Goal: Task Accomplishment & Management: Manage account settings

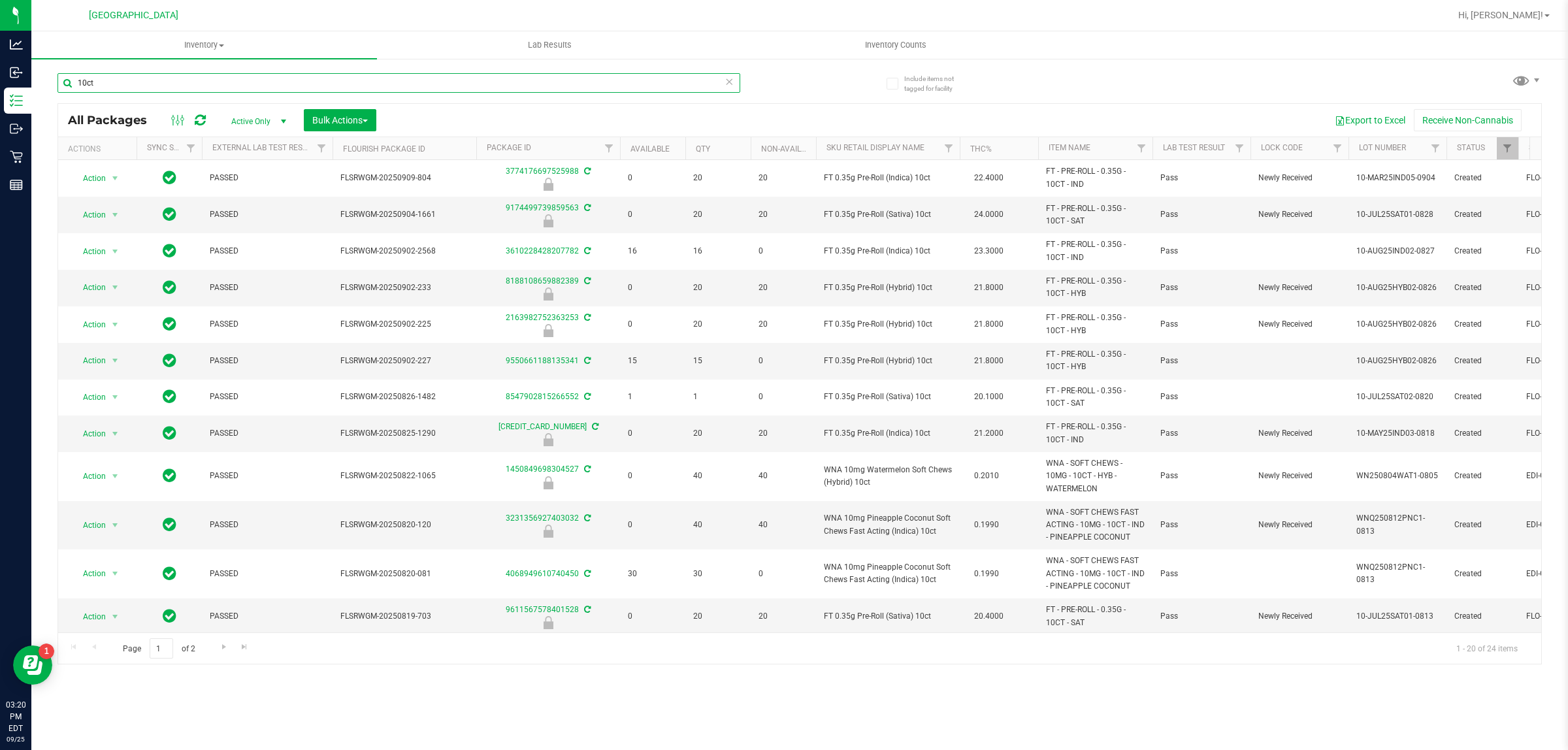
click at [245, 80] on input "10ct" at bounding box center [398, 83] width 683 height 20
click at [244, 80] on input "10ct" at bounding box center [398, 83] width 683 height 20
type input "yhi"
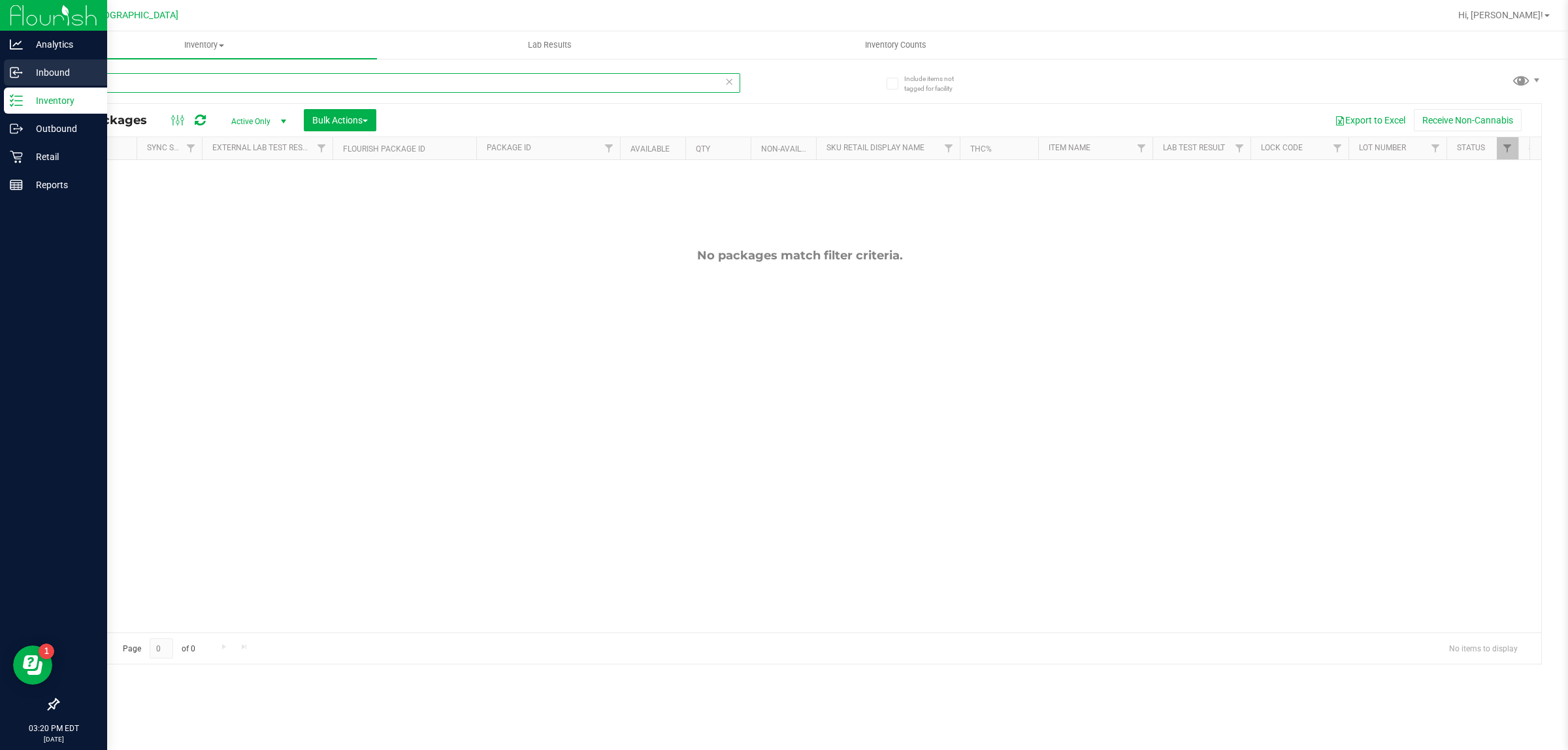
drag, startPoint x: 150, startPoint y: 80, endPoint x: 17, endPoint y: 79, distance: 133.0
click at [17, 79] on div "Analytics Inbound Inventory Outbound Retail Reports 03:20 PM EDT [DATE] 09/25 […" at bounding box center [784, 375] width 1568 height 750
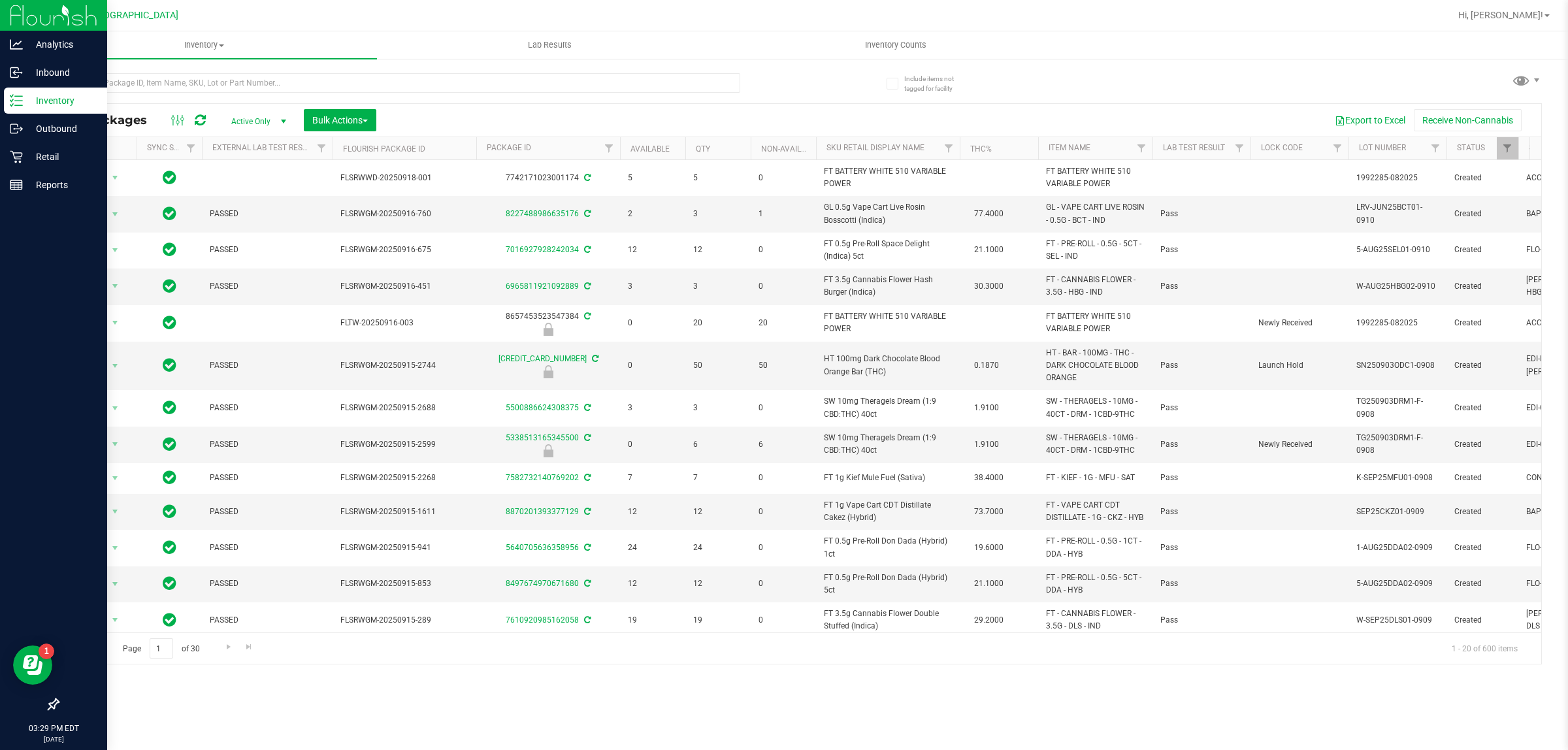
click at [50, 100] on p "Inventory" at bounding box center [61, 100] width 79 height 16
click at [56, 152] on p "Retail" at bounding box center [61, 156] width 79 height 16
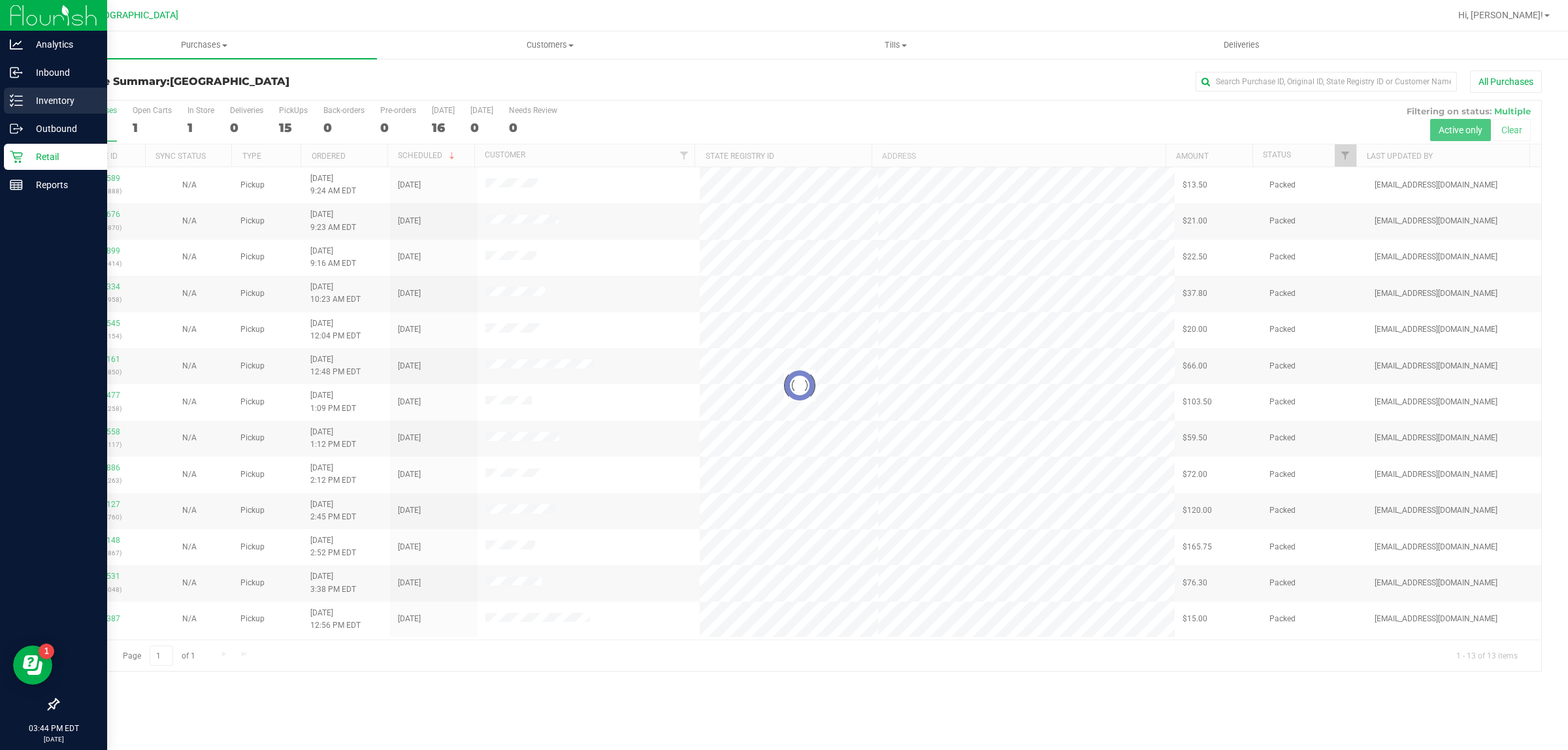
click at [23, 108] on p "Inventory" at bounding box center [61, 100] width 79 height 16
click at [44, 93] on p "Inventory" at bounding box center [61, 100] width 79 height 16
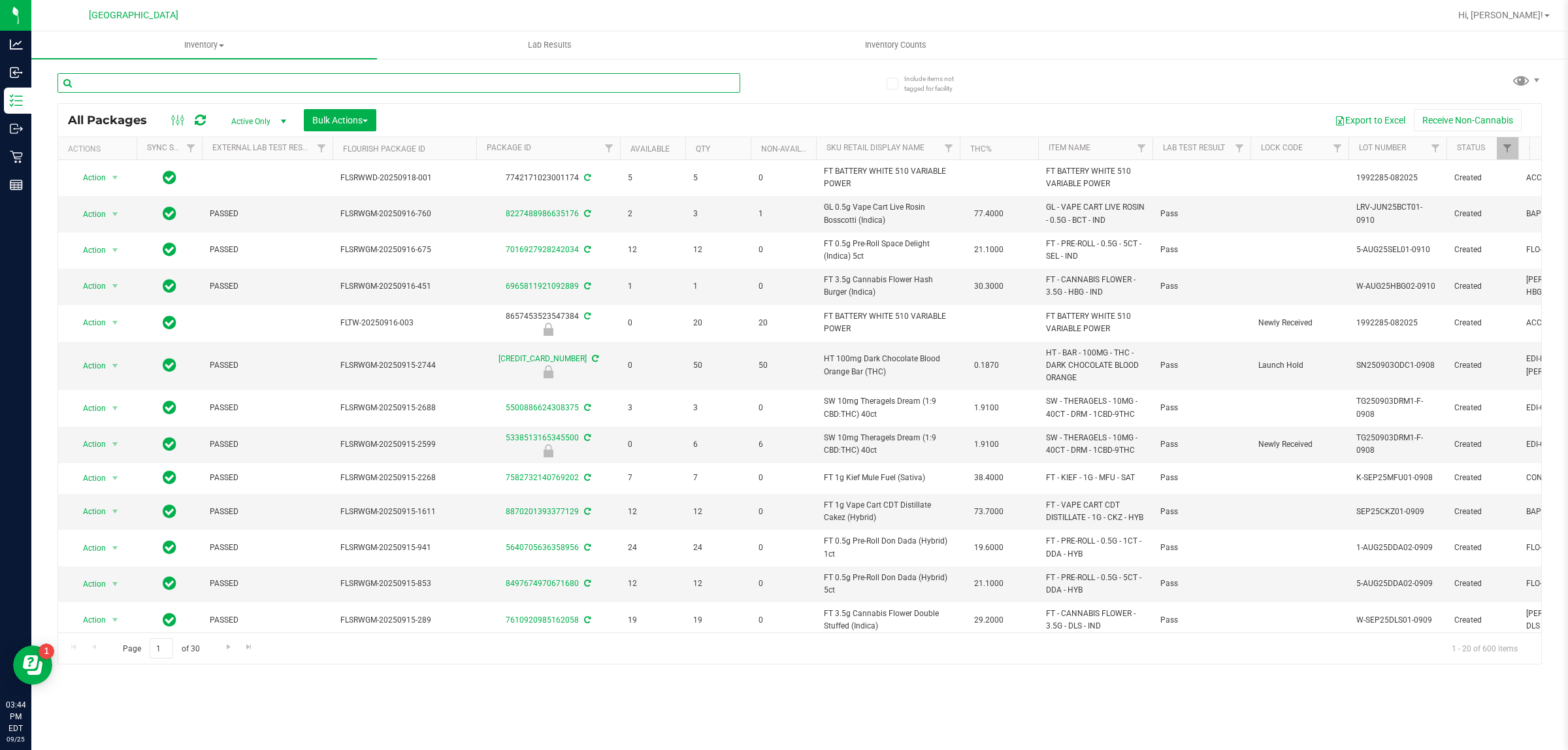
click at [203, 82] on input "text" at bounding box center [398, 83] width 683 height 20
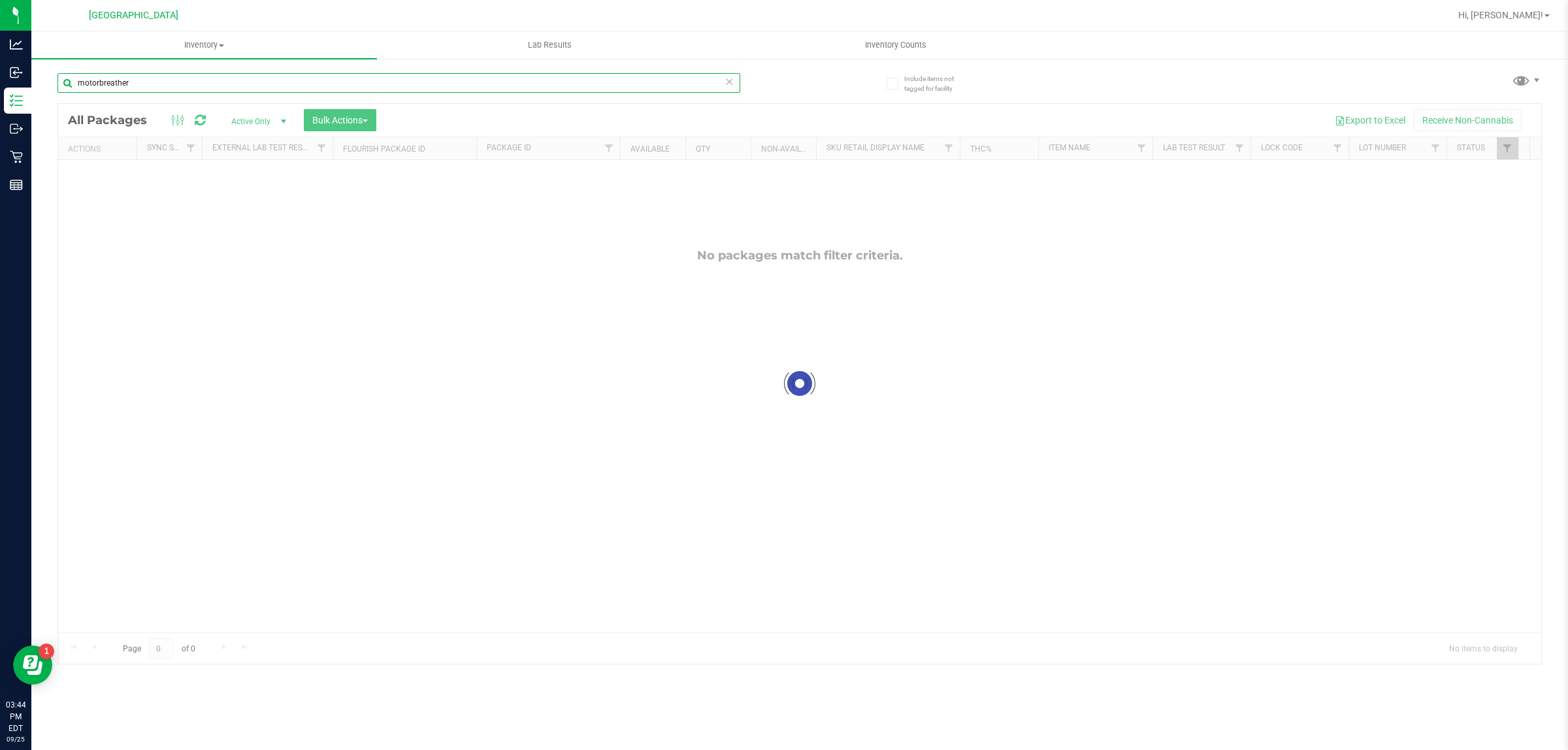
click at [180, 87] on input "motorbreather" at bounding box center [398, 83] width 683 height 20
type input "motorbreath"
drag, startPoint x: 196, startPoint y: 85, endPoint x: 74, endPoint y: 83, distance: 122.0
click at [75, 83] on input "motorbreath" at bounding box center [398, 83] width 683 height 20
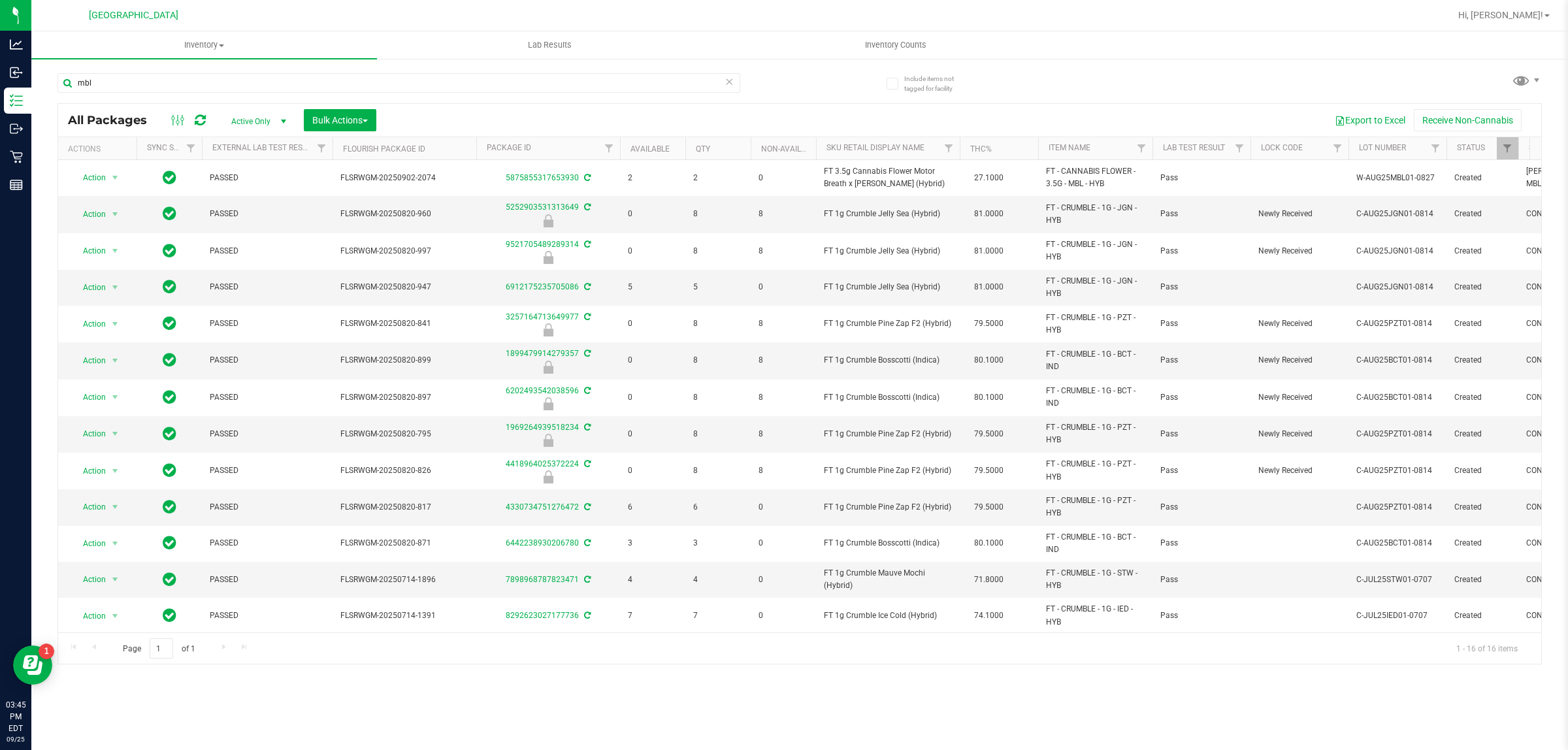
click at [492, 118] on div "Export to Excel Receive Non-Cannabis" at bounding box center [959, 120] width 1145 height 23
click at [533, 126] on div "Export to Excel Receive Non-Cannabis" at bounding box center [959, 120] width 1145 height 23
click at [834, 117] on div "Export to Excel Receive Non-Cannabis" at bounding box center [959, 120] width 1145 height 23
click at [495, 112] on div "Export to Excel Receive Non-Cannabis" at bounding box center [959, 120] width 1145 height 23
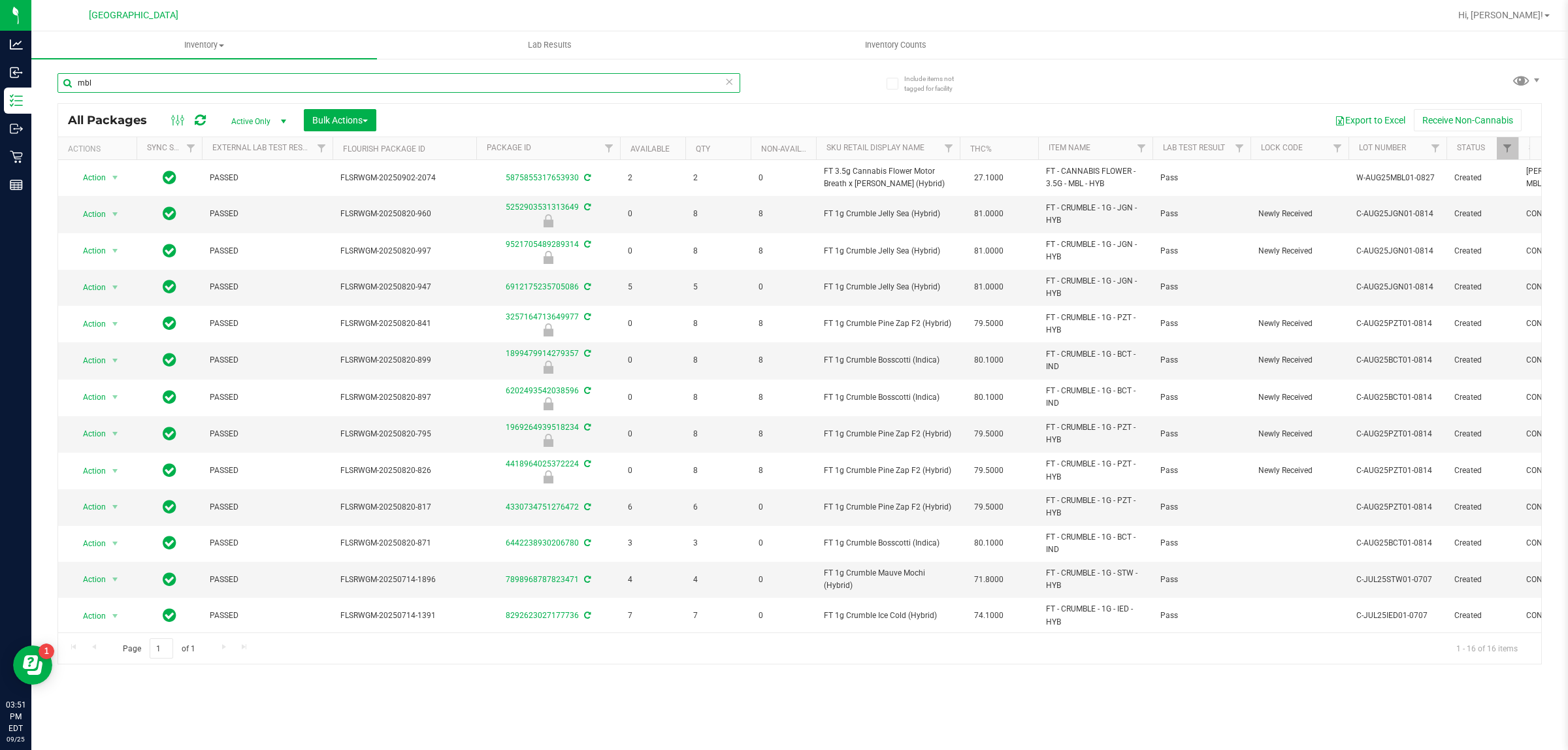
click at [249, 81] on input "mbl" at bounding box center [398, 83] width 683 height 20
type input "m"
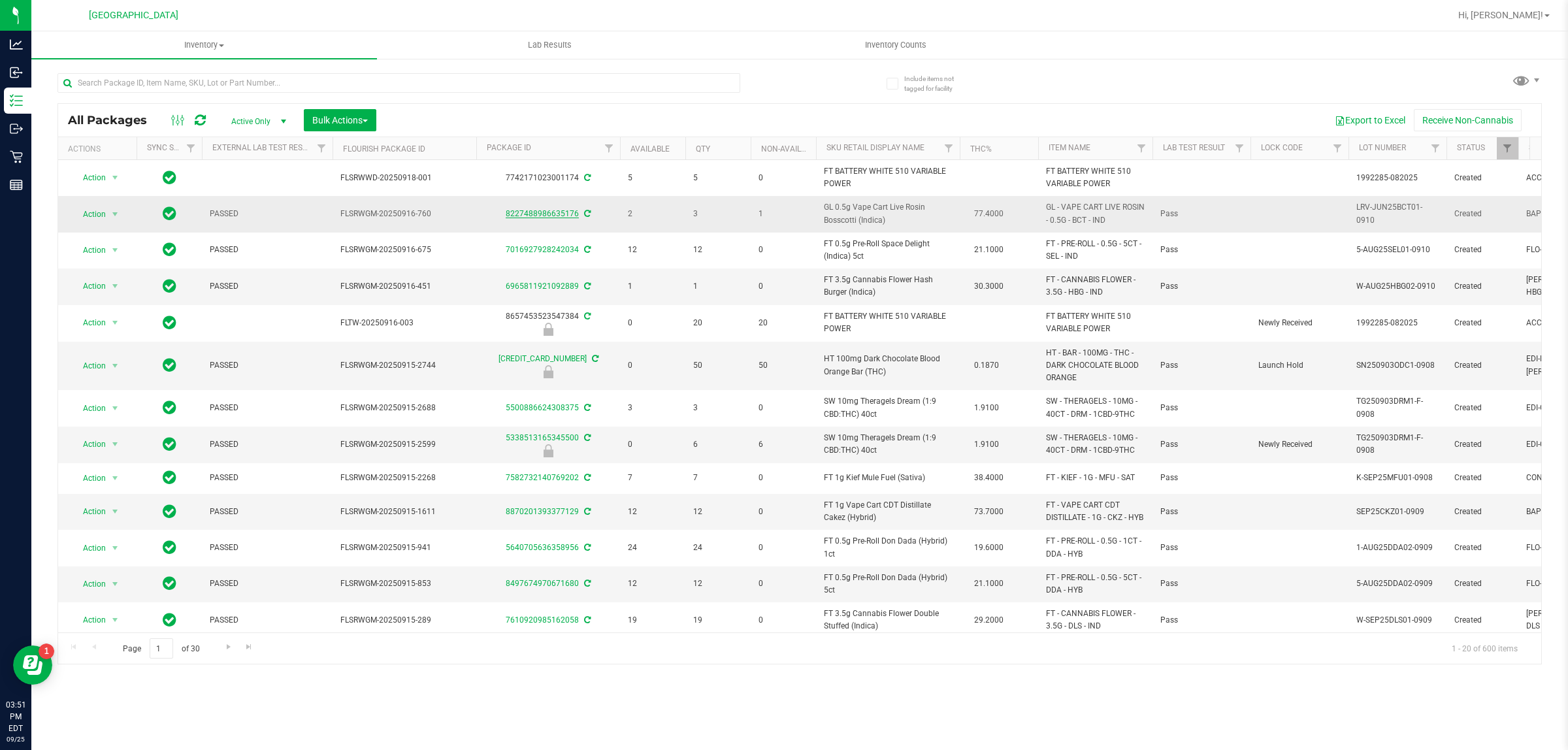
click at [552, 214] on link "8227488986635176" at bounding box center [542, 213] width 73 height 9
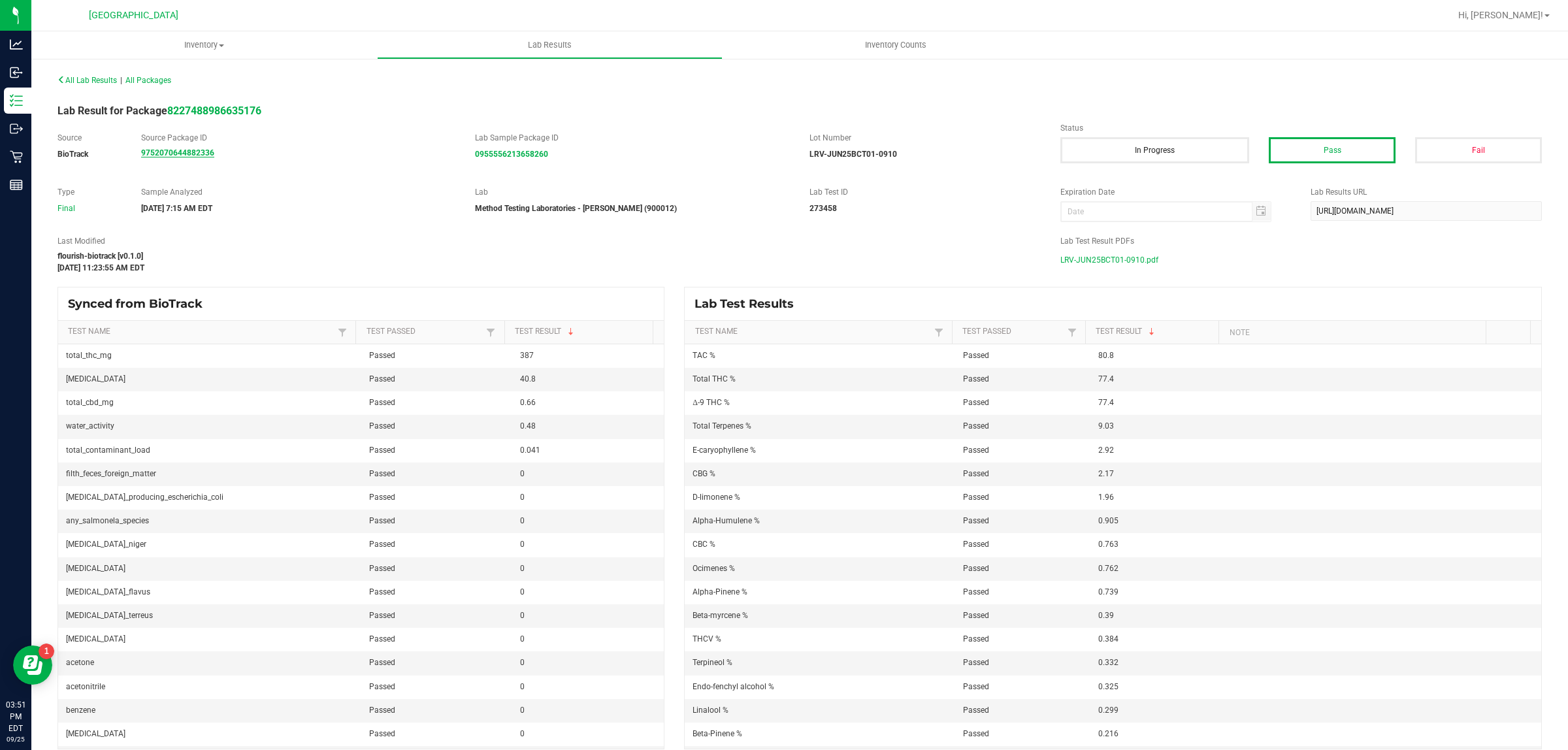
click at [188, 152] on strong "9752070644882336" at bounding box center [178, 152] width 73 height 9
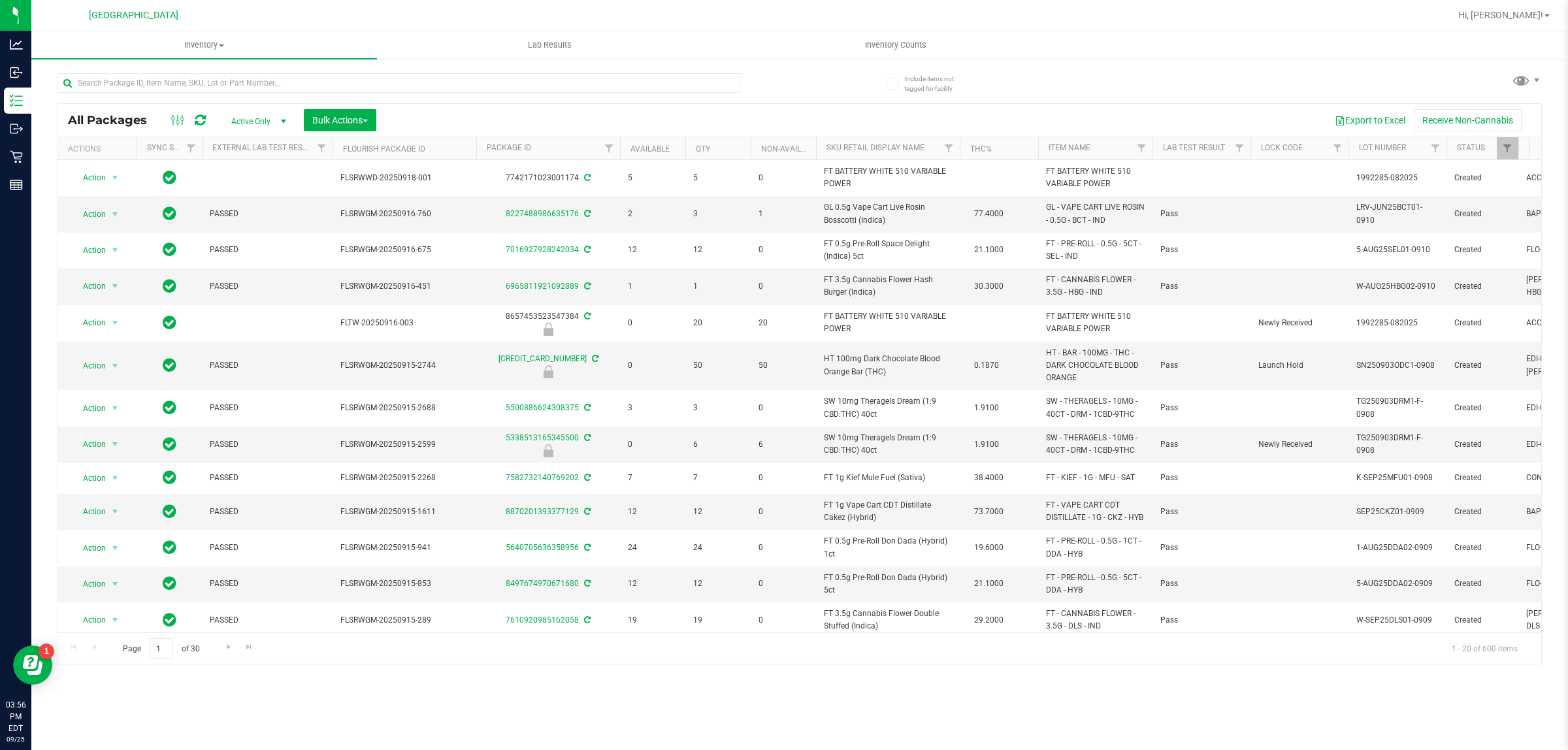
click at [547, 124] on div "Export to Excel Receive Non-Cannabis" at bounding box center [959, 120] width 1145 height 23
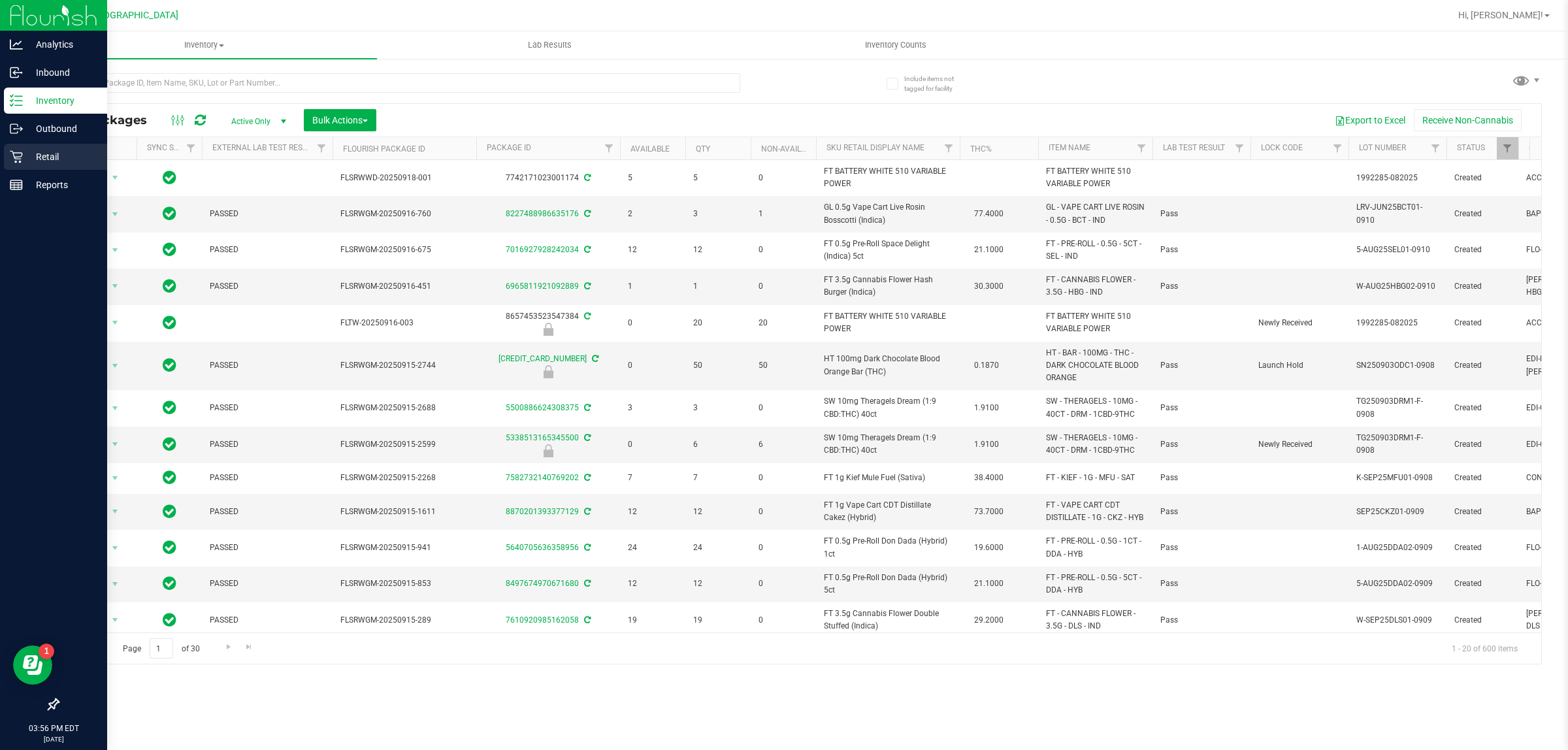
click at [53, 154] on p "Retail" at bounding box center [61, 156] width 79 height 16
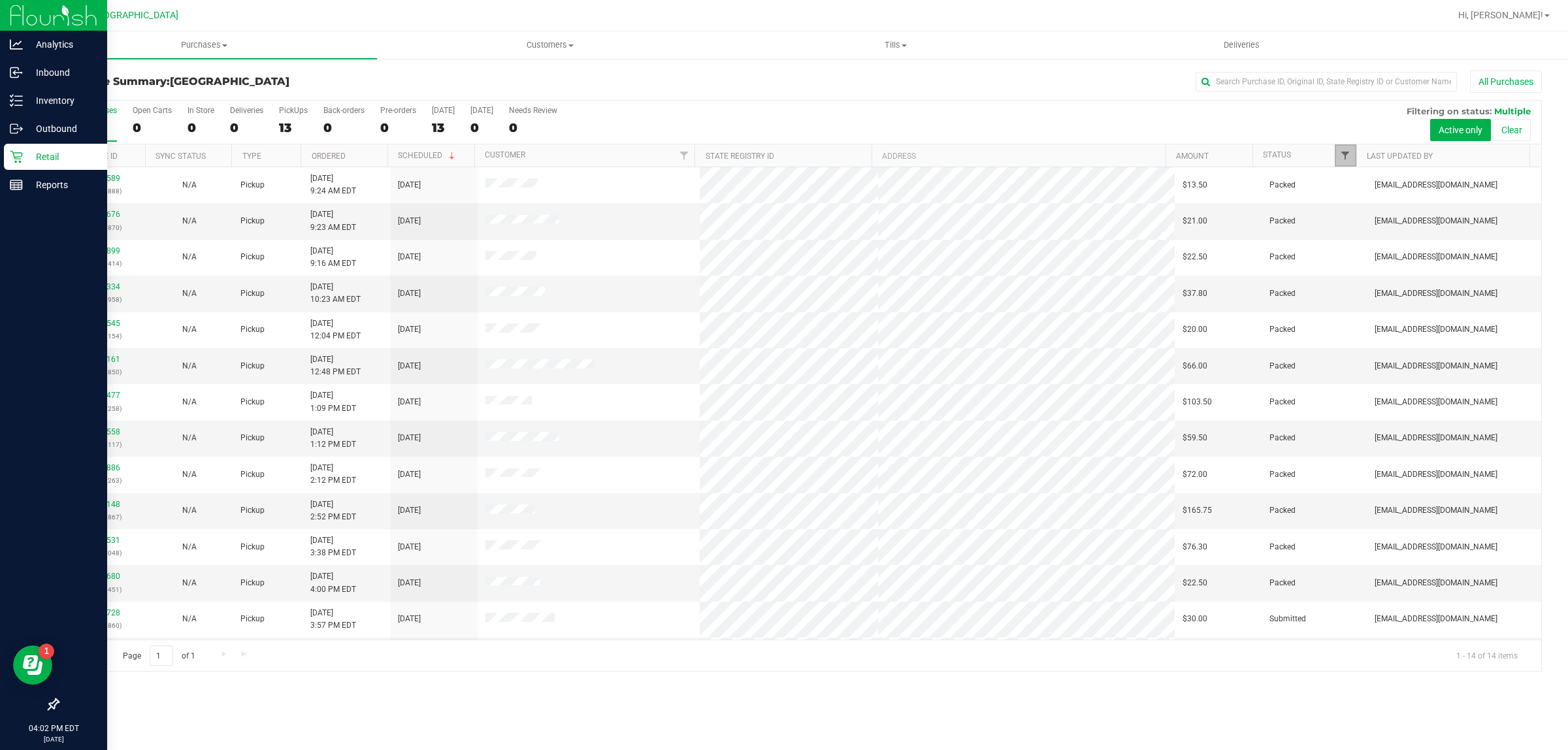
click at [1343, 158] on span "Filter" at bounding box center [1345, 155] width 10 height 10
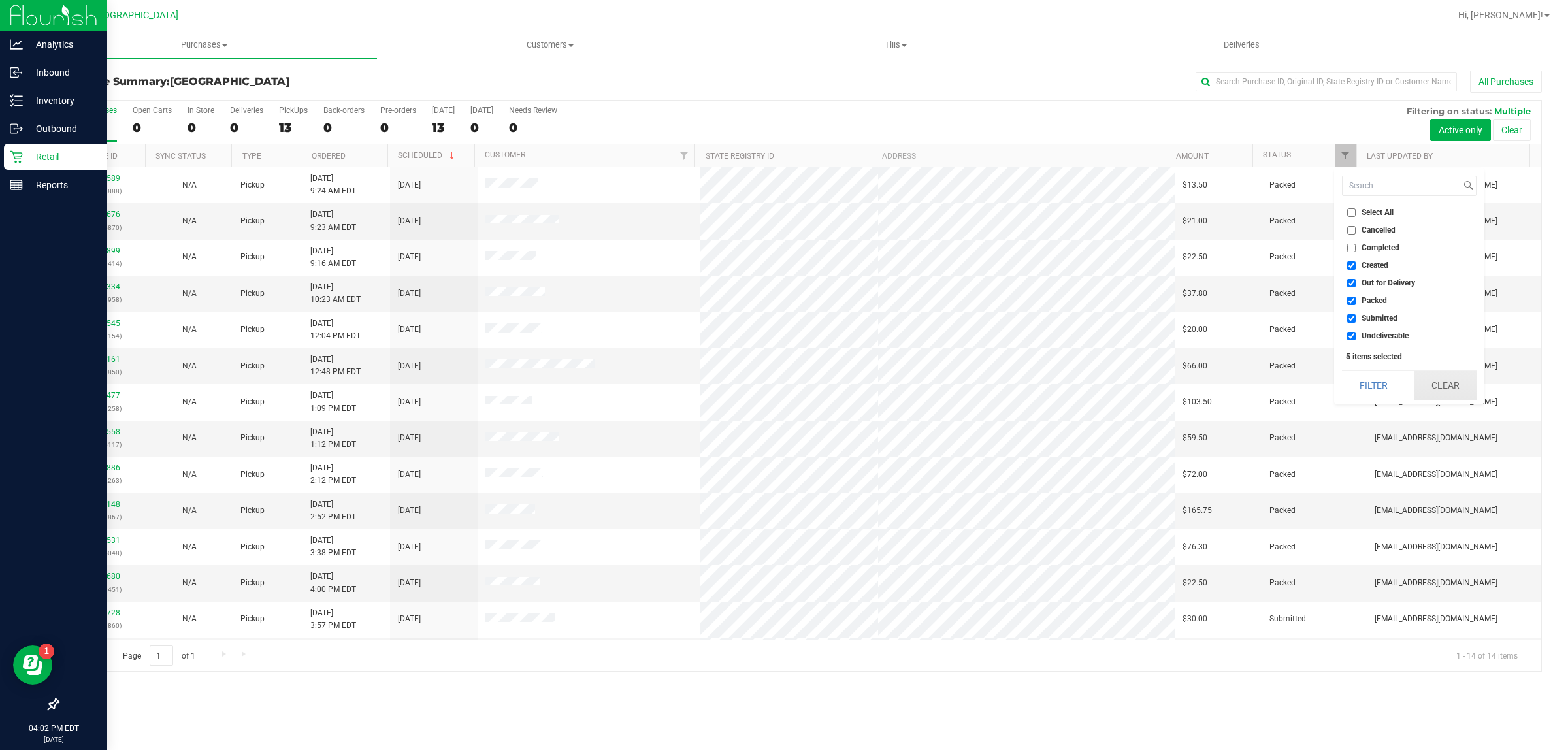
click at [1448, 386] on button "Clear" at bounding box center [1445, 385] width 63 height 29
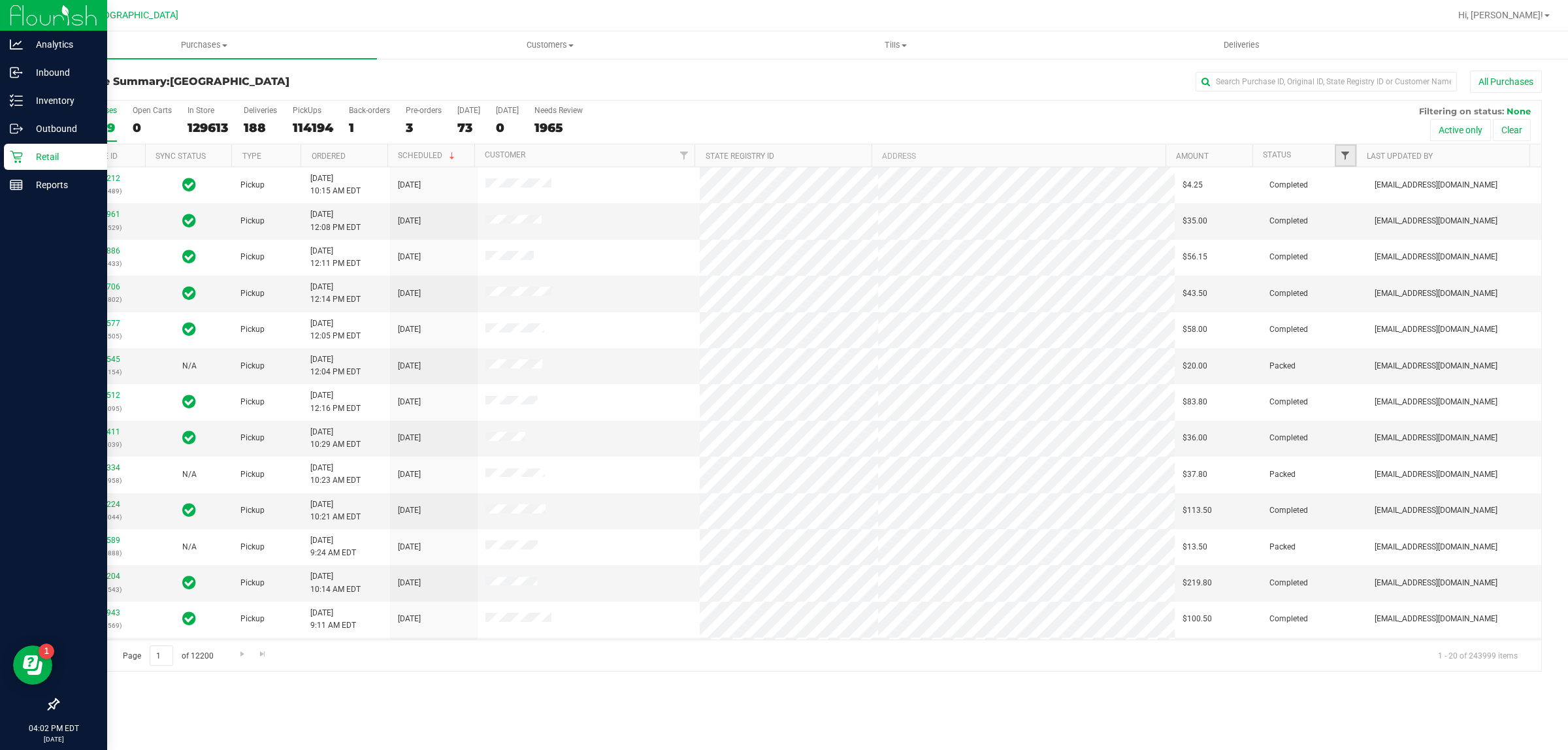
click at [1345, 152] on span "Filter" at bounding box center [1345, 155] width 10 height 10
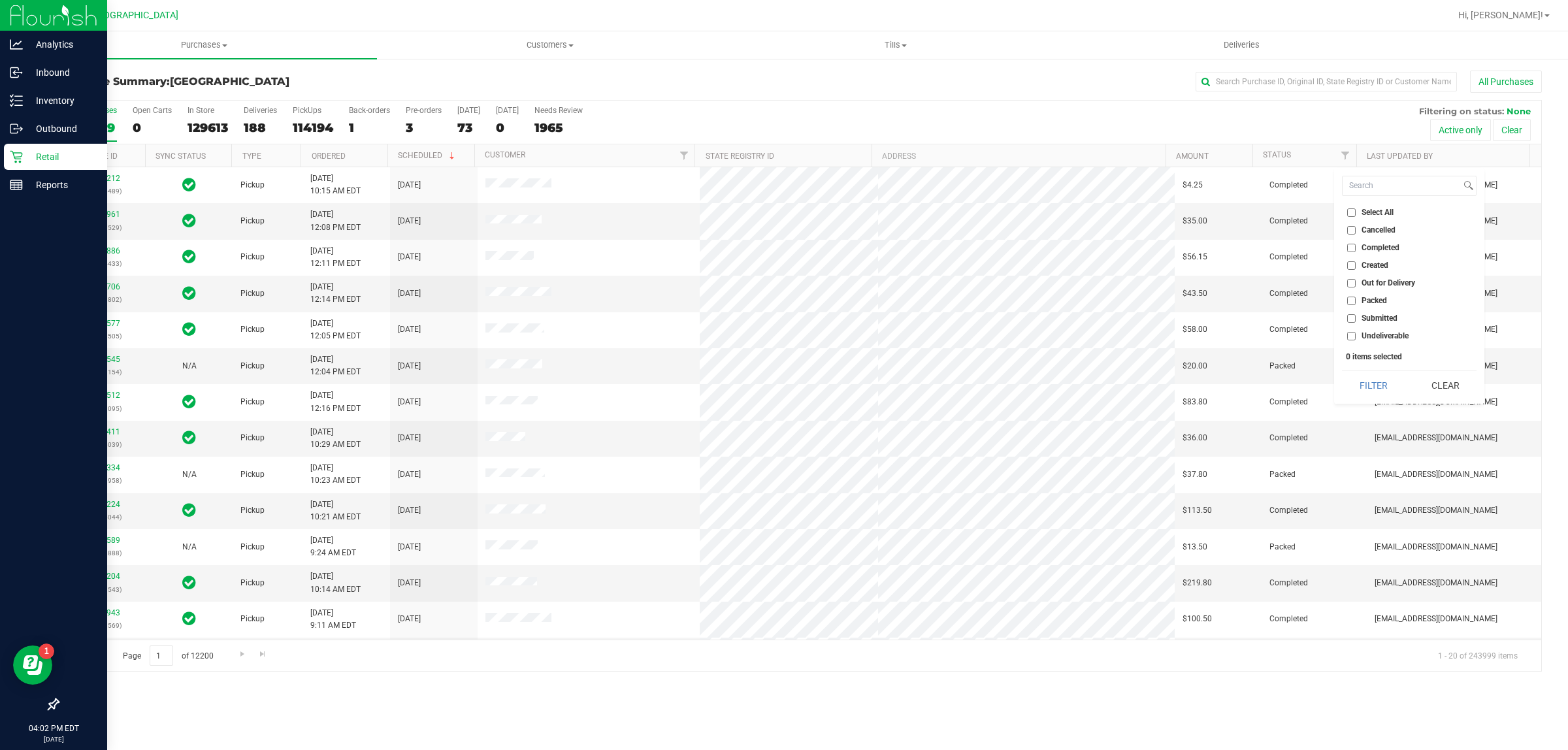
click at [1348, 317] on input "Submitted" at bounding box center [1351, 318] width 8 height 8
checkbox input "true"
click at [1376, 384] on button "Filter" at bounding box center [1373, 385] width 63 height 29
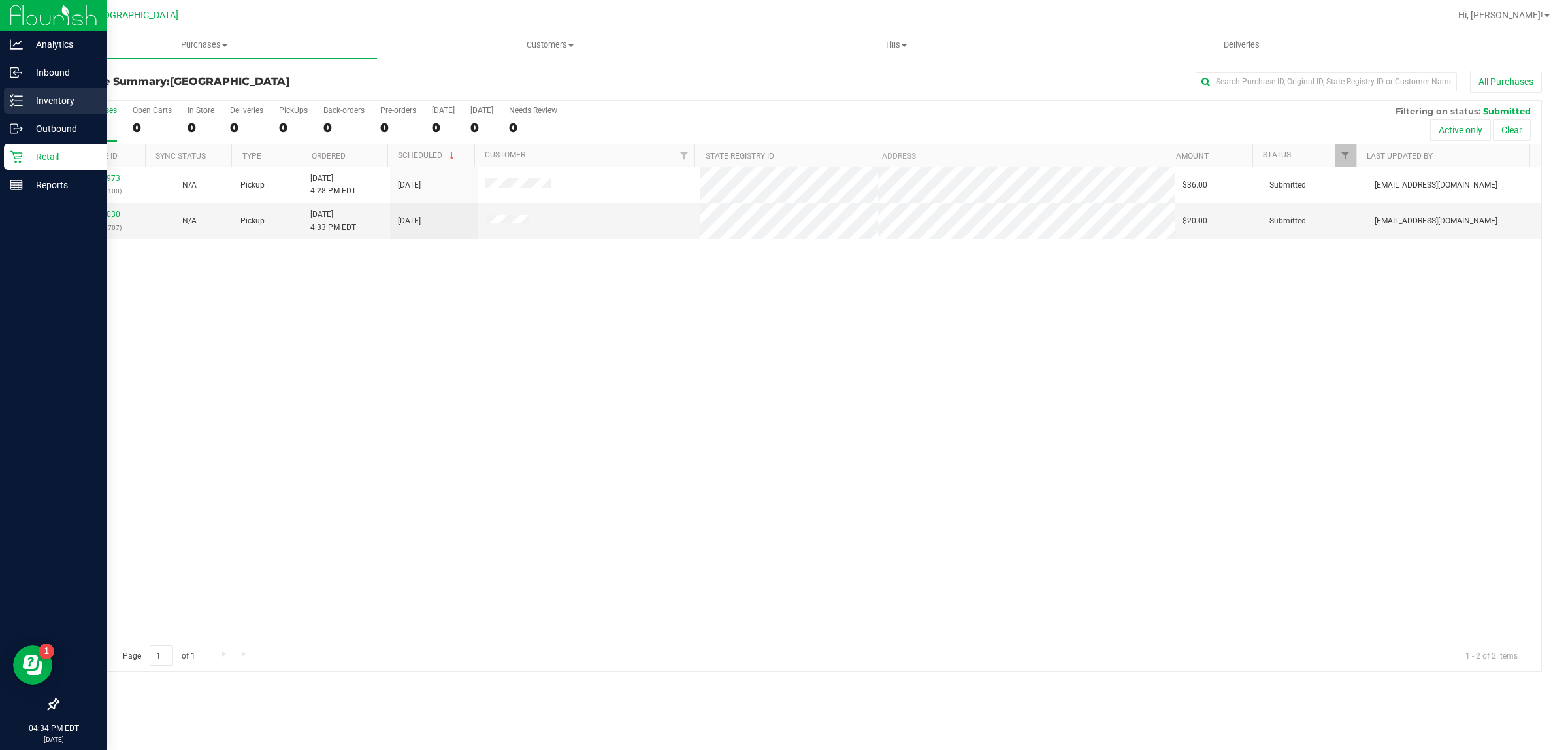
click at [59, 101] on p "Inventory" at bounding box center [61, 100] width 79 height 16
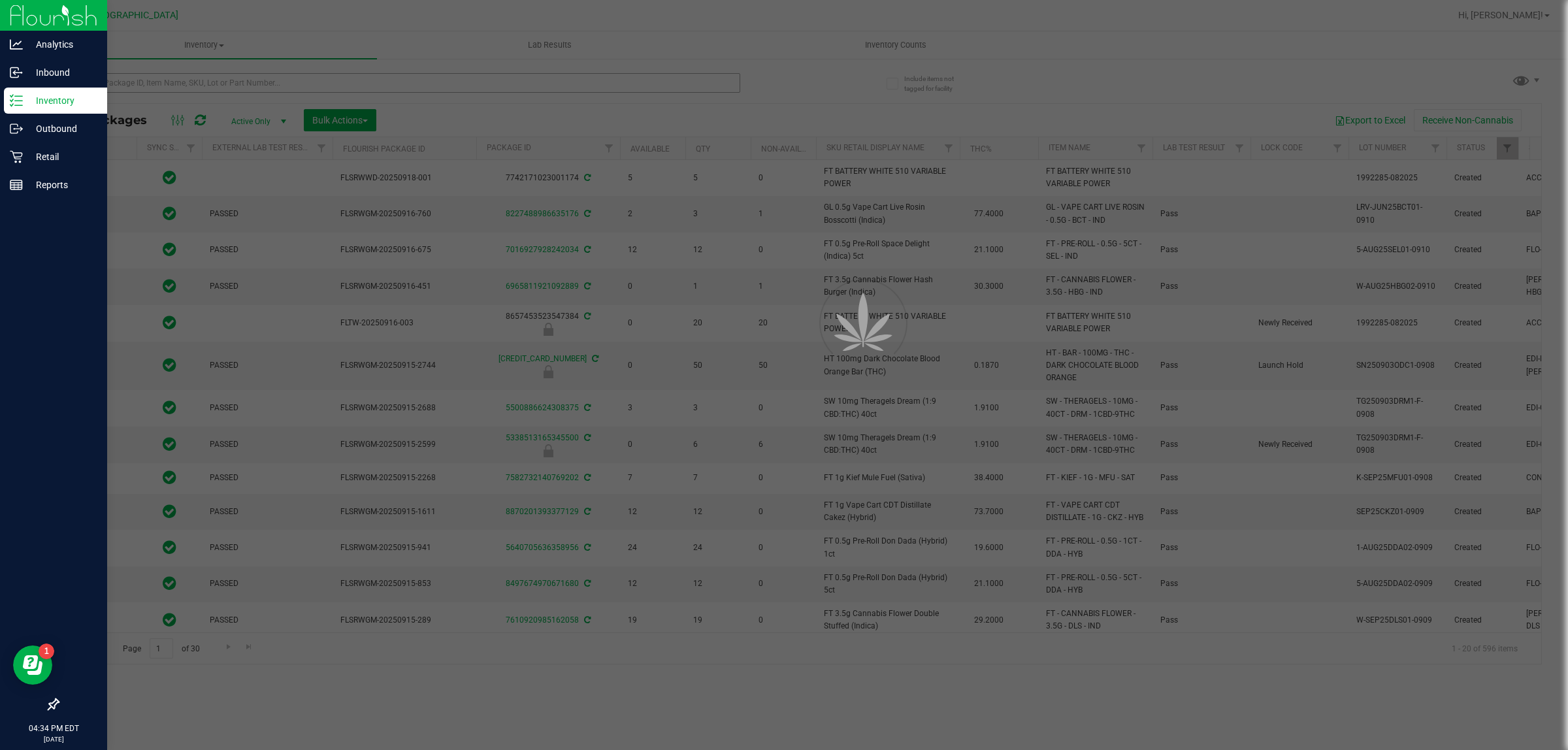
click at [206, 85] on div at bounding box center [784, 375] width 1568 height 750
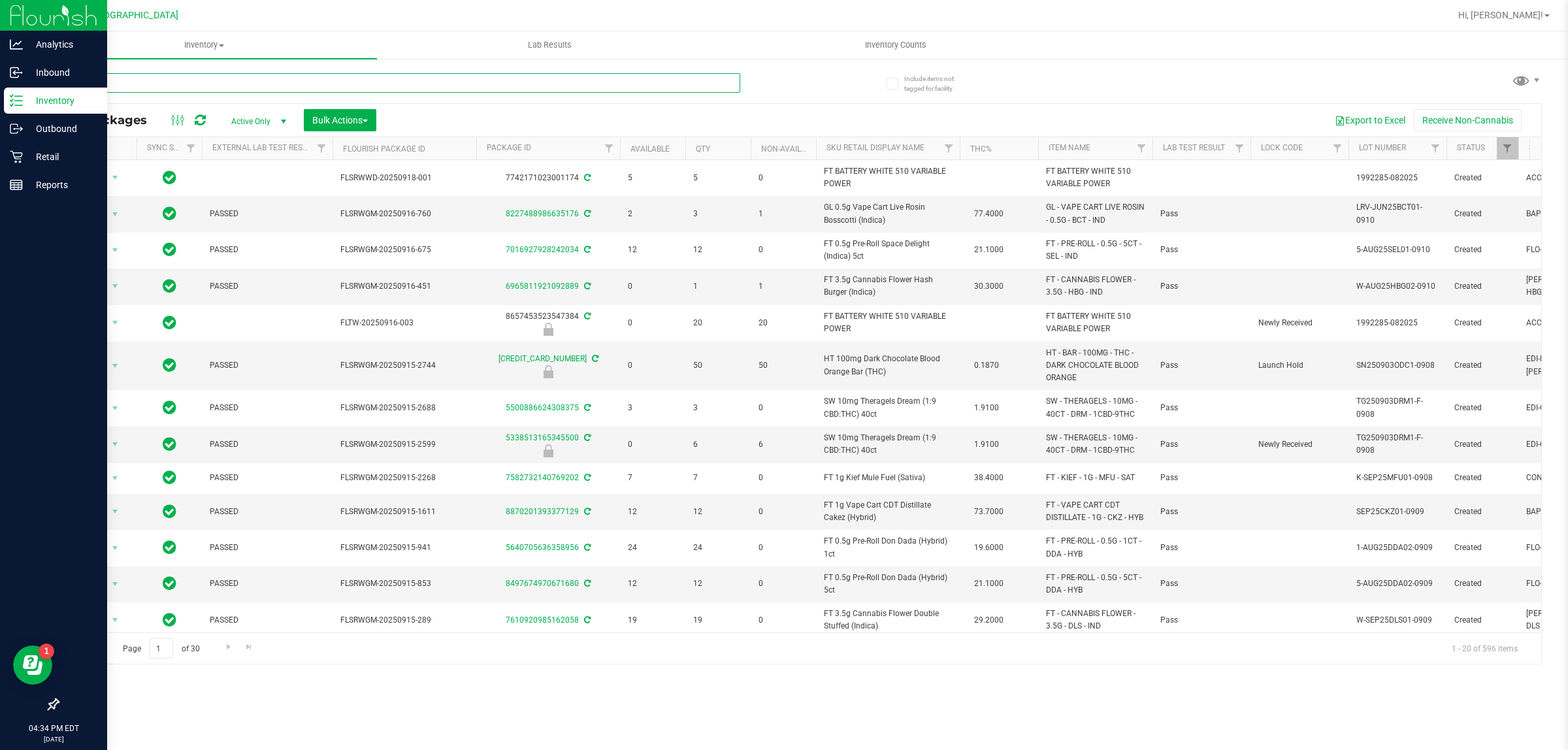
click at [206, 85] on input "text" at bounding box center [398, 83] width 683 height 20
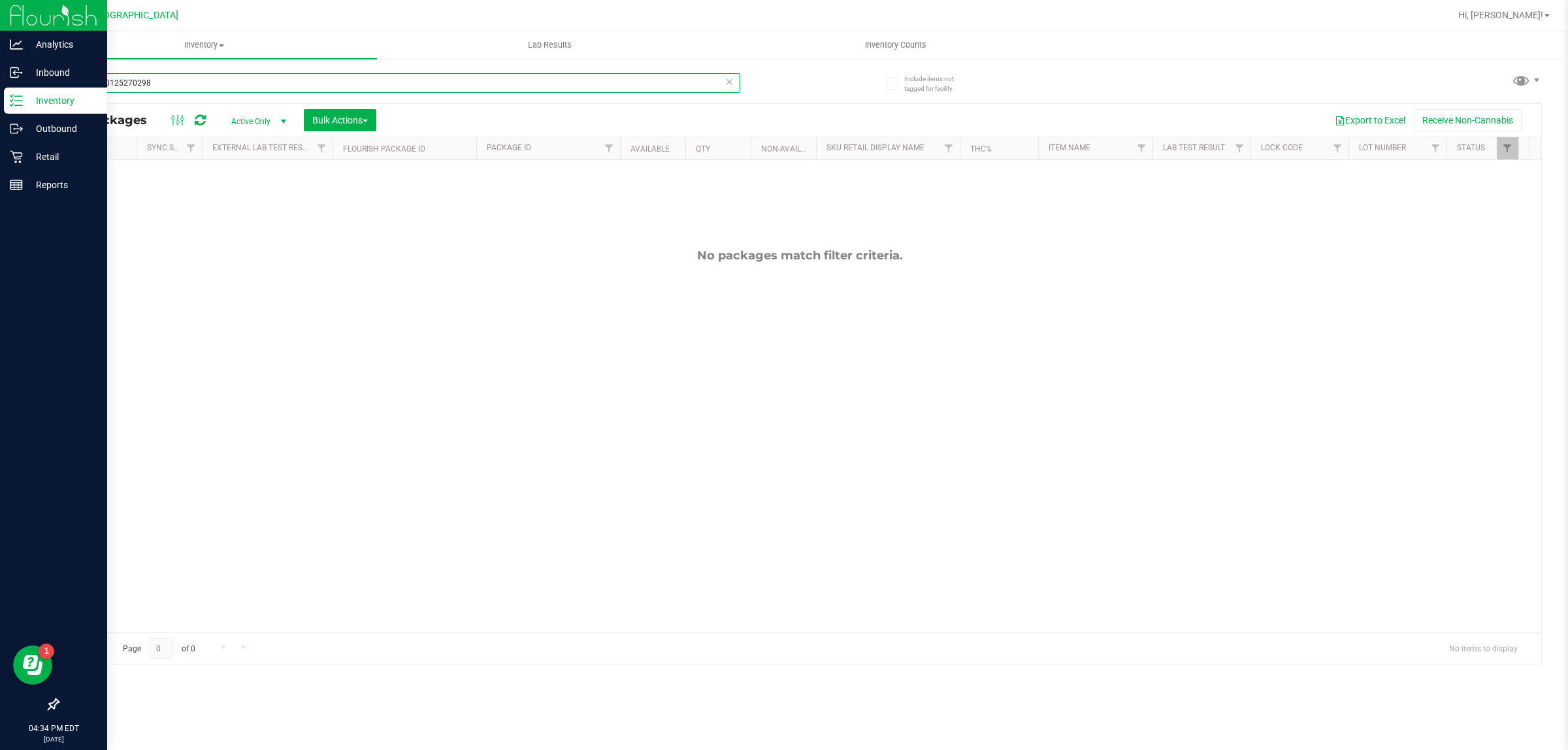
type input "9051012527029873"
drag, startPoint x: 170, startPoint y: 80, endPoint x: 64, endPoint y: 83, distance: 106.0
click at [63, 83] on input "9051012527029873" at bounding box center [398, 83] width 683 height 20
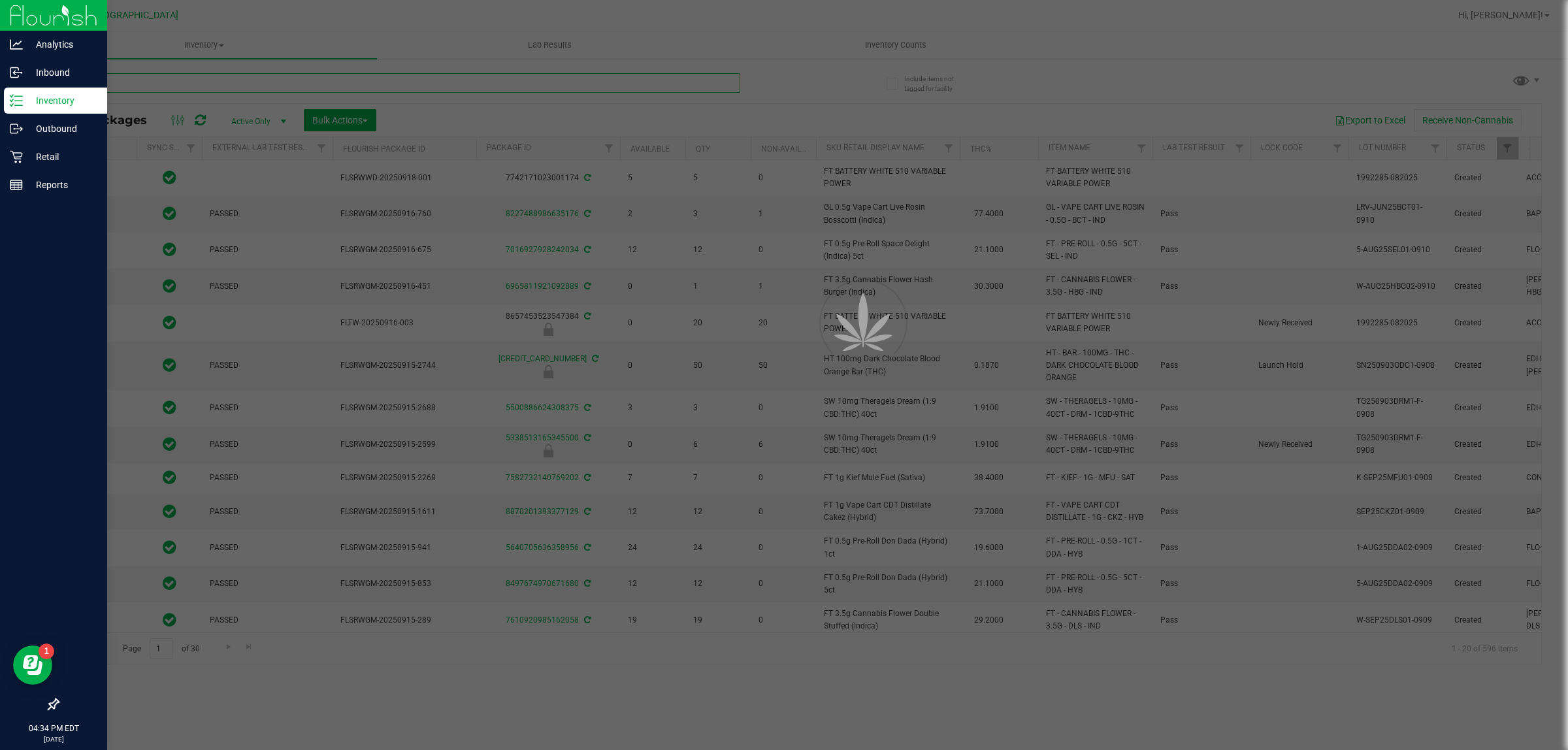
type input "[DATE]"
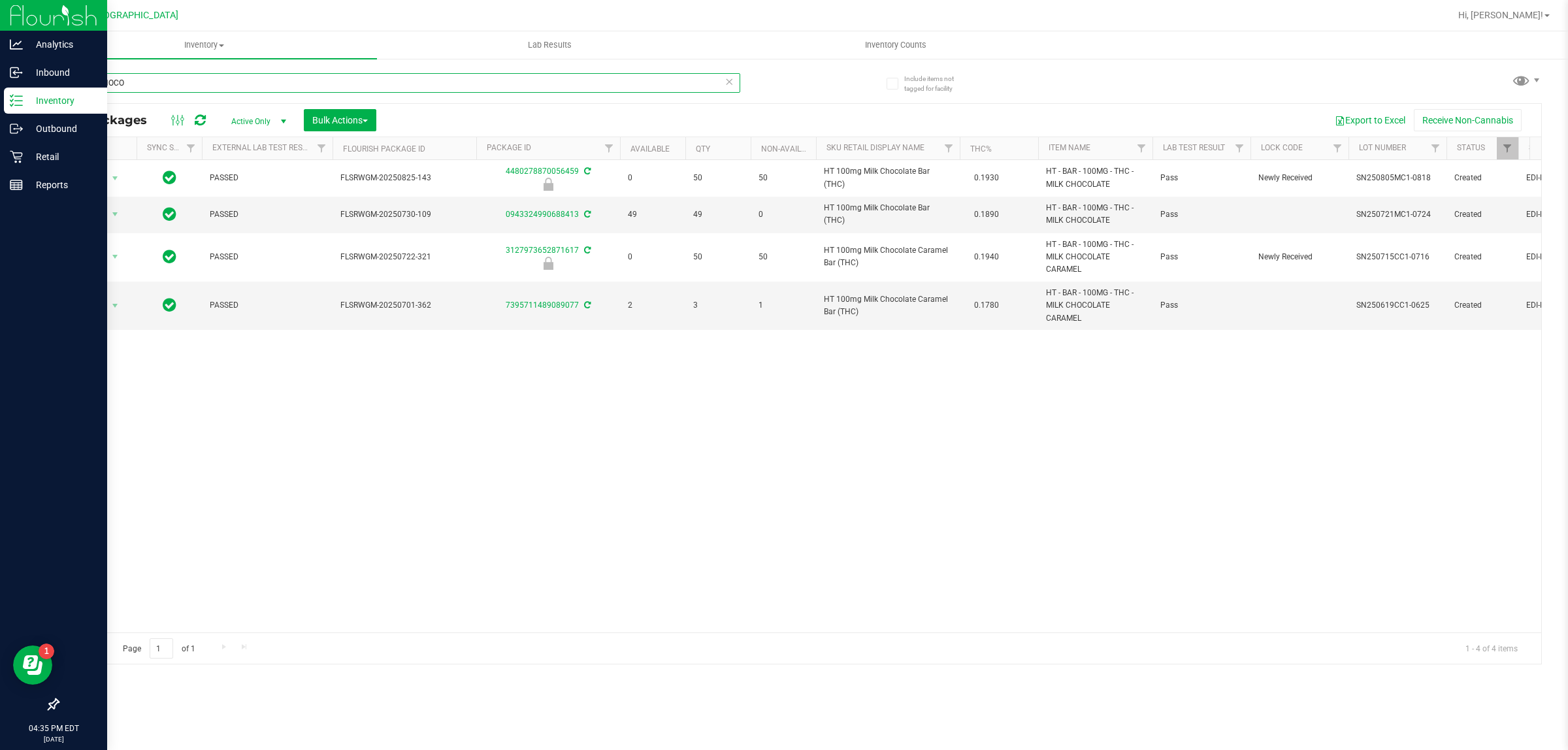
click at [734, 85] on input "MILK CHOCO" at bounding box center [398, 83] width 683 height 20
type input "MILK CHOCO"
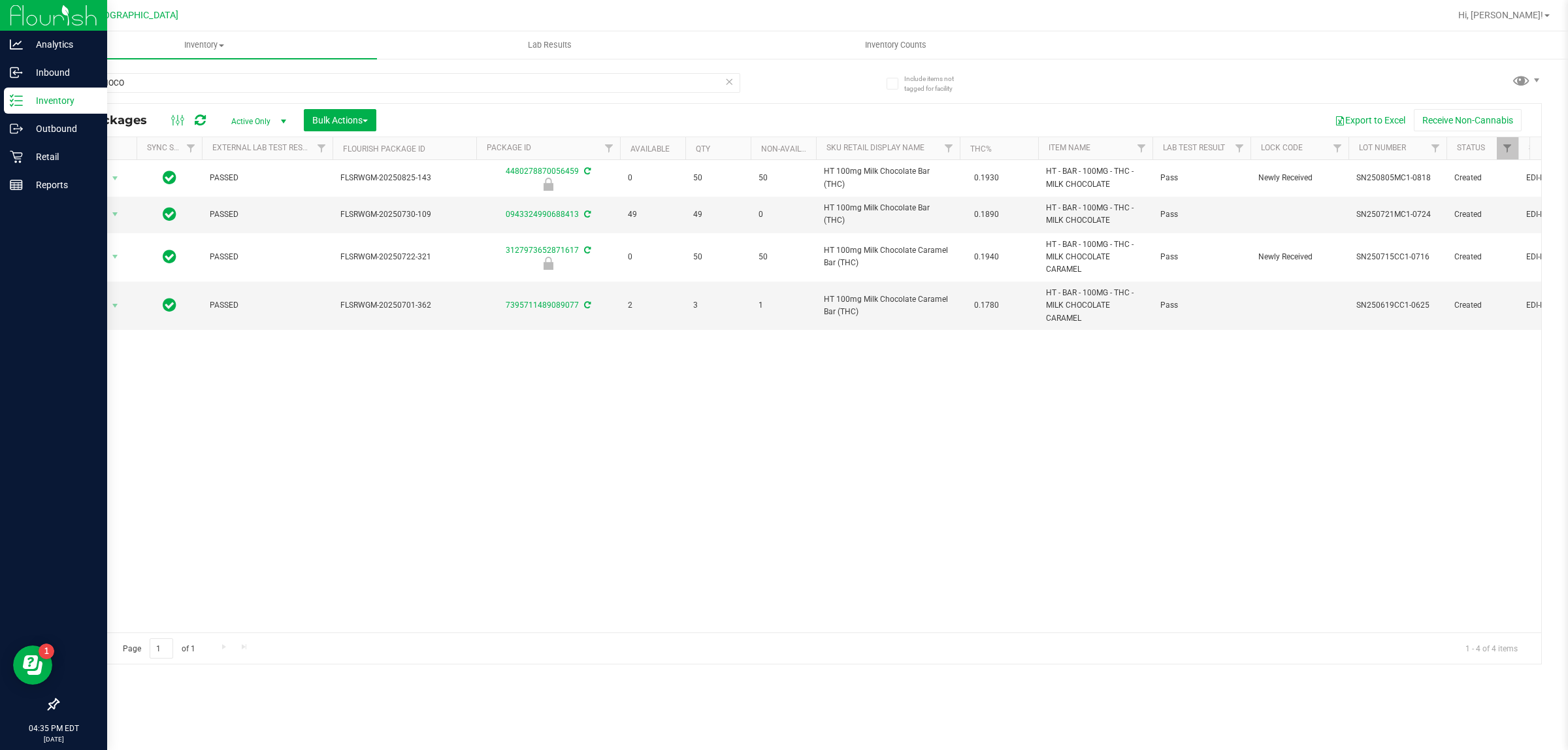
click at [726, 83] on icon at bounding box center [728, 81] width 9 height 16
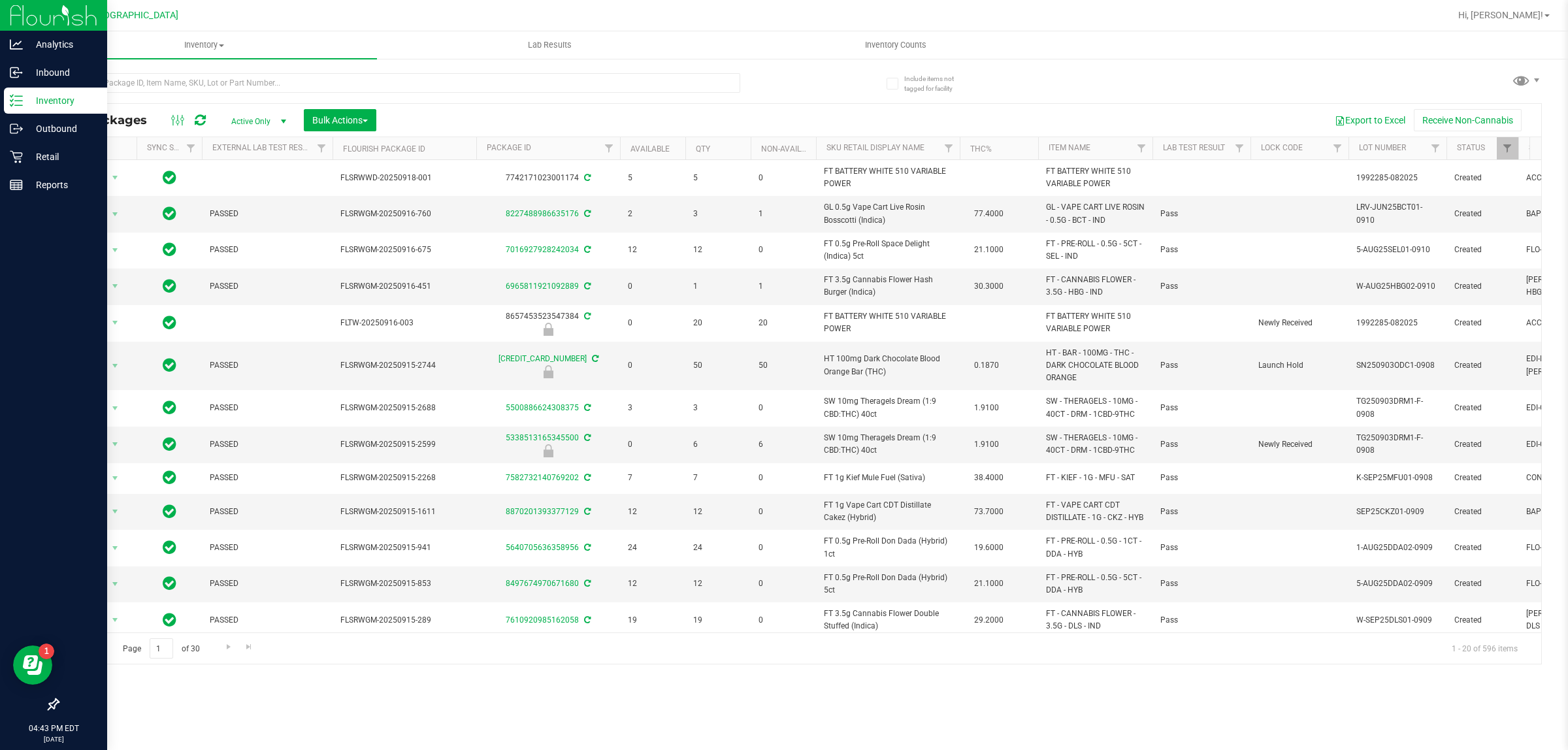
click at [687, 122] on div "Export to Excel Receive Non-Cannabis" at bounding box center [959, 120] width 1145 height 23
click at [426, 709] on div "Inventory All packages All inventory Waste log Create inventory Lab Results Inv…" at bounding box center [799, 391] width 1537 height 719
click at [55, 154] on p "Retail" at bounding box center [61, 156] width 79 height 16
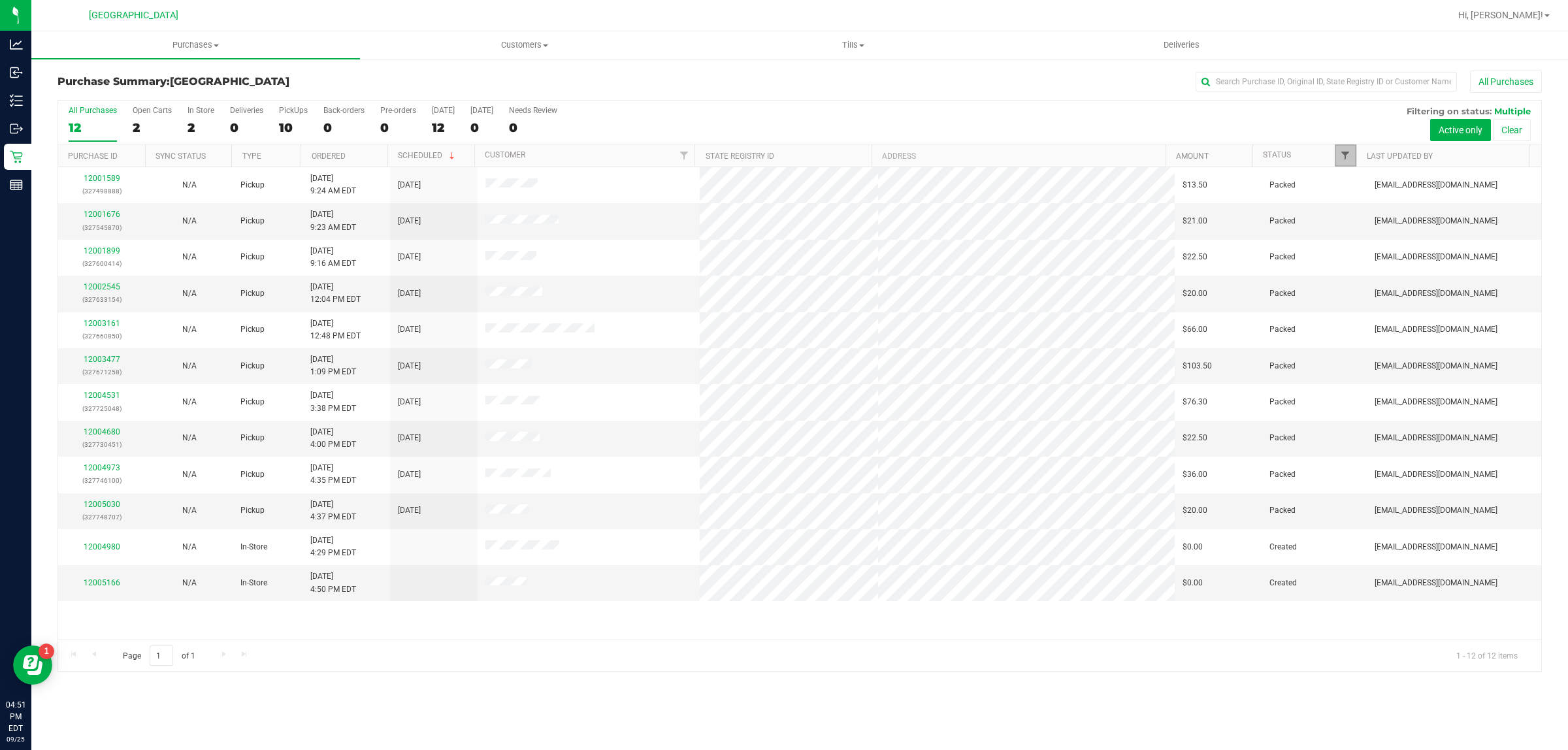
click at [1350, 152] on span "Filter" at bounding box center [1345, 155] width 10 height 10
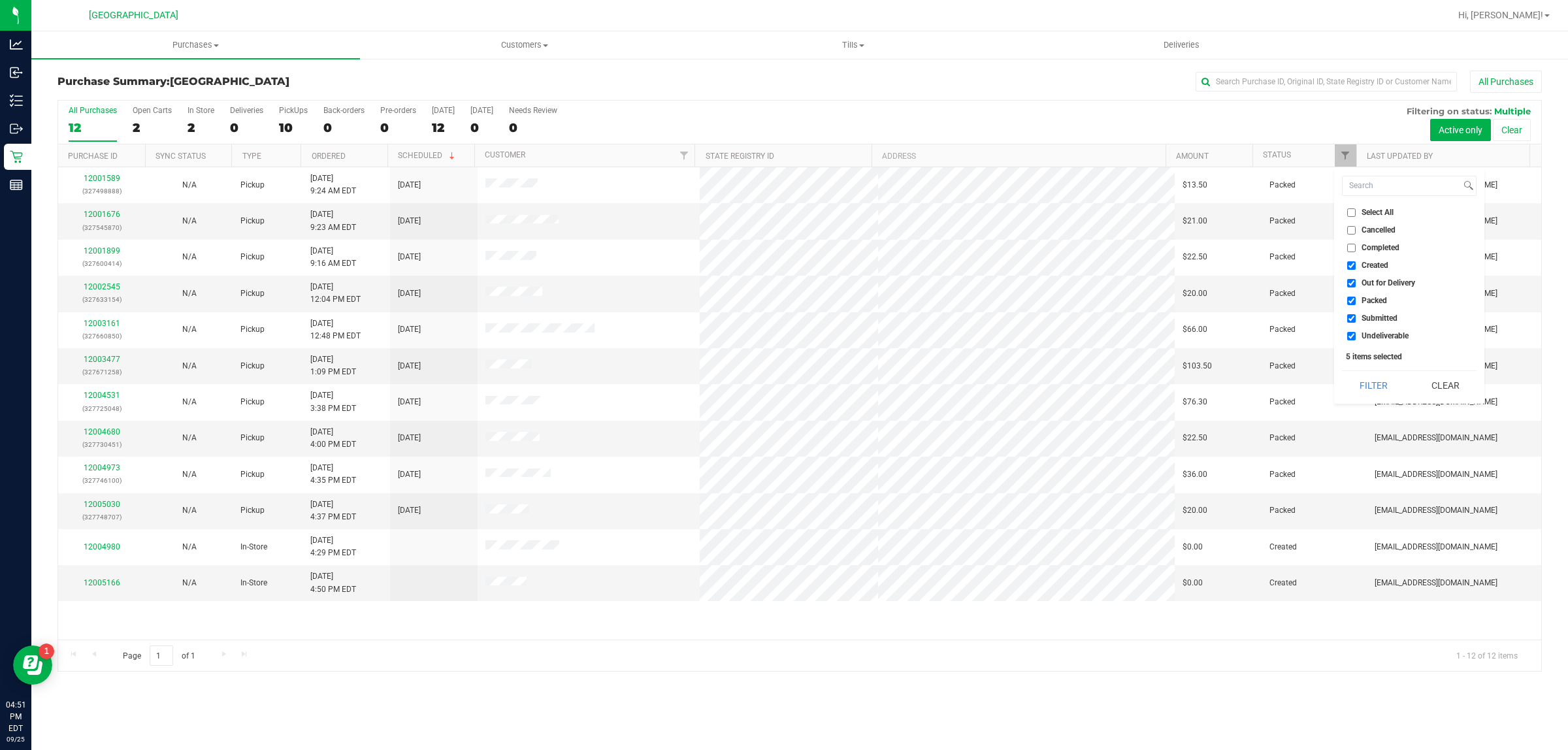
click at [1350, 262] on input "Created" at bounding box center [1351, 266] width 8 height 8
checkbox input "false"
click at [1352, 279] on input "Out for Delivery" at bounding box center [1351, 283] width 8 height 8
checkbox input "false"
click at [1351, 301] on input "Packed" at bounding box center [1351, 301] width 8 height 8
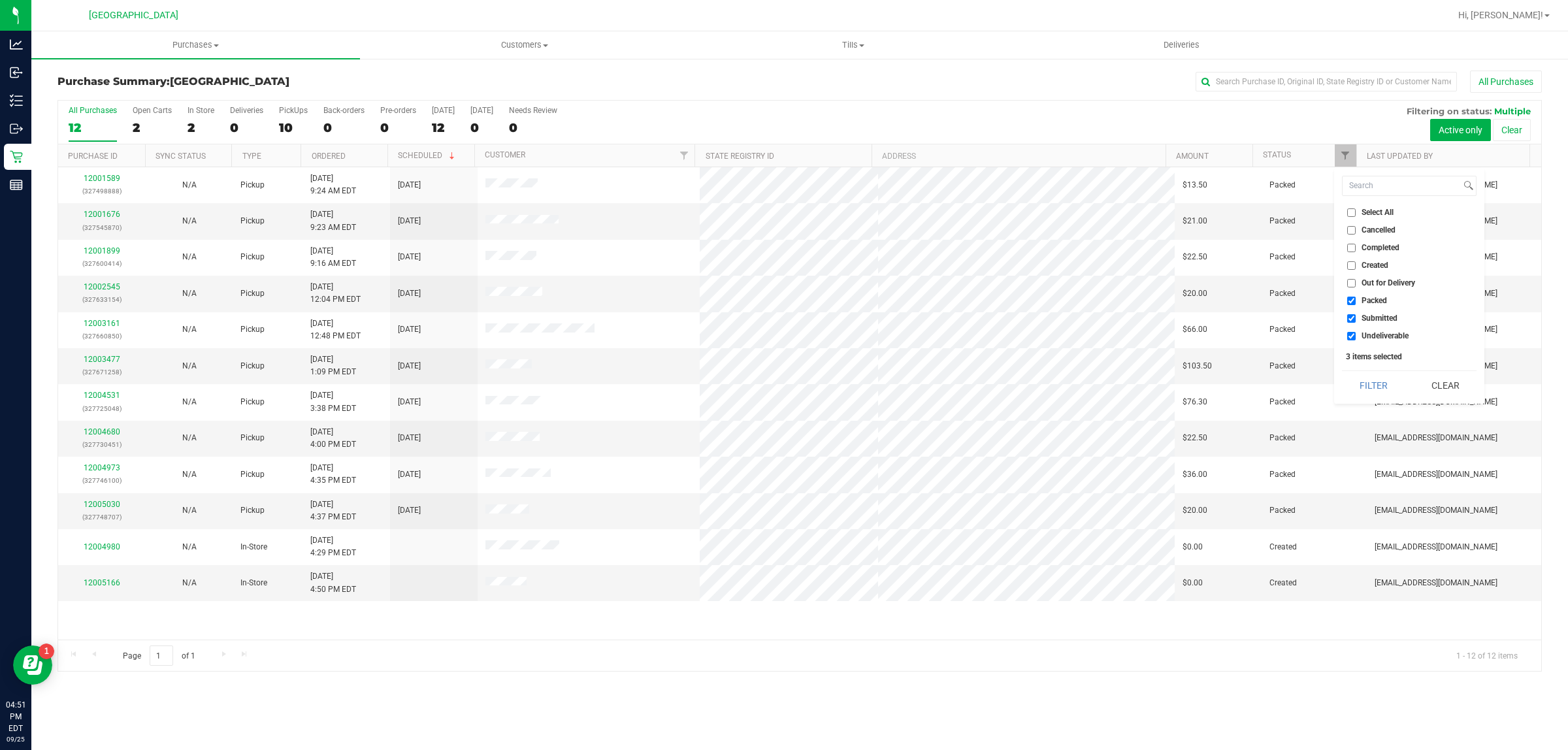
checkbox input "false"
click at [1353, 334] on input "Undeliverable" at bounding box center [1351, 336] width 8 height 8
checkbox input "false"
click at [1386, 383] on button "Filter" at bounding box center [1373, 385] width 63 height 29
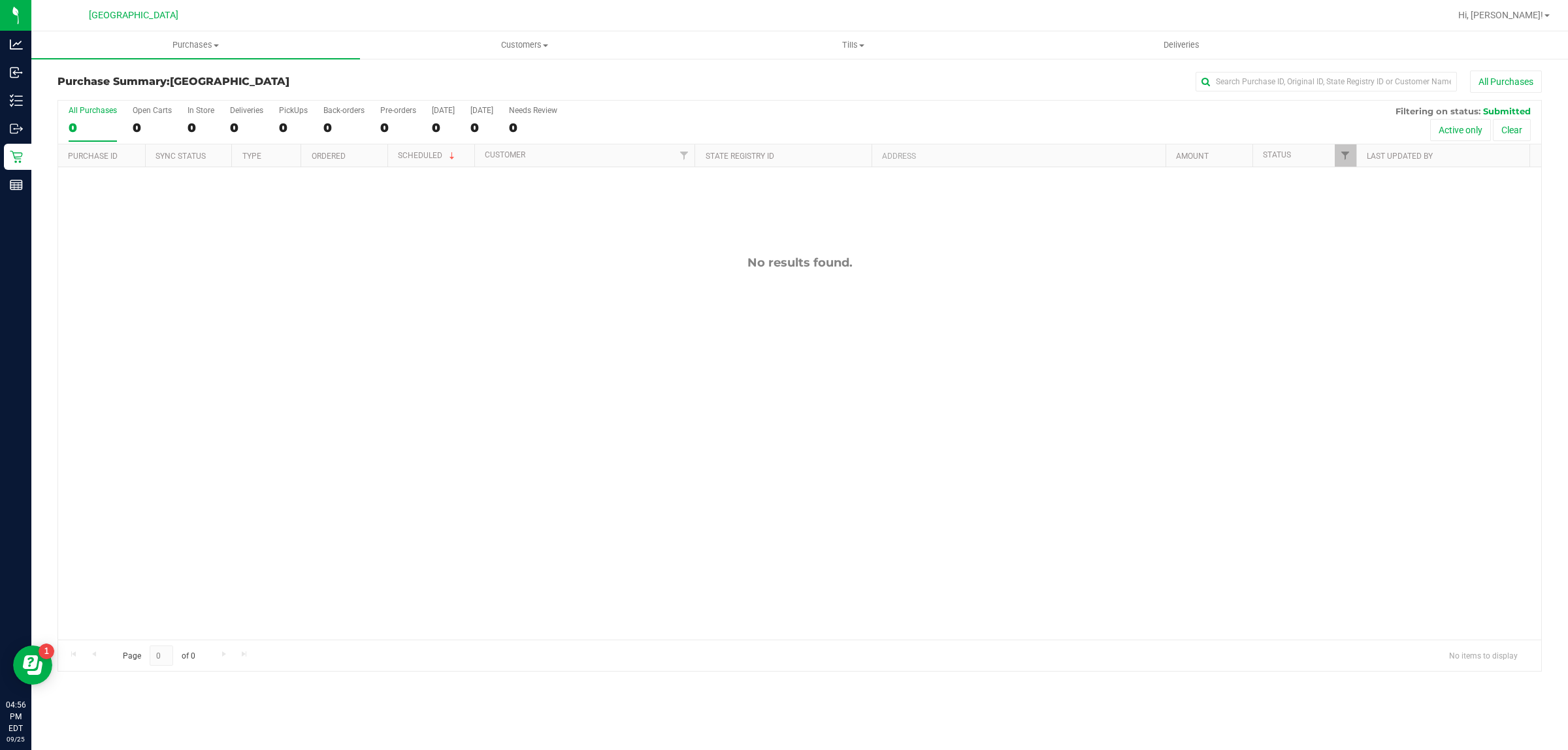
click at [1023, 335] on div "No results found." at bounding box center [799, 447] width 1483 height 560
click at [654, 456] on div "No results found." at bounding box center [799, 447] width 1483 height 560
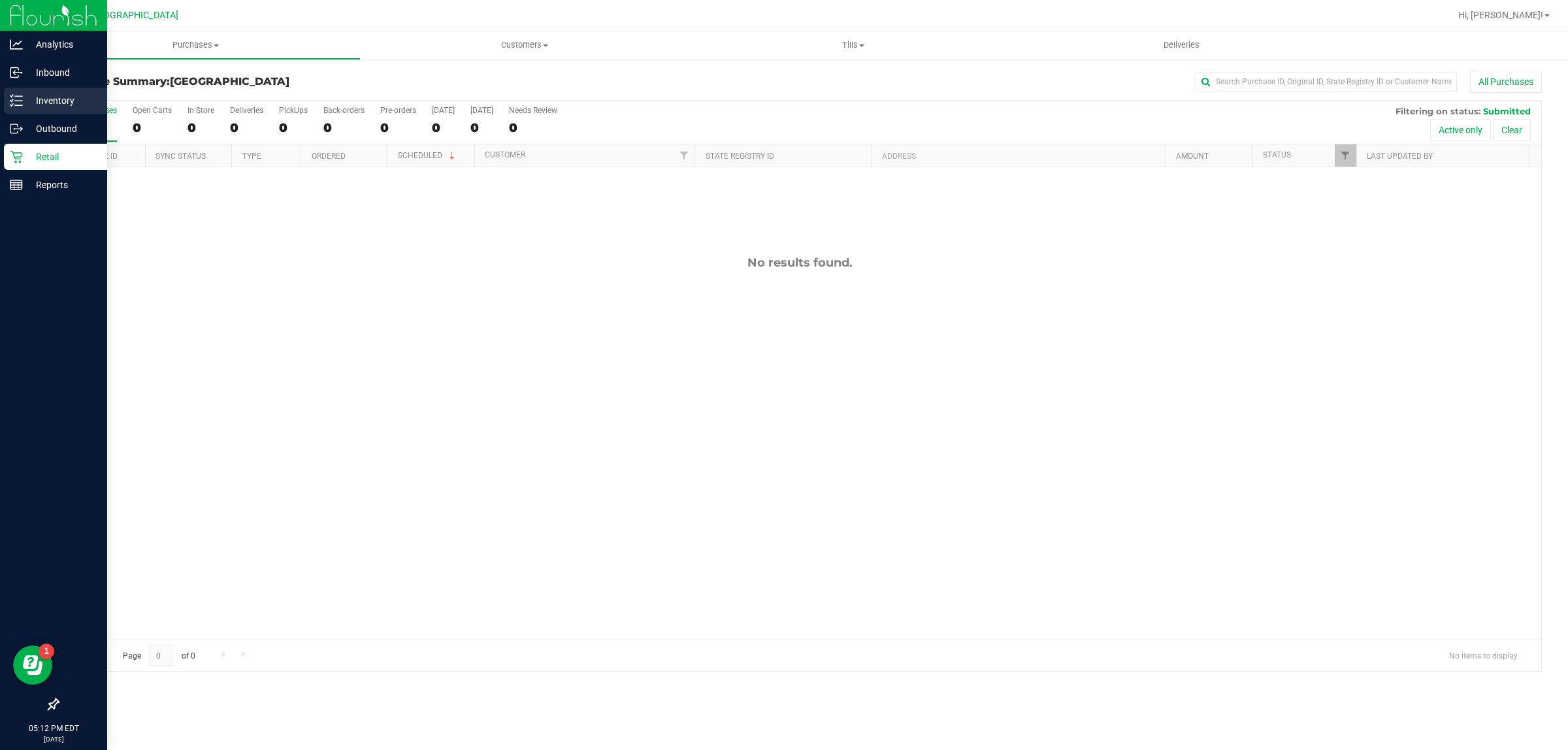
click at [54, 100] on p "Inventory" at bounding box center [61, 100] width 79 height 16
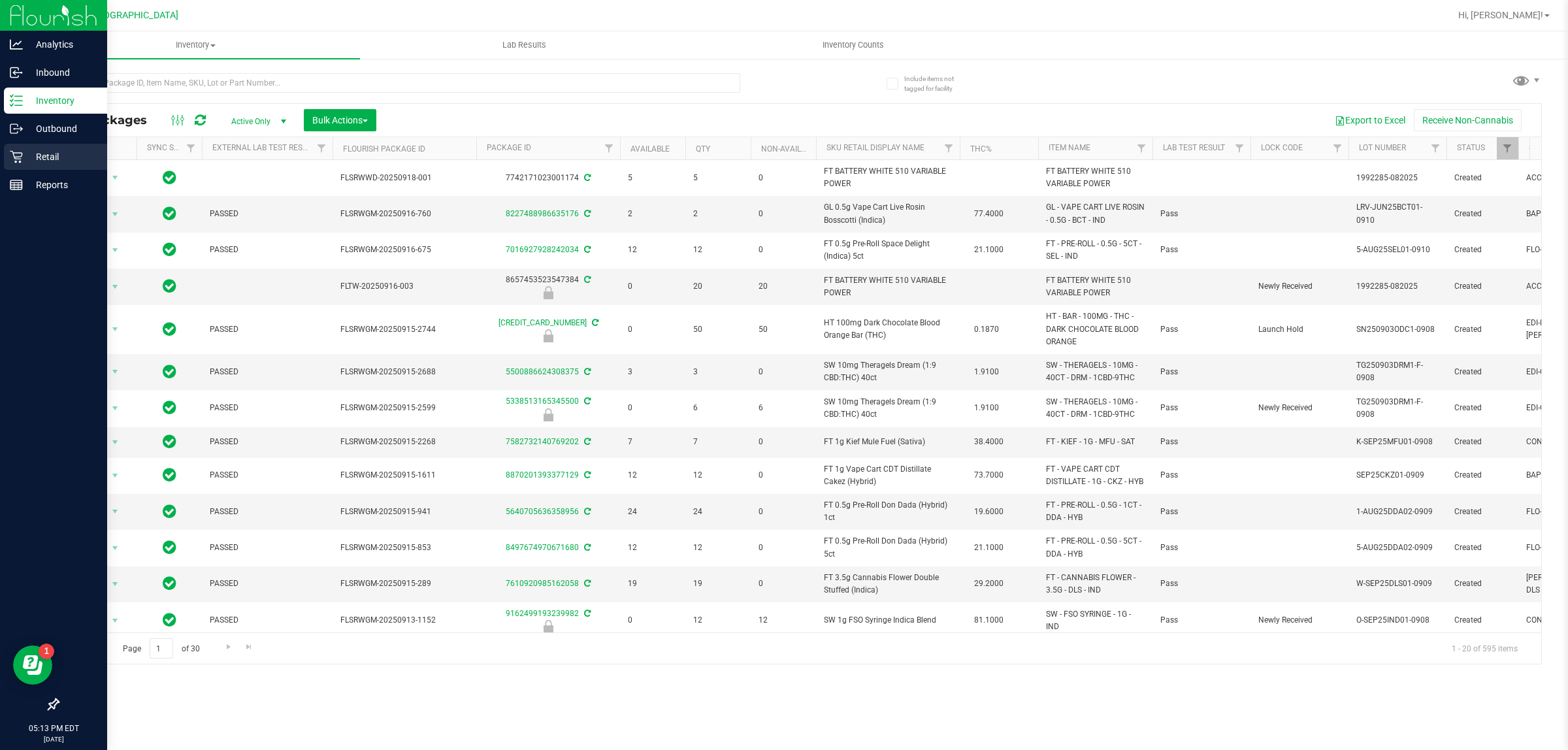
click at [46, 154] on p "Retail" at bounding box center [61, 156] width 79 height 16
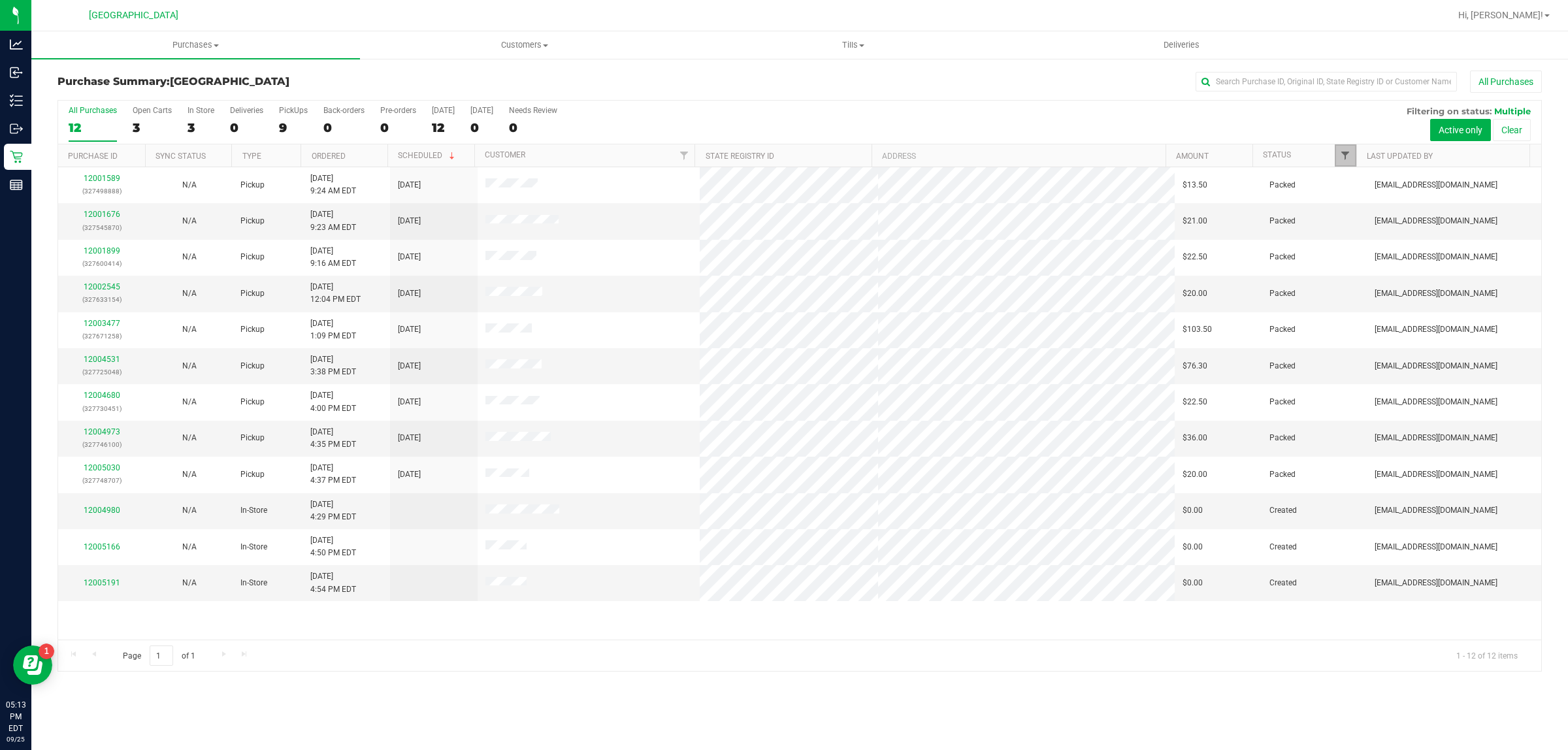
click at [1349, 161] on span "Filter" at bounding box center [1345, 155] width 10 height 10
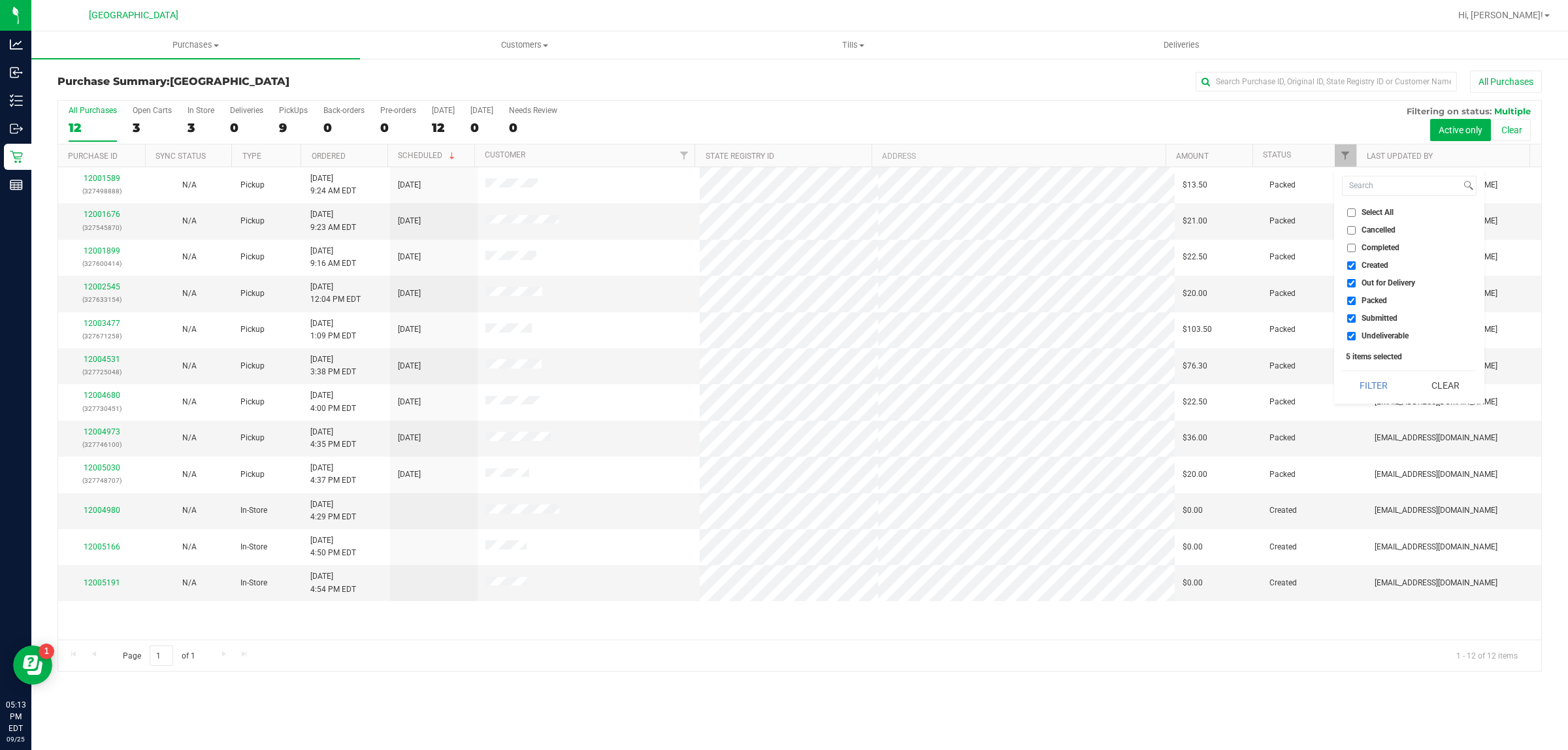
click at [1352, 262] on input "Created" at bounding box center [1351, 266] width 8 height 8
checkbox input "false"
click at [1351, 283] on input "Out for Delivery" at bounding box center [1351, 283] width 8 height 8
checkbox input "false"
click at [1349, 299] on input "Packed" at bounding box center [1351, 301] width 8 height 8
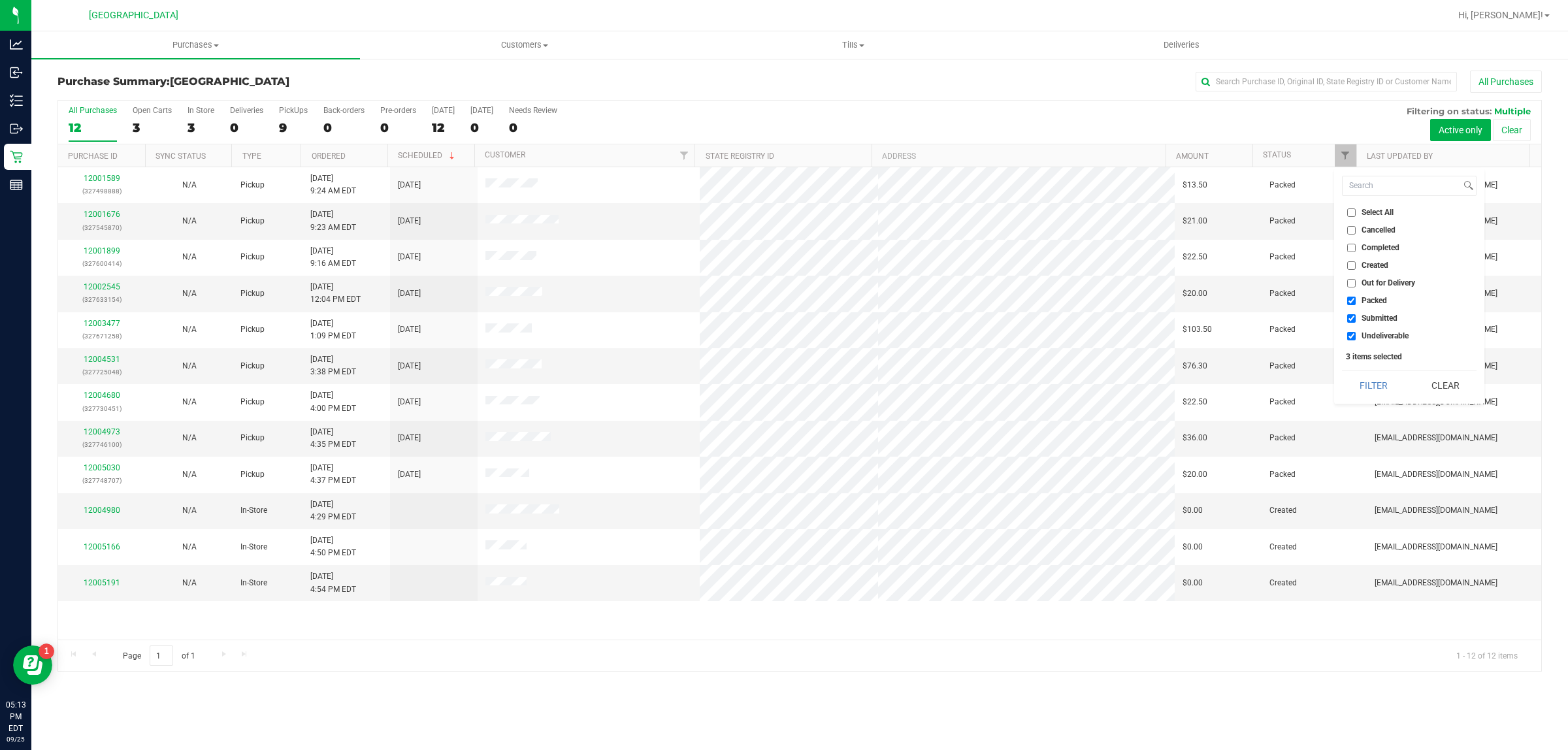
checkbox input "false"
click at [1351, 332] on input "Undeliverable" at bounding box center [1351, 336] width 8 height 8
checkbox input "false"
click at [1372, 379] on button "Filter" at bounding box center [1373, 385] width 63 height 29
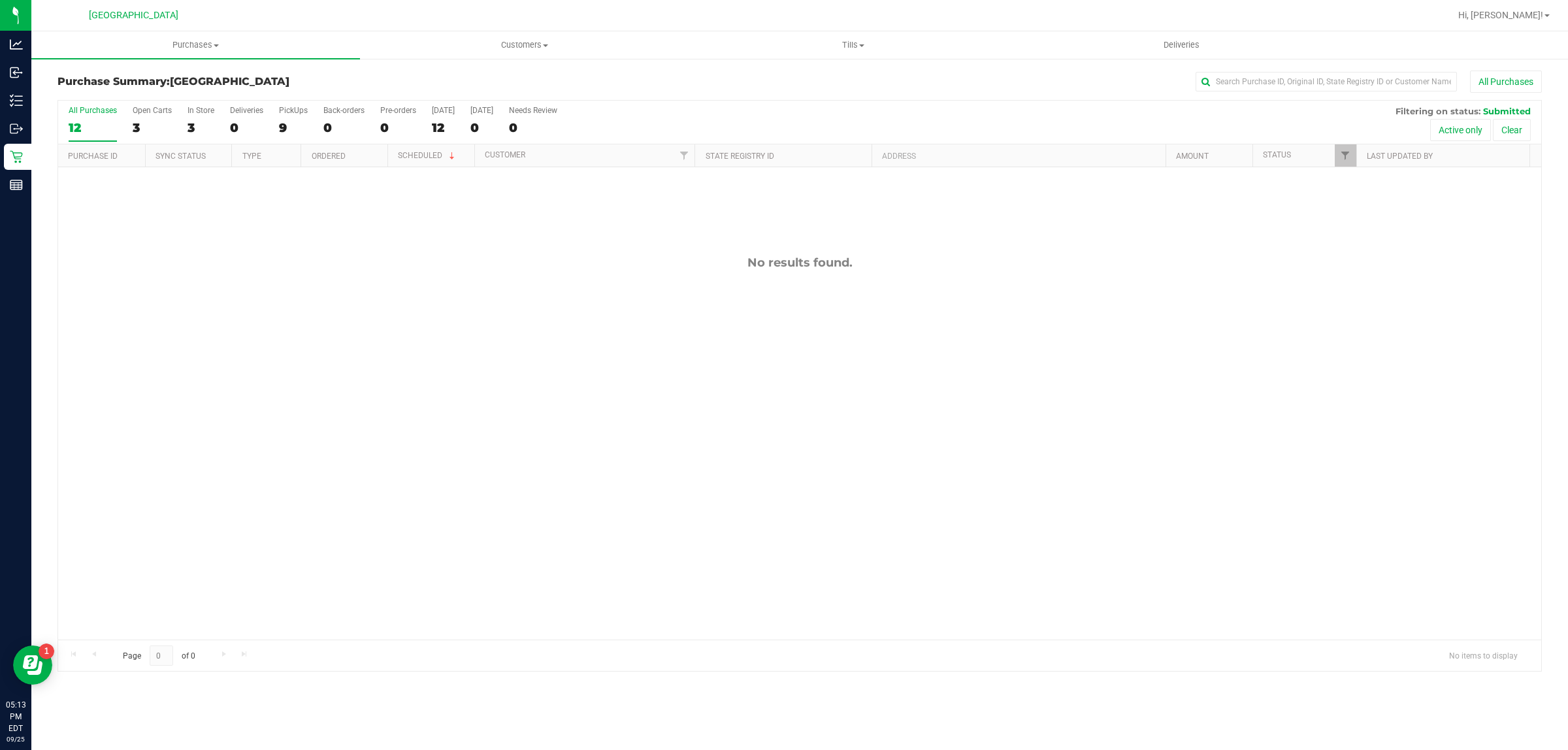
drag, startPoint x: 1350, startPoint y: 488, endPoint x: 1105, endPoint y: 475, distance: 245.3
click at [1350, 488] on div "No results found." at bounding box center [799, 447] width 1483 height 560
click at [586, 354] on div "No results found." at bounding box center [799, 447] width 1483 height 560
click at [586, 353] on div "No results found." at bounding box center [799, 447] width 1483 height 560
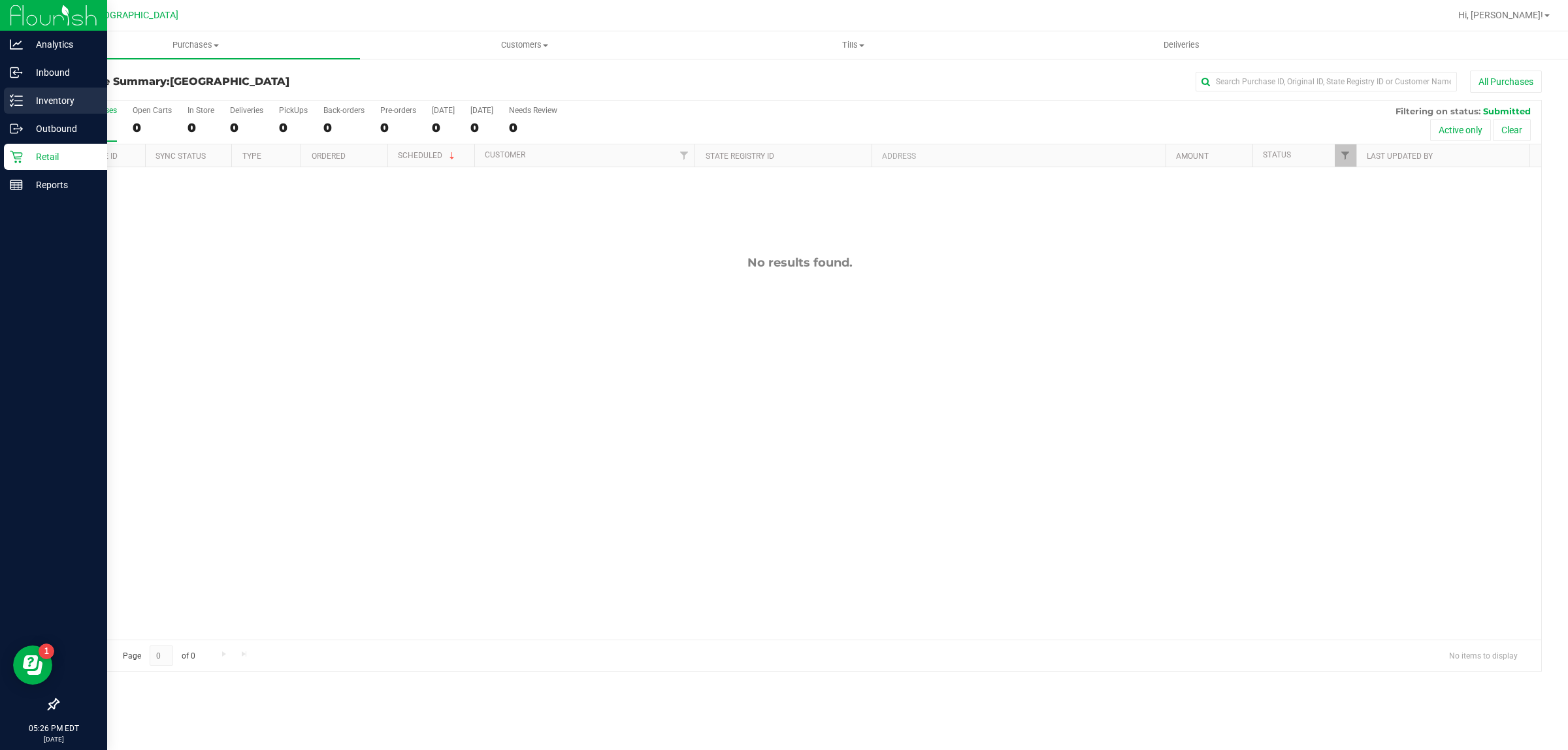
click at [23, 103] on p "Inventory" at bounding box center [61, 100] width 79 height 16
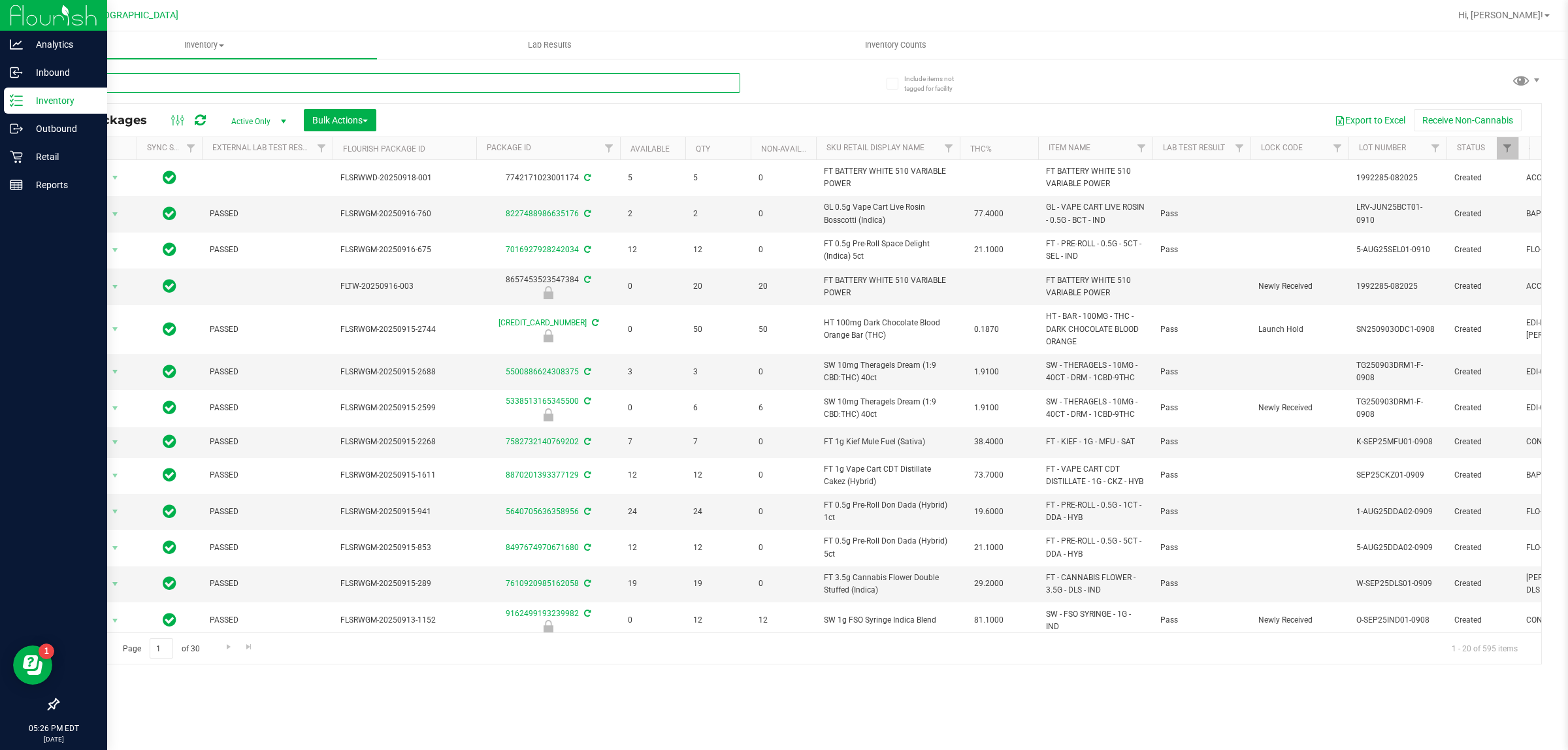
click at [250, 86] on input "text" at bounding box center [398, 83] width 683 height 20
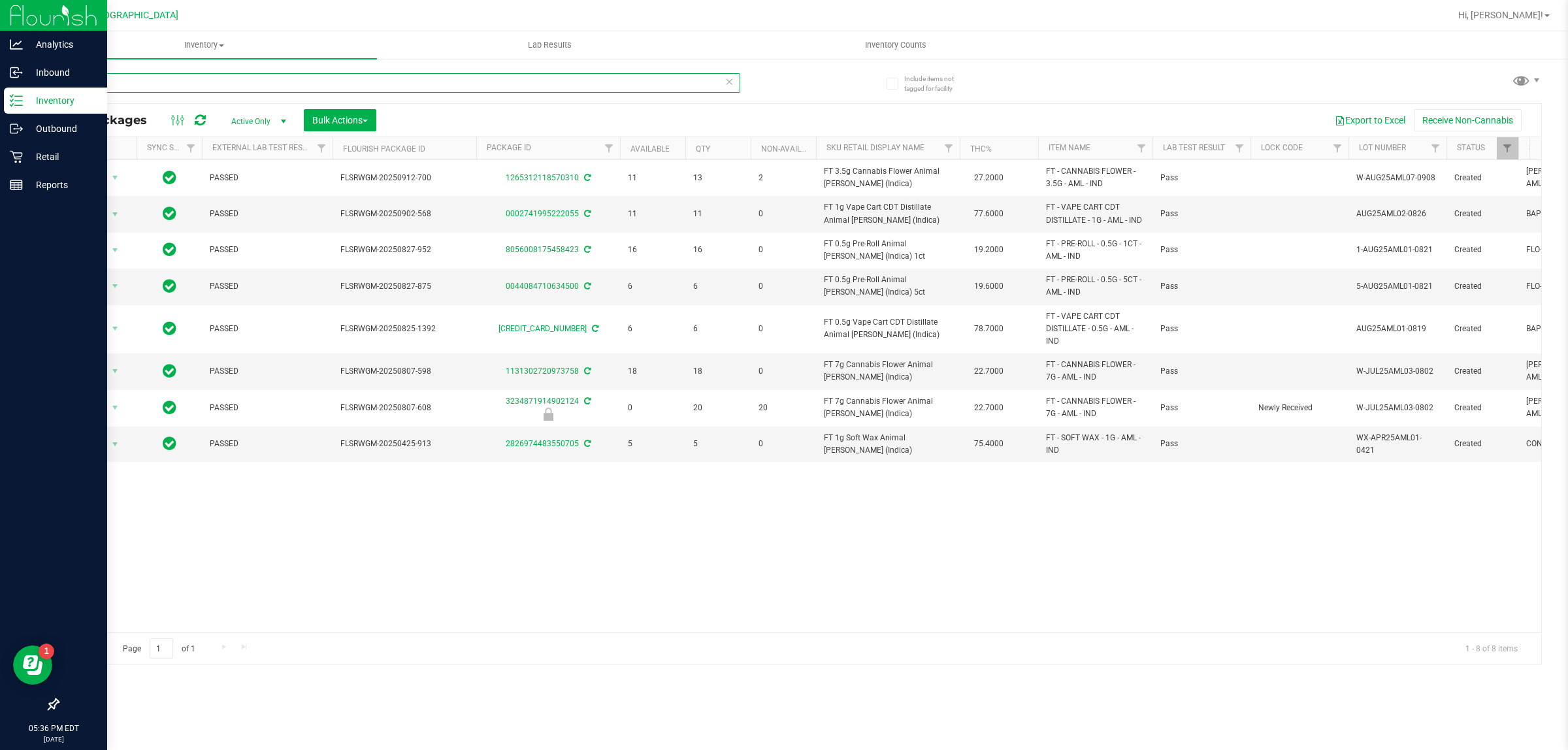
type input "A"
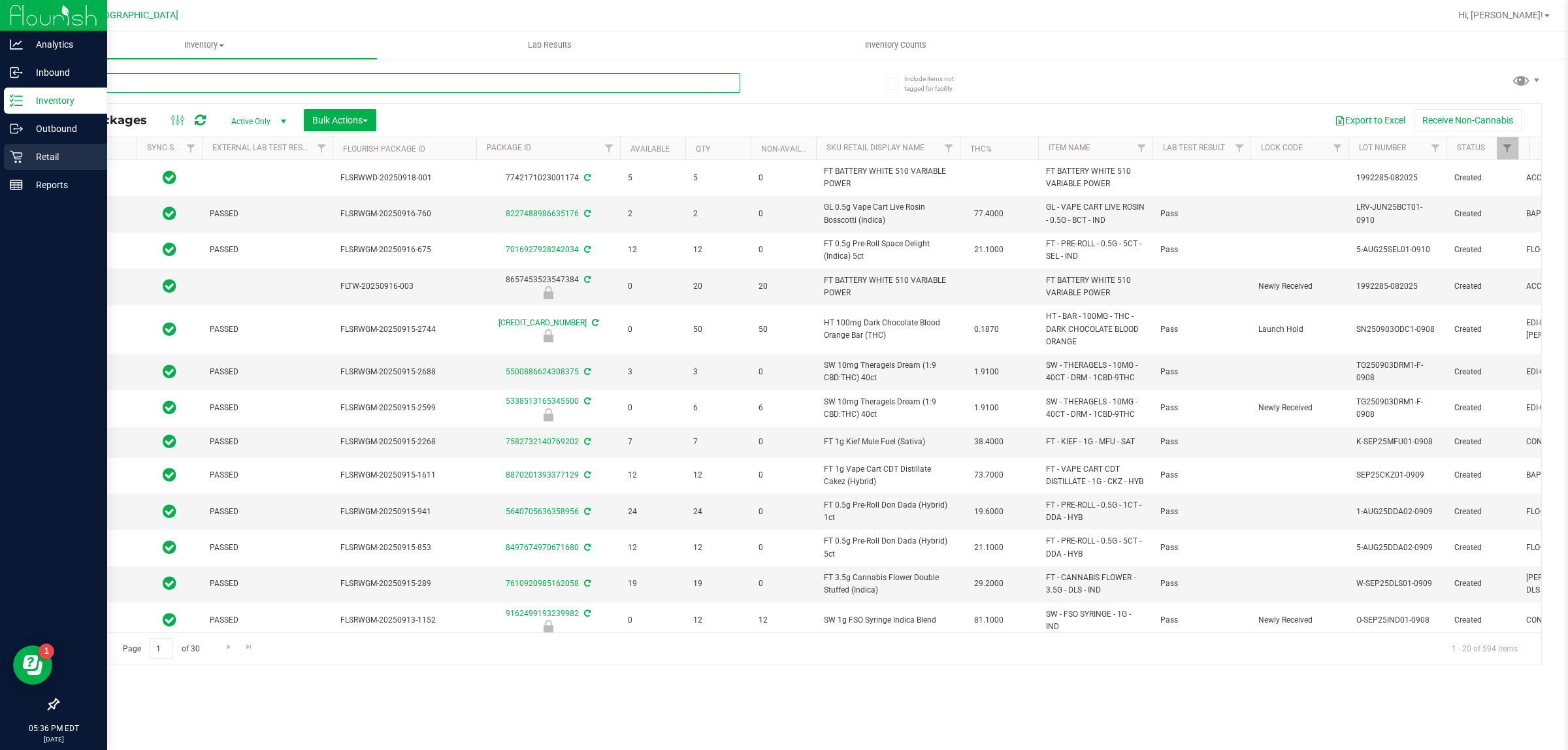
type input "[DATE]"
click at [51, 156] on p "Retail" at bounding box center [61, 156] width 79 height 16
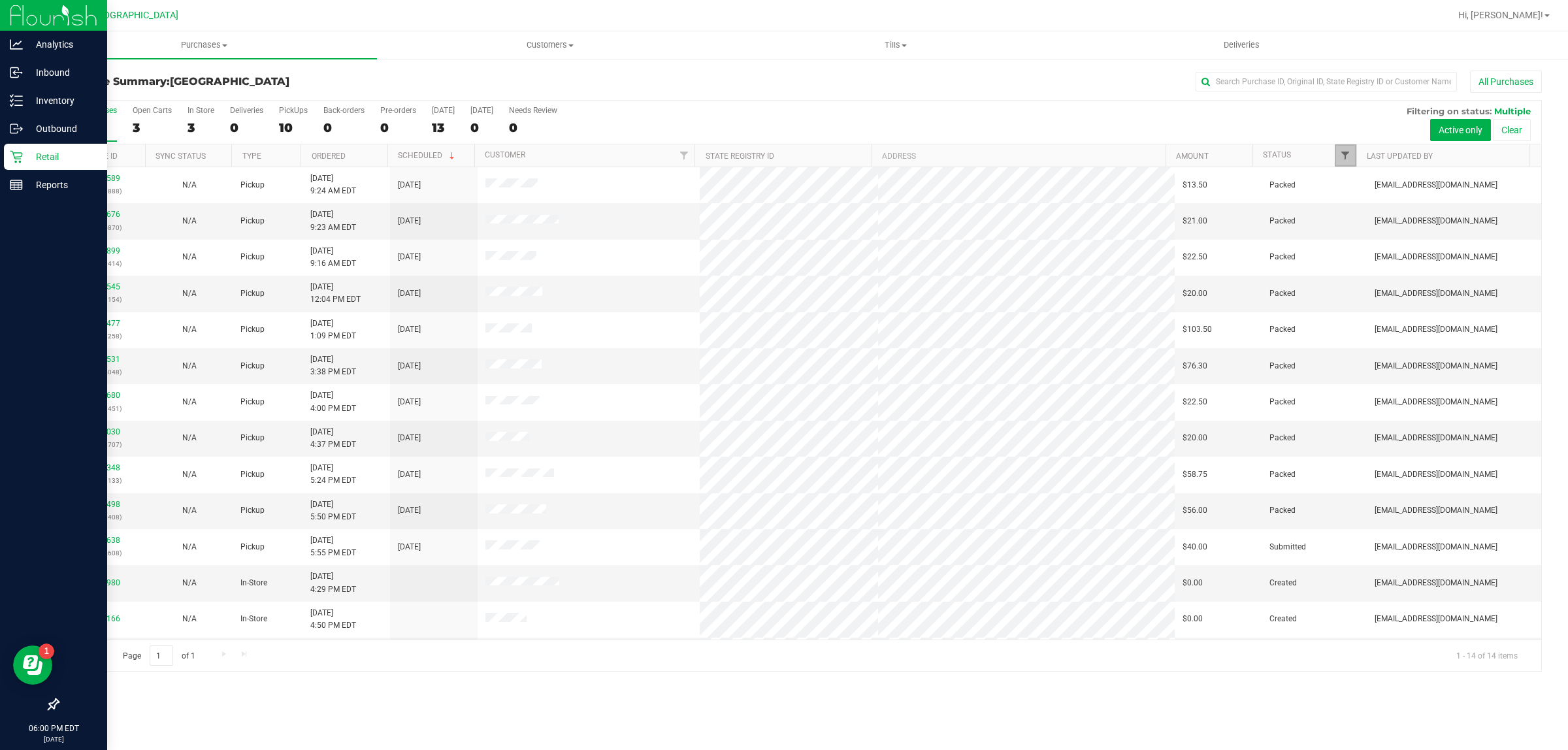
click at [1348, 154] on span "Filter" at bounding box center [1345, 155] width 10 height 10
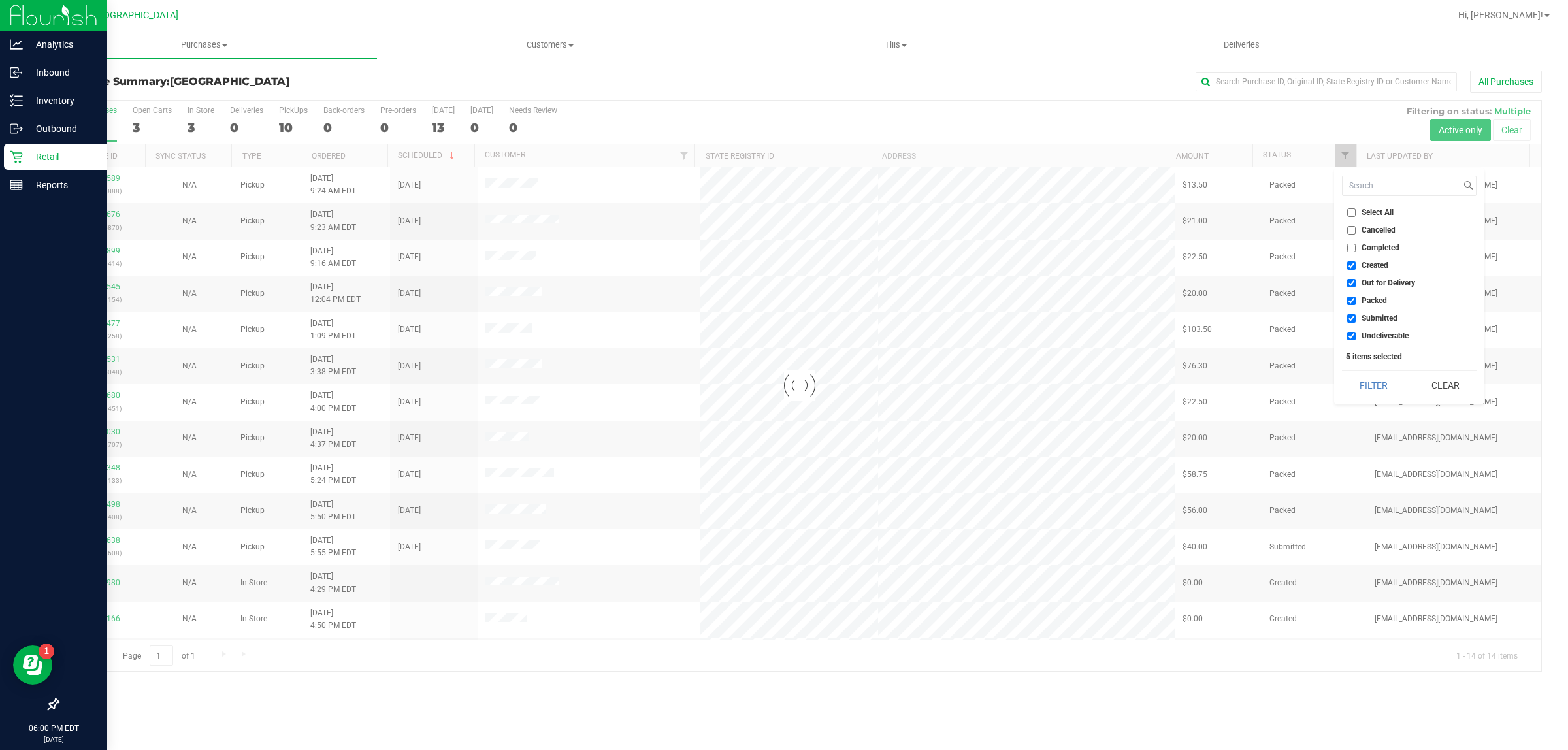
click at [1353, 268] on input "Created" at bounding box center [1351, 266] width 8 height 8
checkbox input "true"
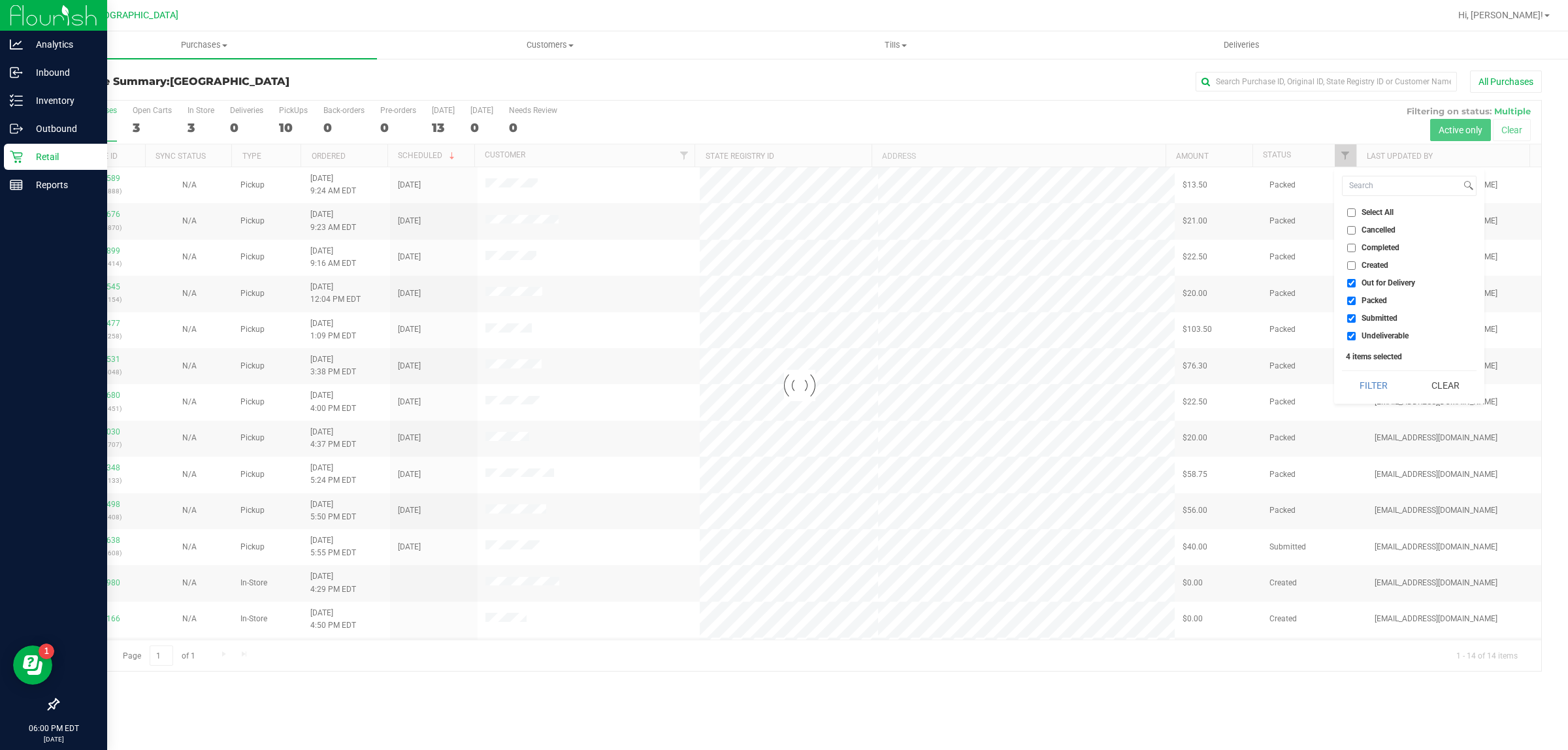
checkbox input "true"
click at [1351, 281] on input "Out for Delivery" at bounding box center [1351, 283] width 8 height 8
checkbox input "false"
click at [1351, 299] on input "Packed" at bounding box center [1351, 301] width 8 height 8
checkbox input "false"
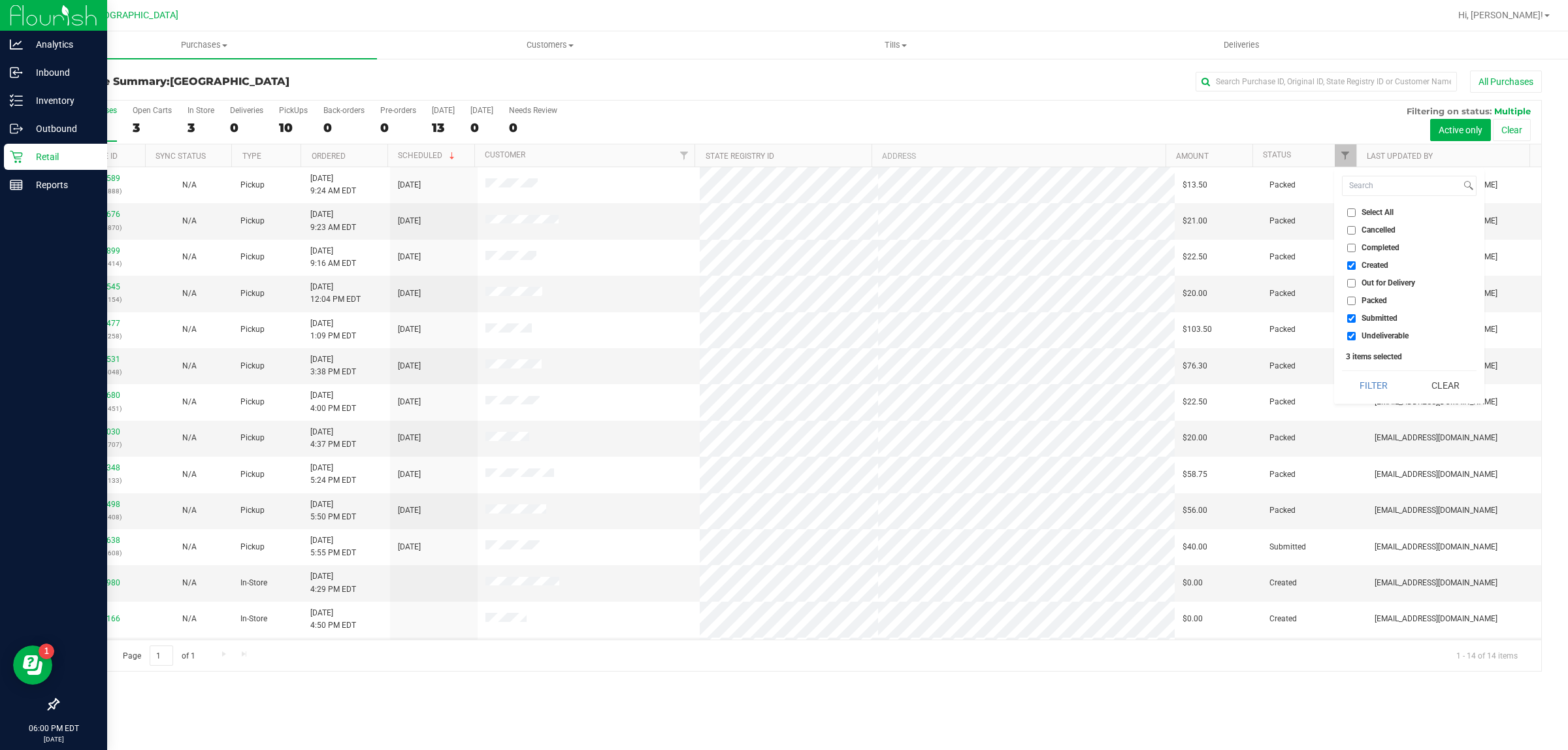
click at [1352, 330] on li "Undeliverable" at bounding box center [1409, 336] width 135 height 14
click at [1353, 268] on input "Created" at bounding box center [1351, 266] width 8 height 8
checkbox input "false"
click at [1351, 337] on input "Undeliverable" at bounding box center [1351, 336] width 8 height 8
checkbox input "false"
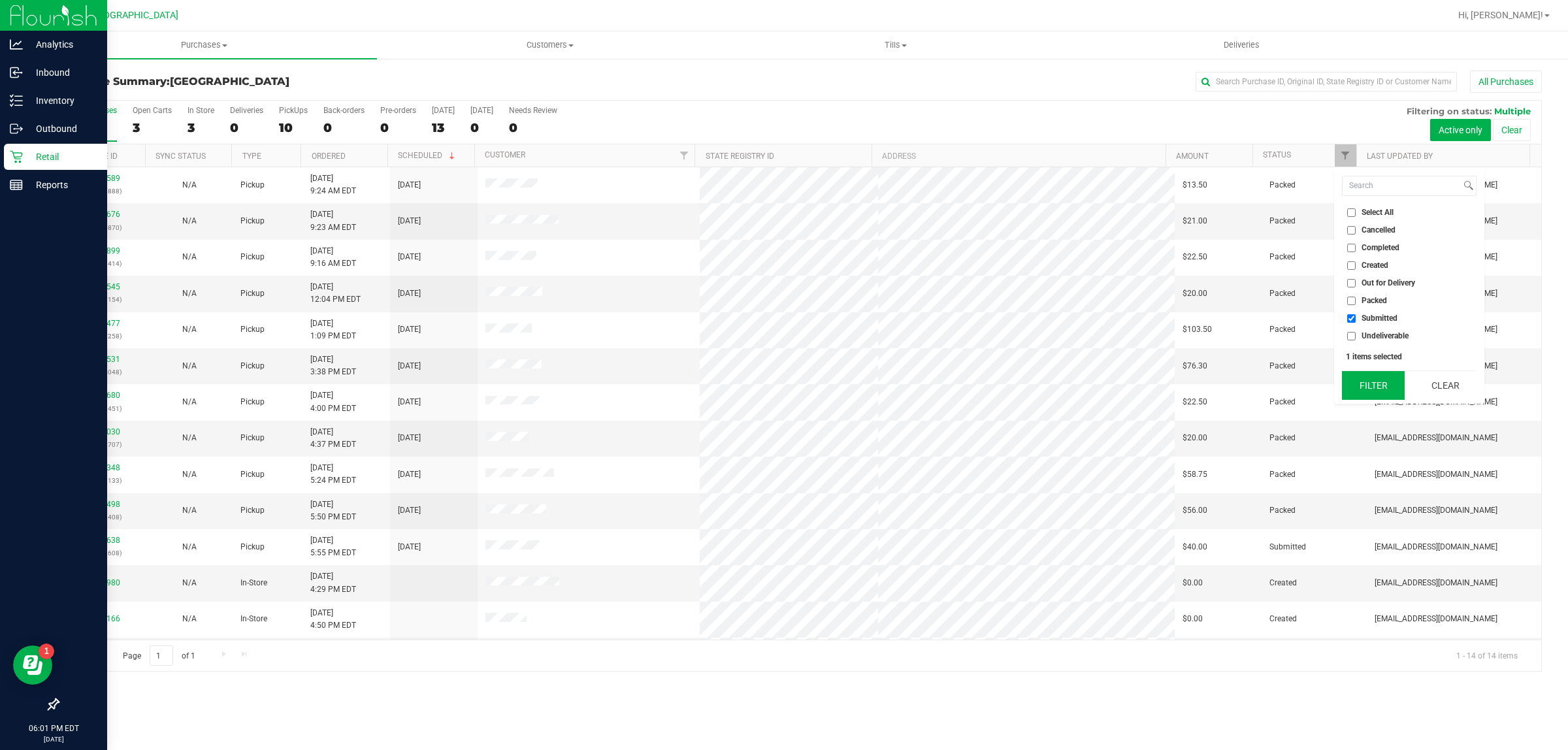
click at [1369, 377] on button "Filter" at bounding box center [1373, 385] width 63 height 29
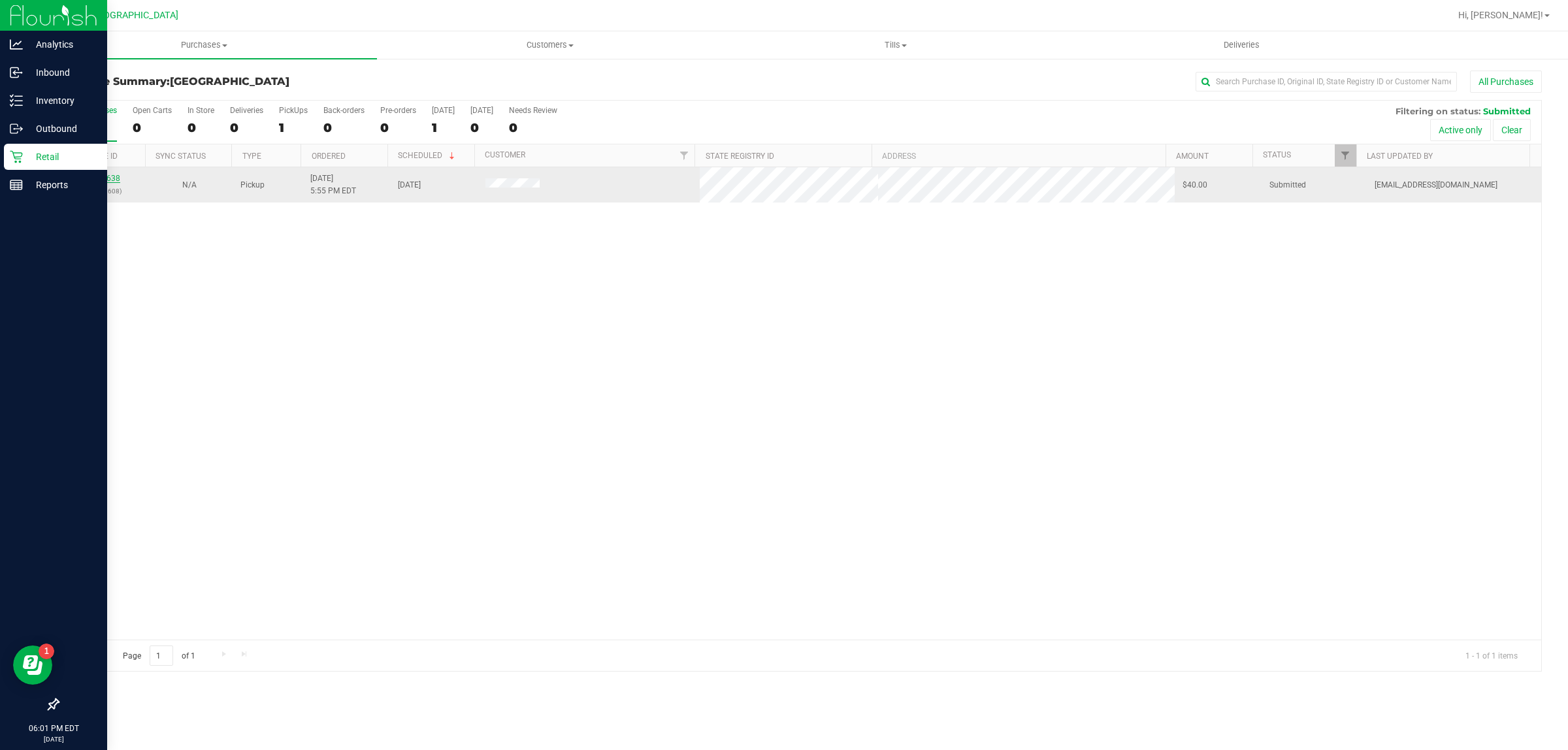
click at [102, 175] on link "12005638" at bounding box center [102, 178] width 37 height 9
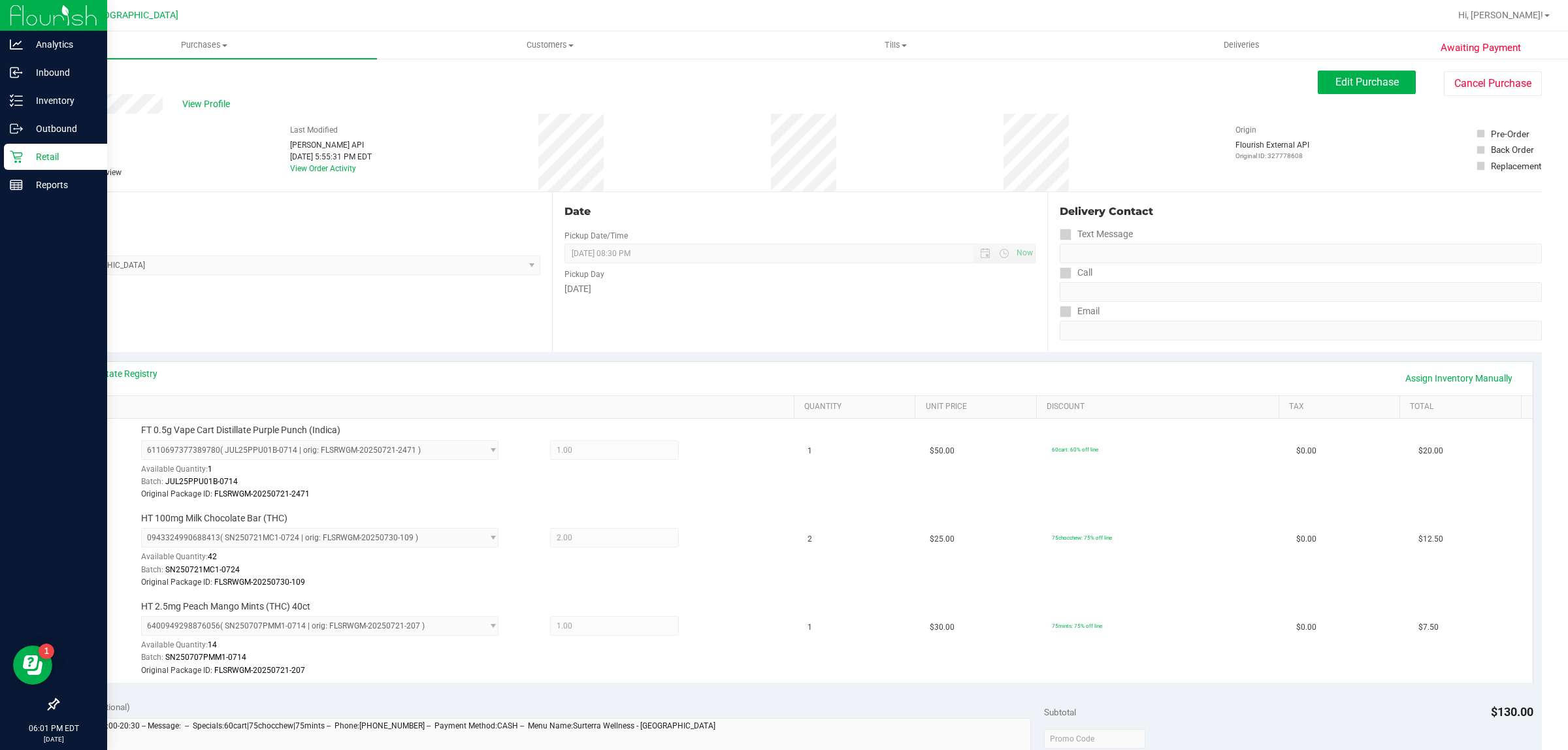
click at [72, 87] on div "Back Edit Purchase Cancel Purchase" at bounding box center [799, 82] width 1485 height 23
click at [72, 85] on div "Back" at bounding box center [67, 78] width 20 height 16
click at [72, 80] on link "Back" at bounding box center [67, 78] width 20 height 9
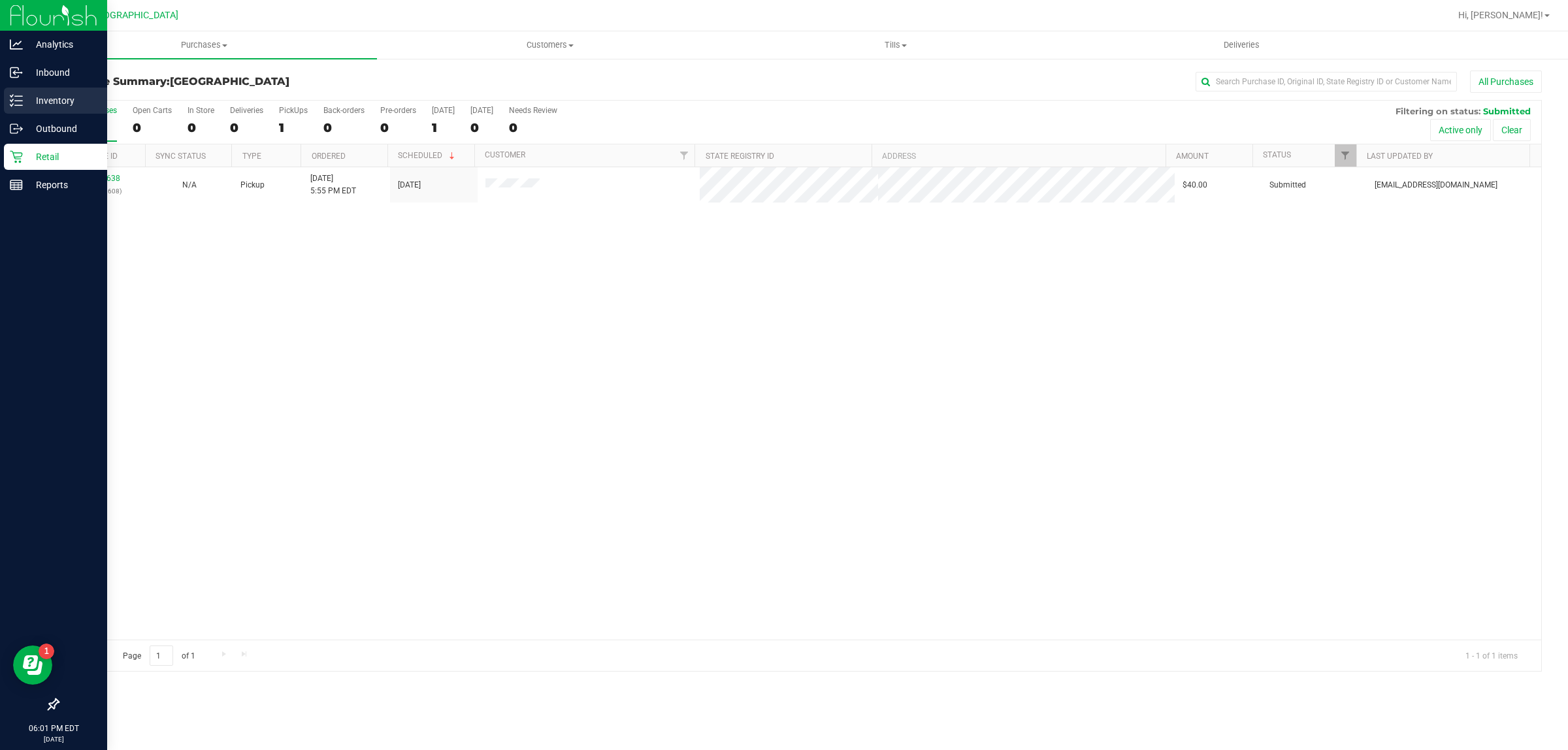
click at [47, 105] on p "Inventory" at bounding box center [61, 100] width 79 height 16
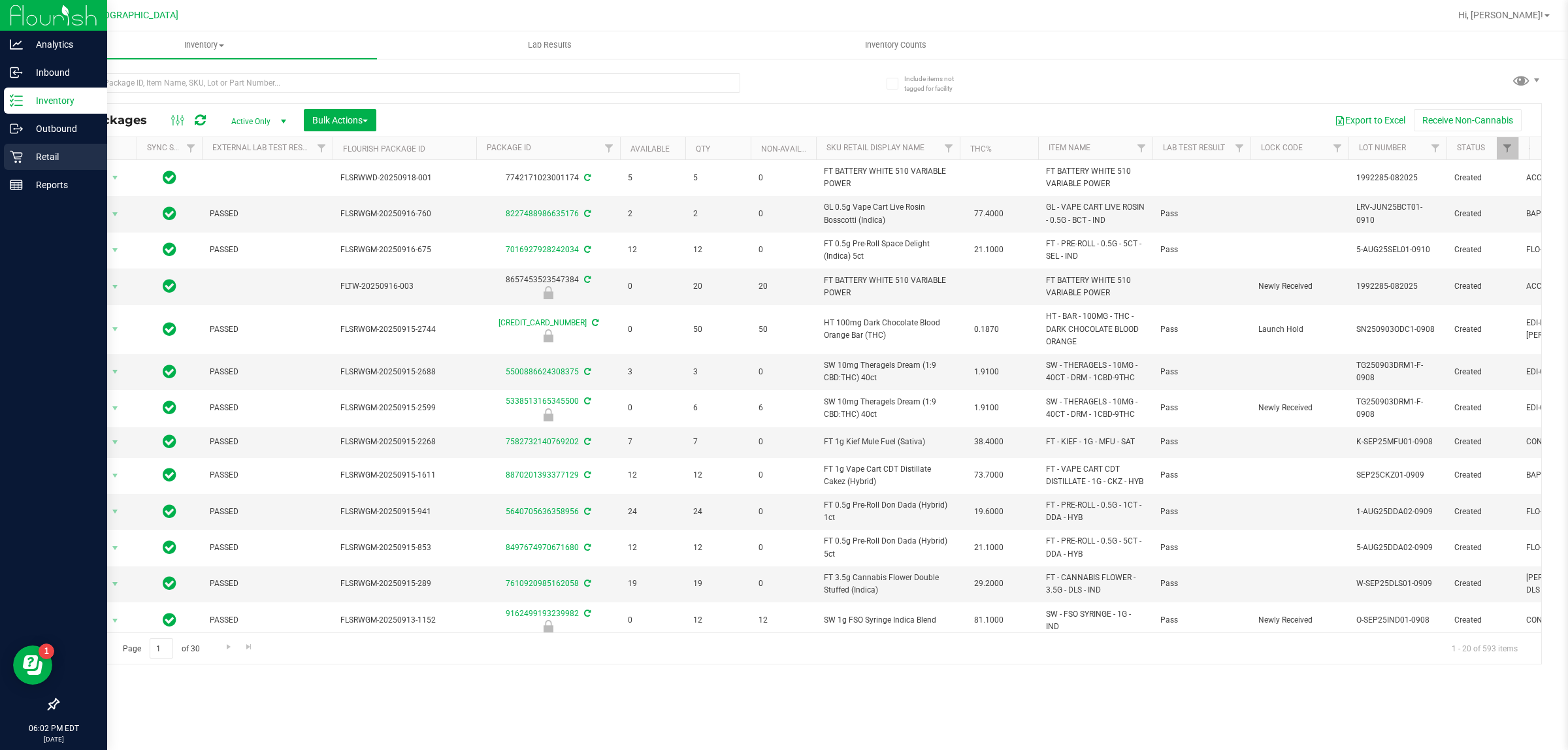
click at [46, 152] on p "Retail" at bounding box center [61, 156] width 79 height 16
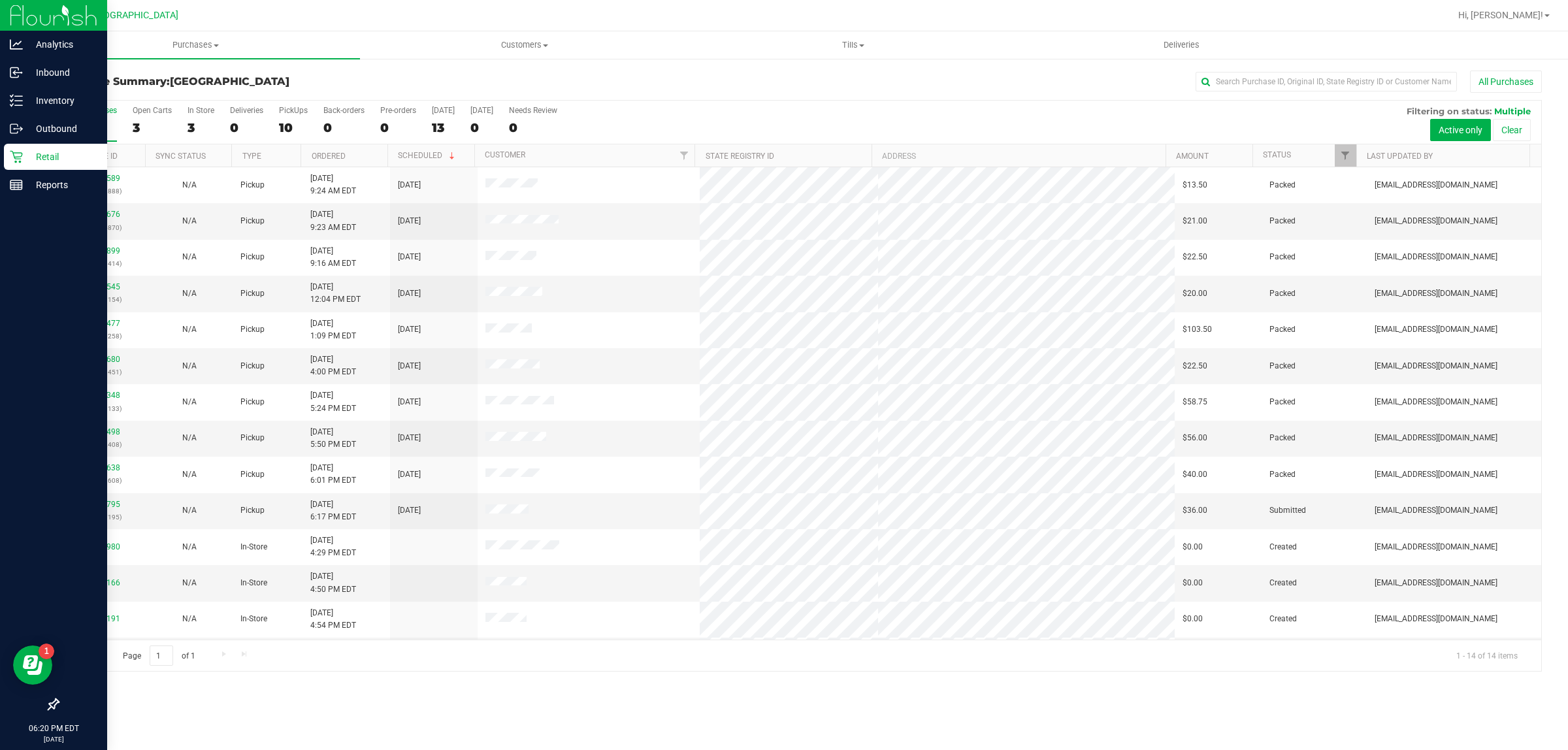
click at [38, 157] on p "Retail" at bounding box center [61, 156] width 79 height 16
click at [75, 152] on p "Retail" at bounding box center [61, 156] width 79 height 16
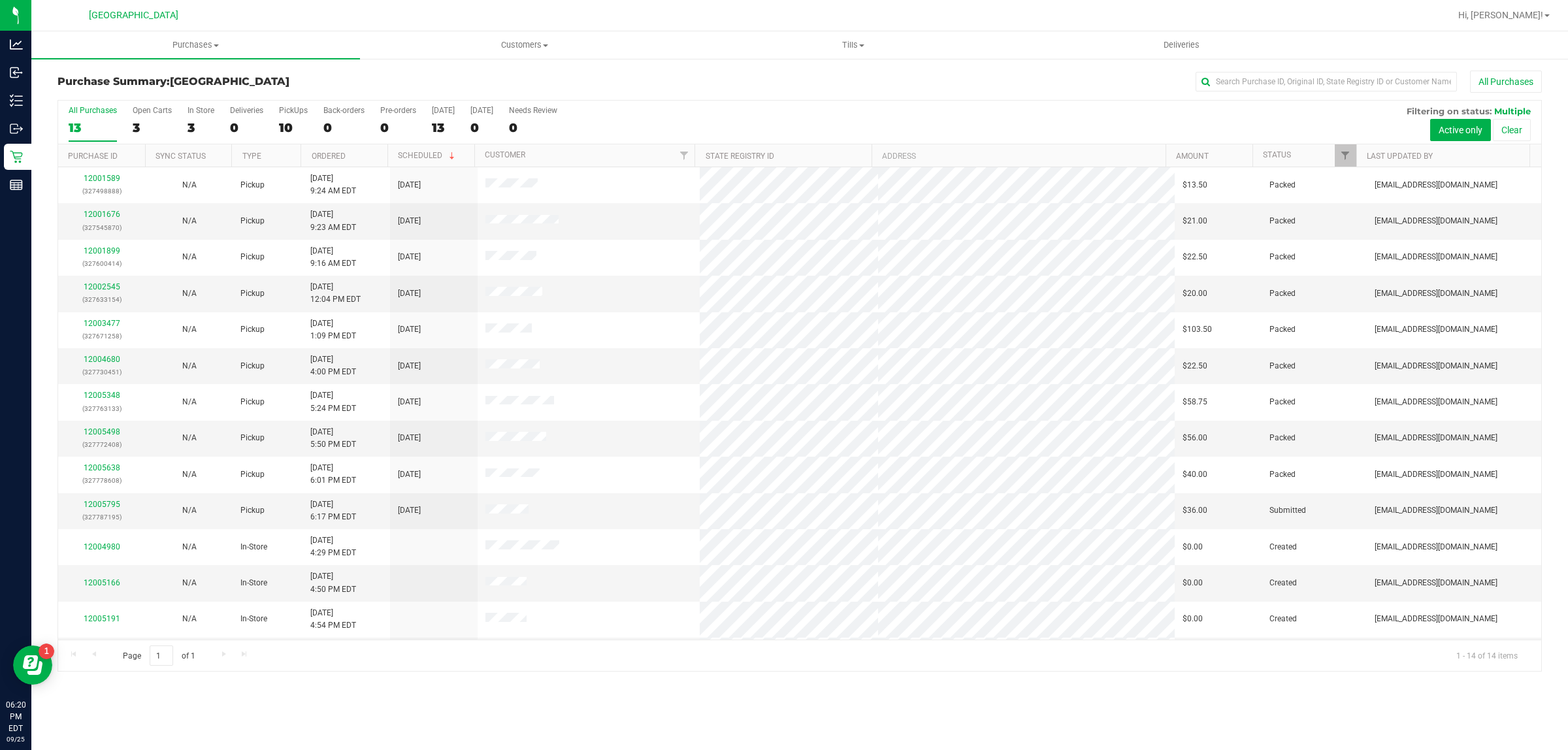
click at [794, 64] on div "Purchase Summary: [GEOGRAPHIC_DATA] All Purchases All Purchases 13 Open Carts 3…" at bounding box center [799, 371] width 1537 height 627
click at [686, 85] on div "All Purchases" at bounding box center [1047, 81] width 990 height 23
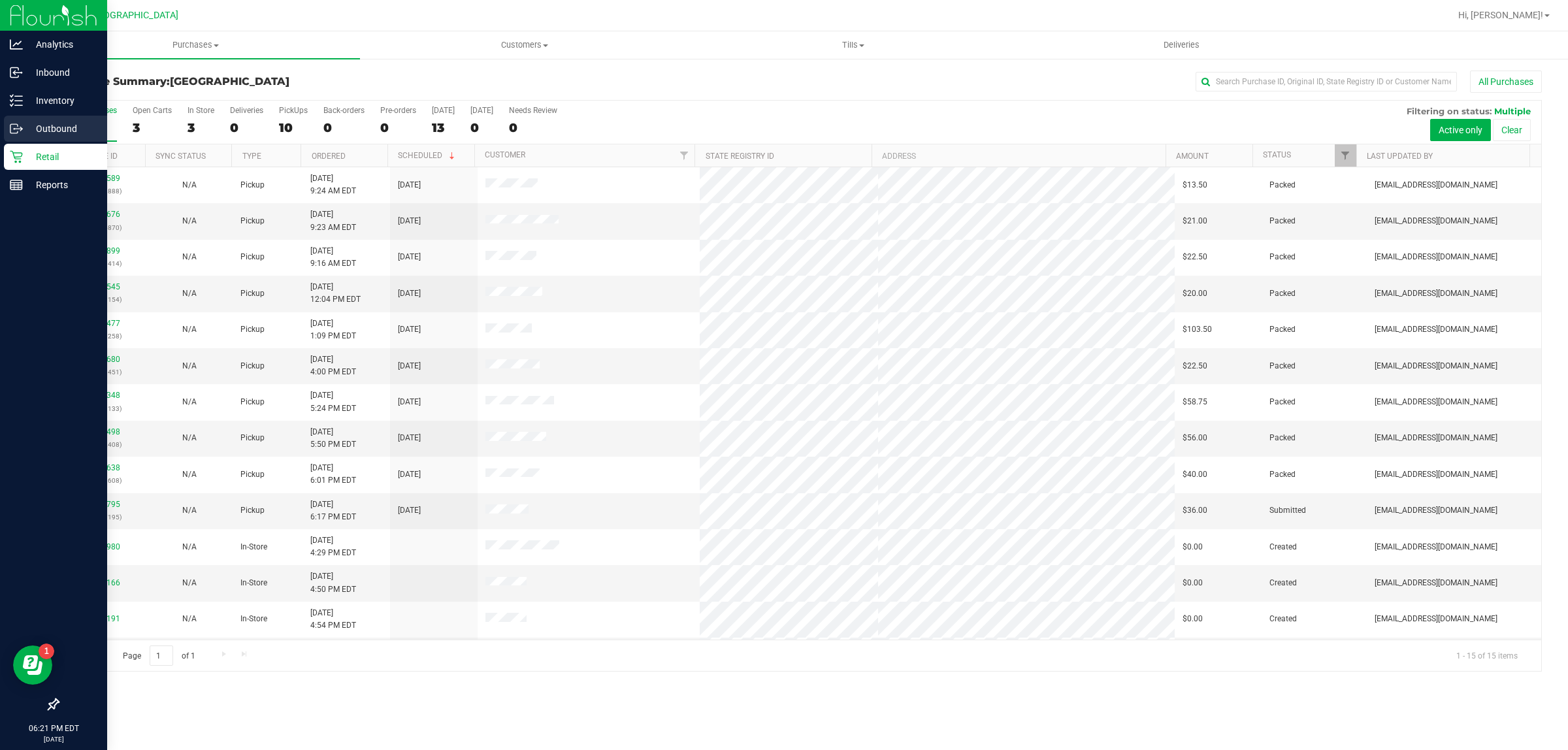
click at [25, 128] on p "Outbound" at bounding box center [61, 128] width 79 height 16
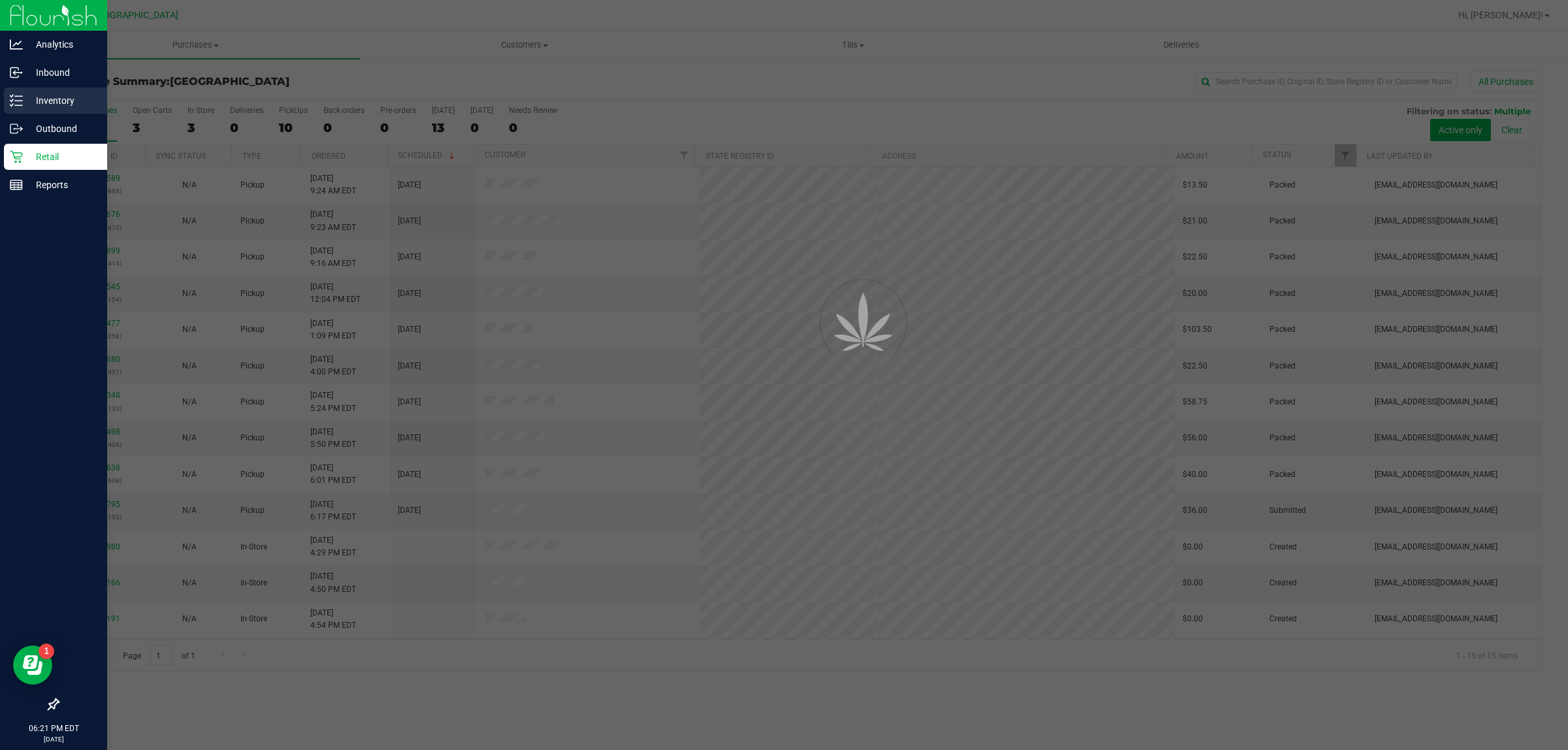
click at [17, 102] on icon at bounding box center [16, 100] width 13 height 13
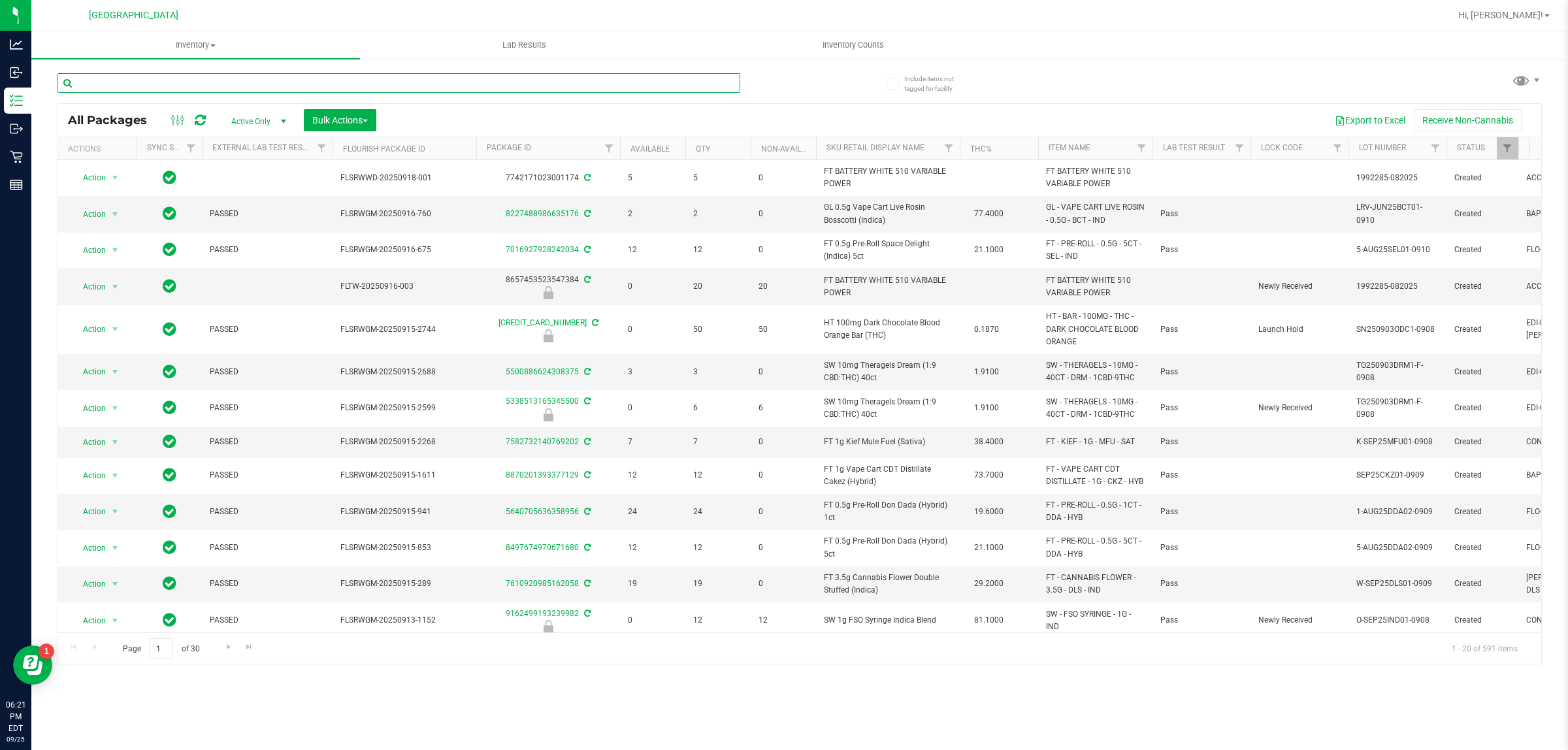
click at [161, 81] on input "text" at bounding box center [398, 83] width 683 height 20
type input "aml"
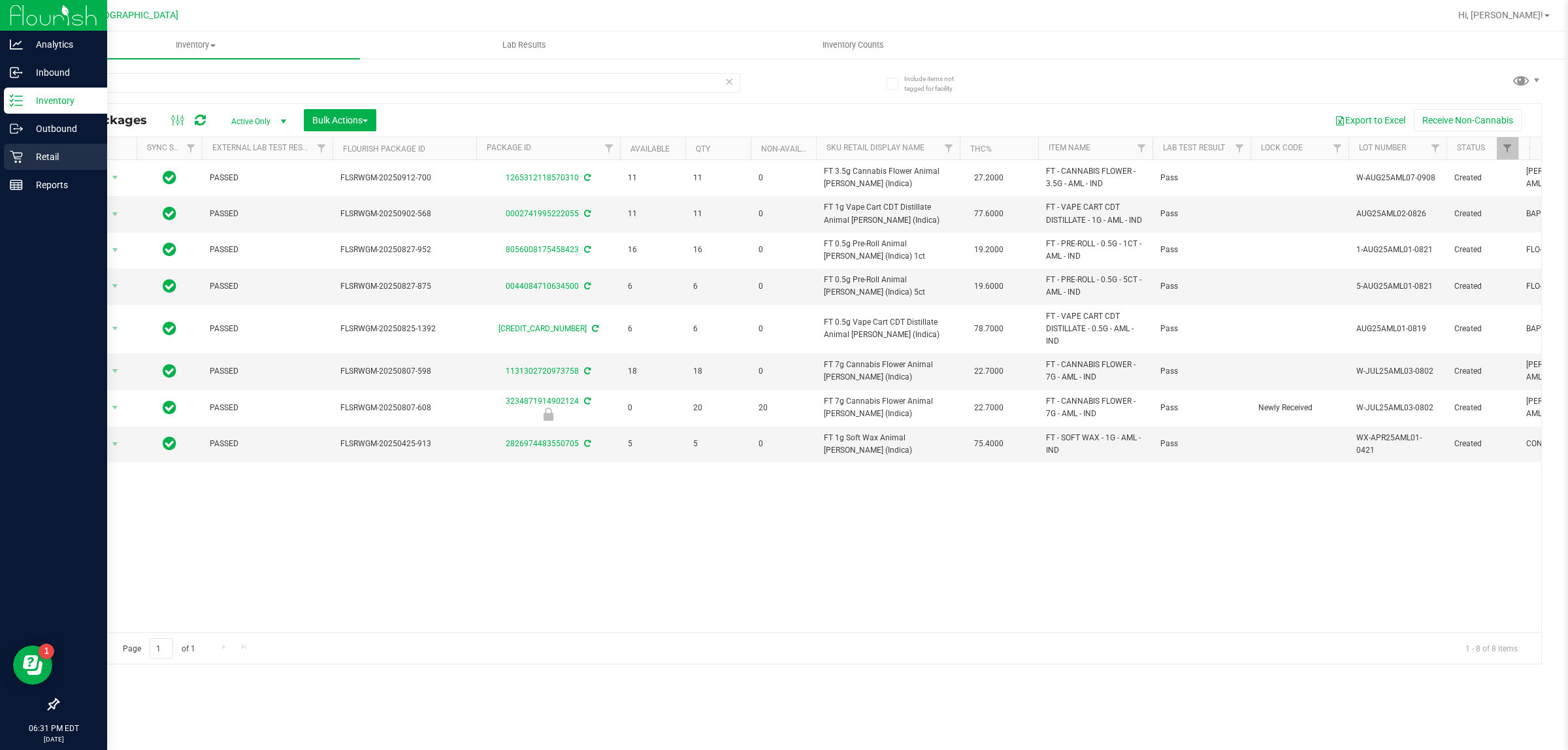
click at [47, 154] on p "Retail" at bounding box center [61, 156] width 79 height 16
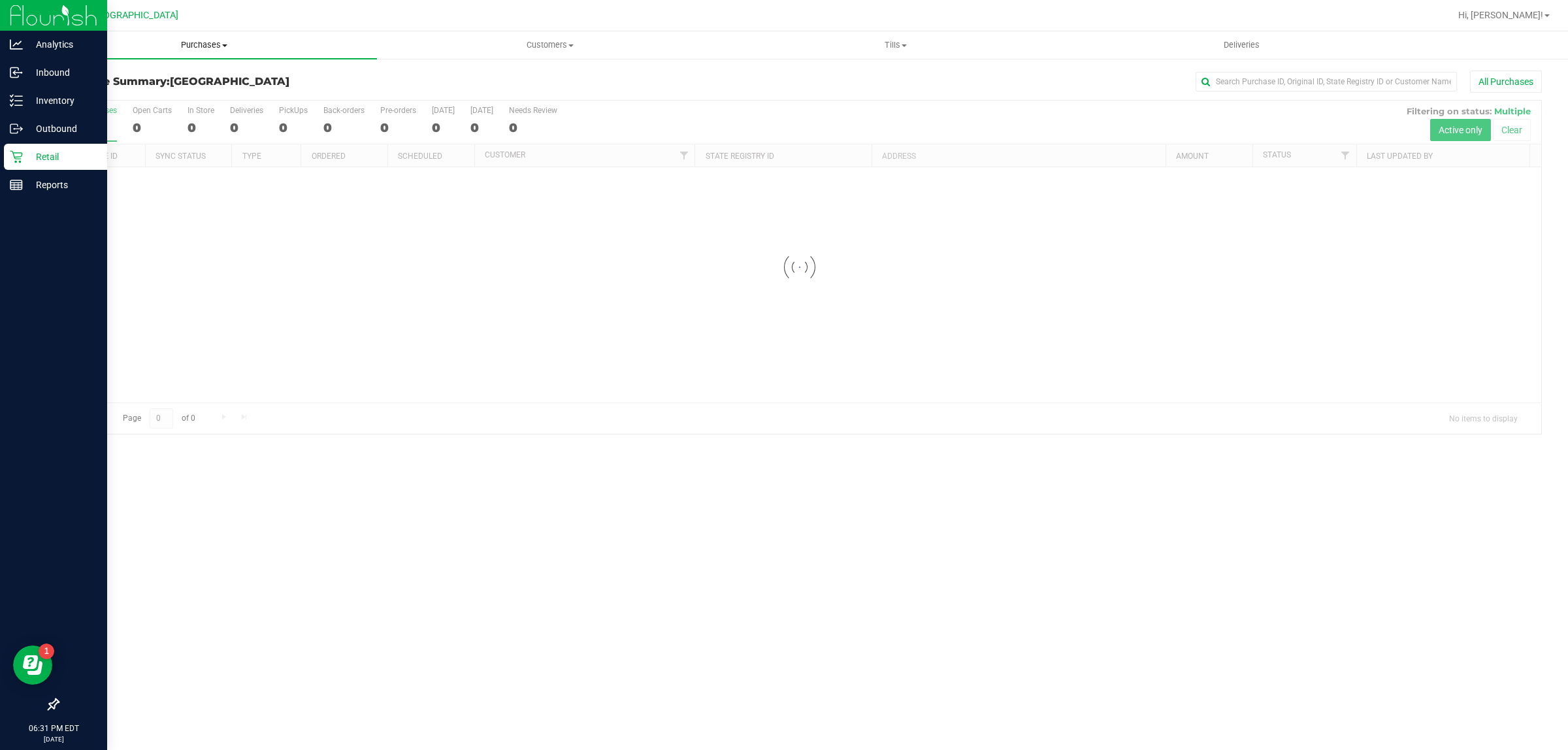
click at [338, 38] on uib-tab-heading "Purchases Summary of purchases Fulfillment All purchases" at bounding box center [204, 45] width 346 height 27
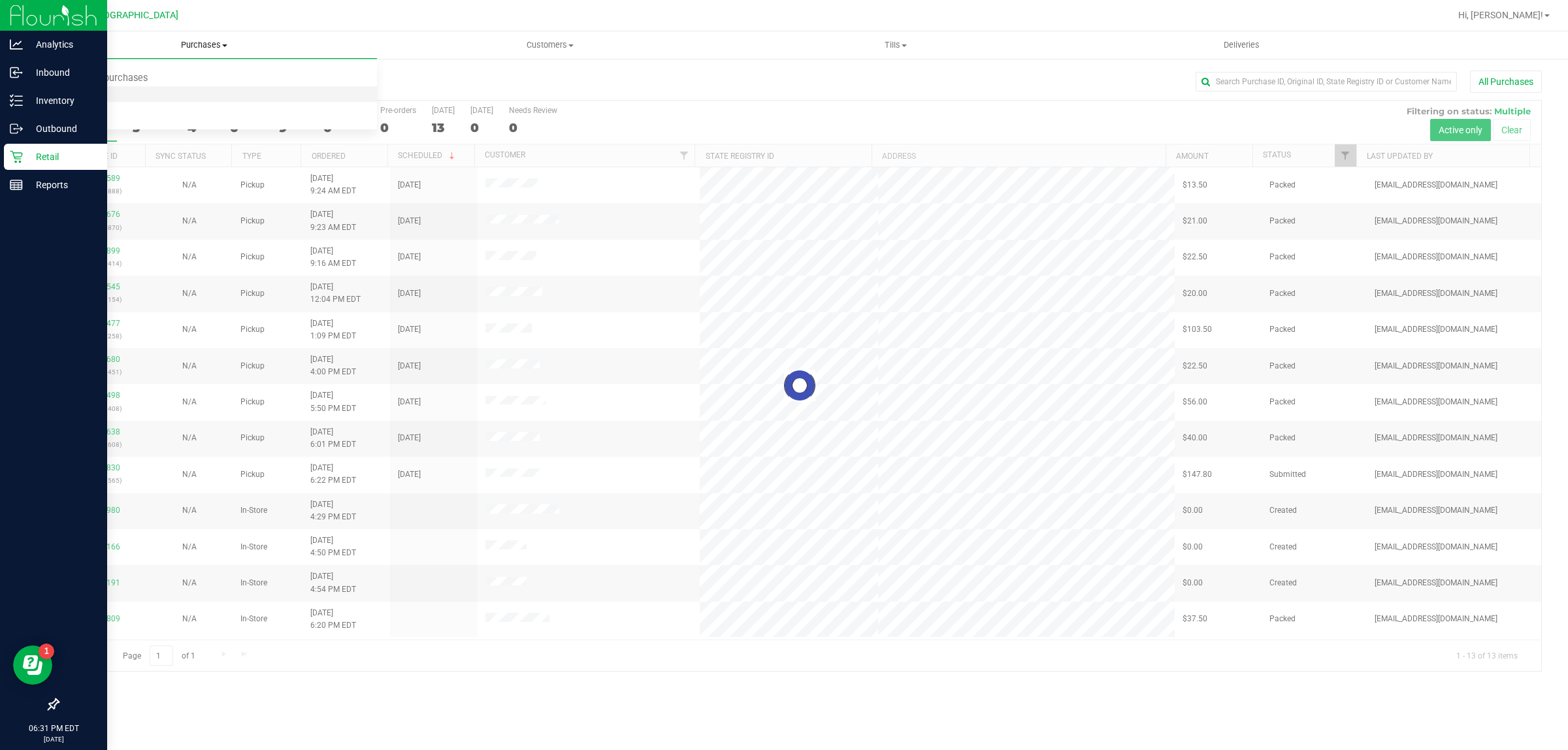
click at [255, 88] on li "Fulfillment" at bounding box center [204, 94] width 346 height 16
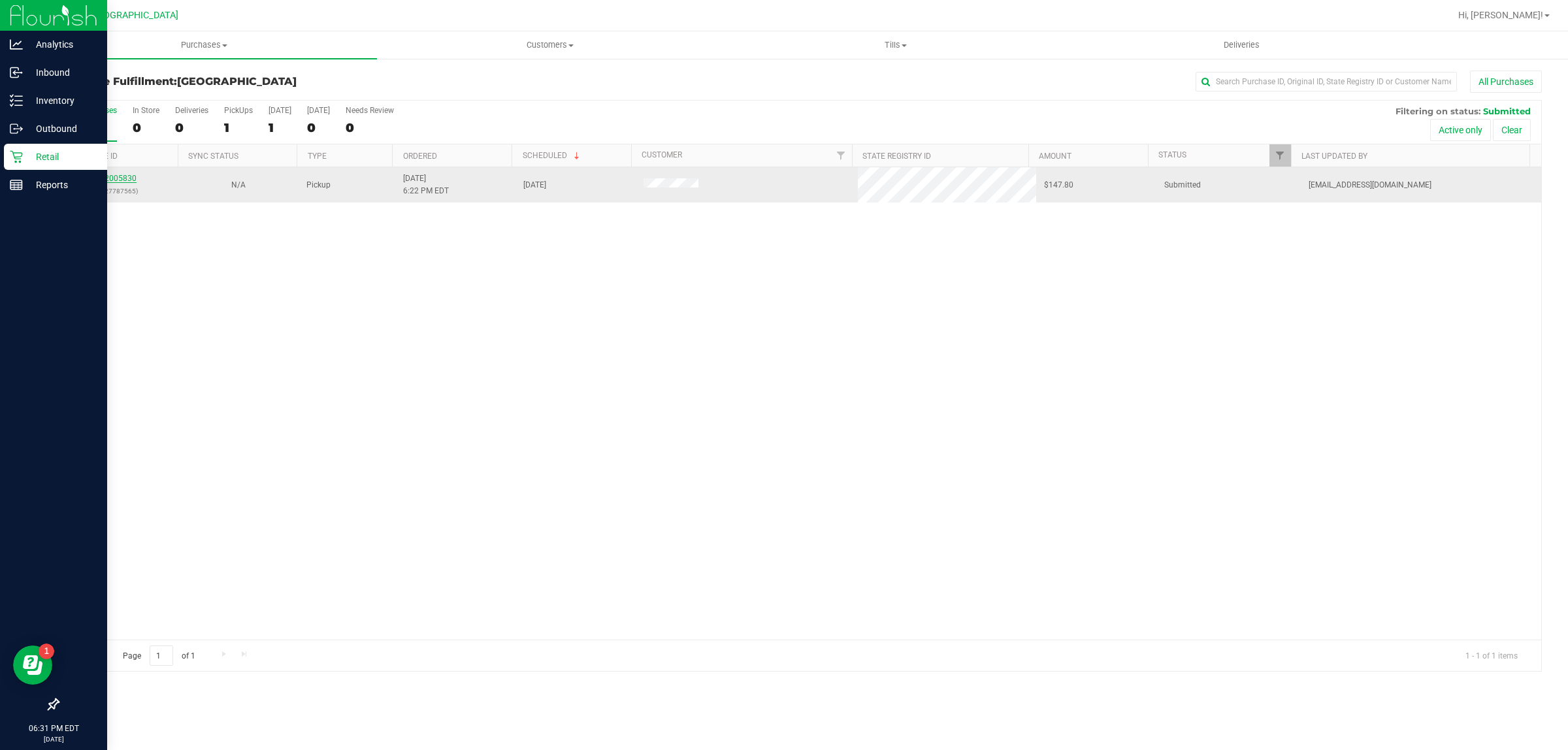
click at [111, 181] on link "12005830" at bounding box center [118, 178] width 37 height 9
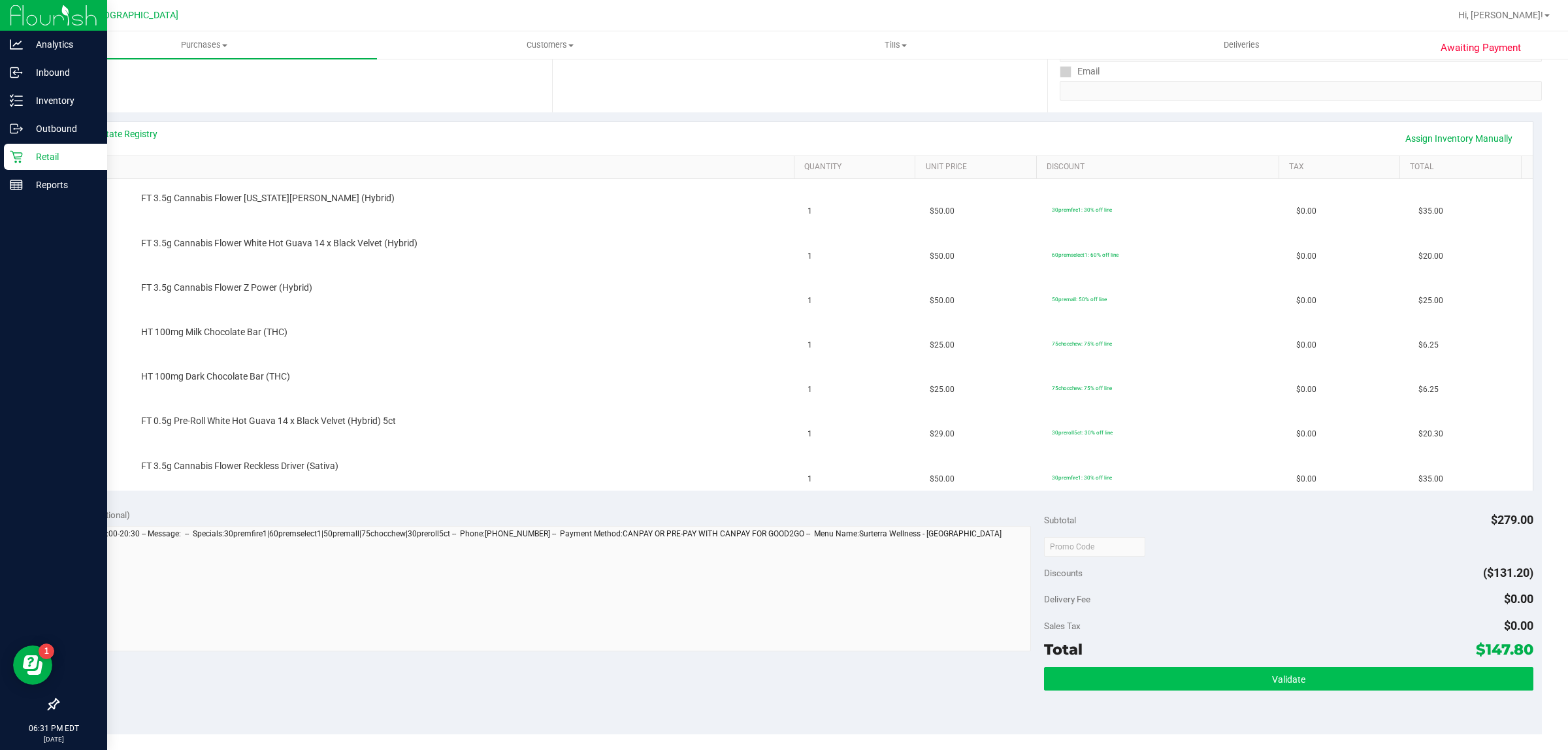
scroll to position [327, 0]
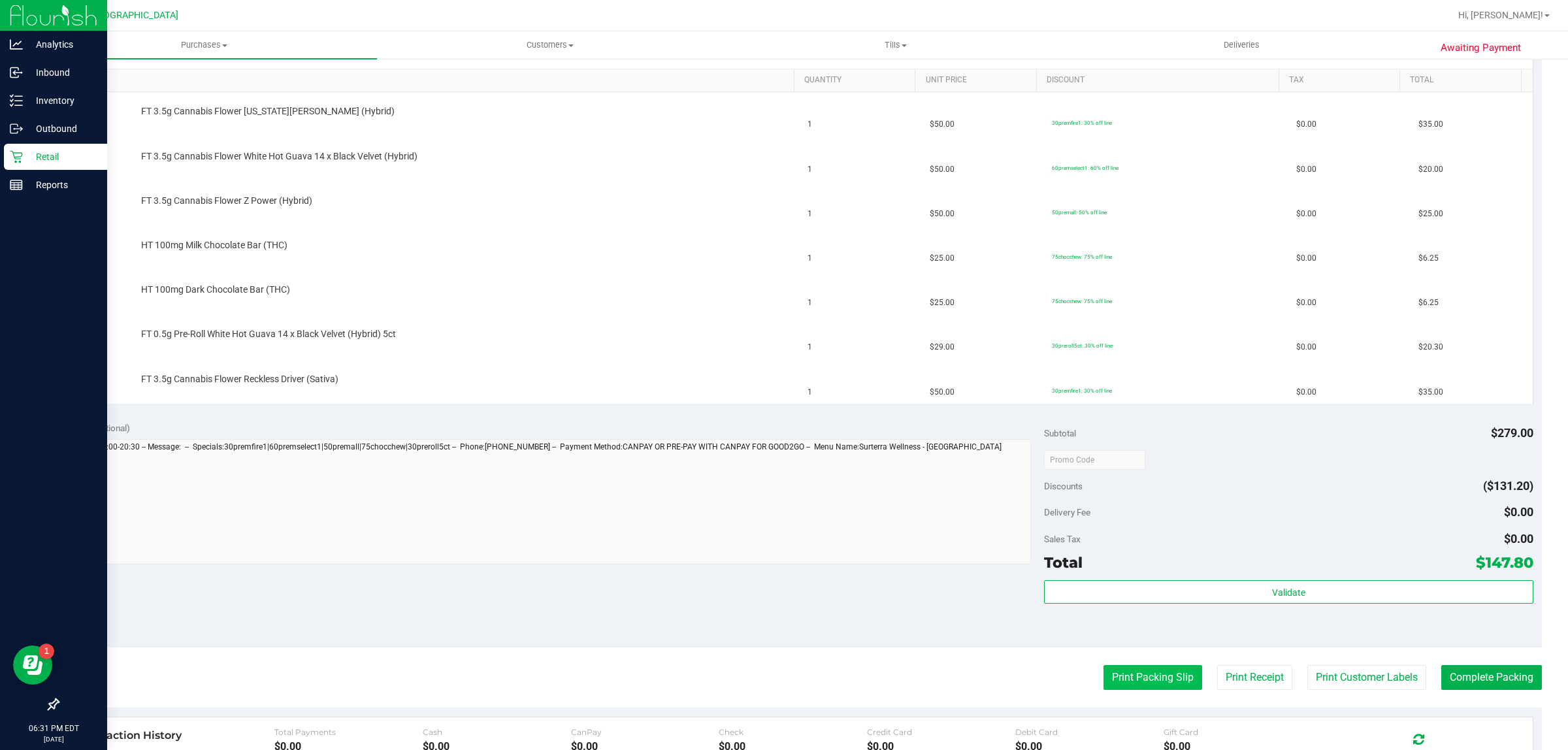
click at [1151, 680] on button "Print Packing Slip" at bounding box center [1153, 677] width 98 height 25
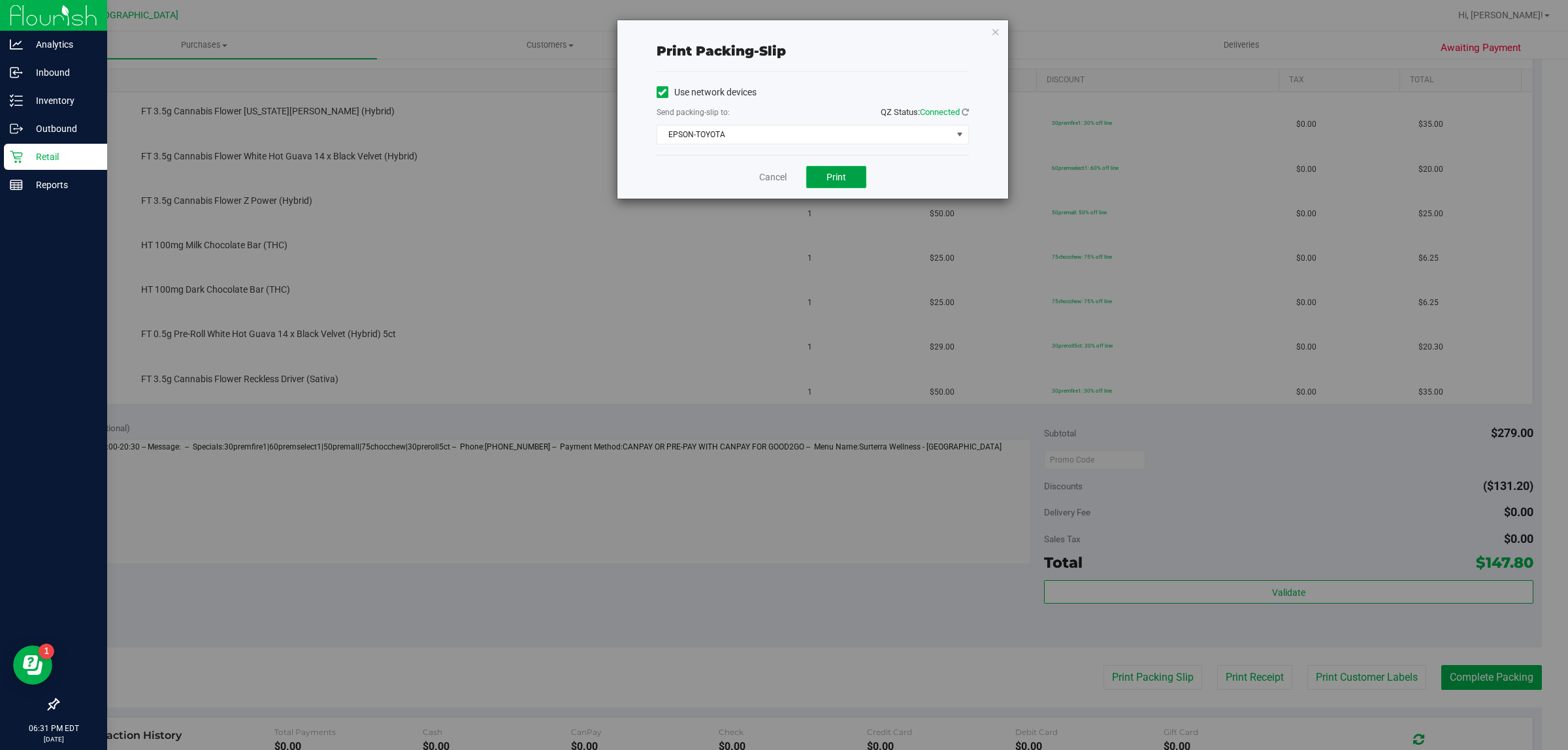
click at [836, 178] on span "Print" at bounding box center [836, 176] width 20 height 10
drag, startPoint x: 765, startPoint y: 188, endPoint x: 749, endPoint y: 170, distance: 24.1
click at [765, 186] on div "Cancel Print" at bounding box center [812, 177] width 312 height 44
click at [766, 175] on link "Cancel" at bounding box center [773, 178] width 27 height 14
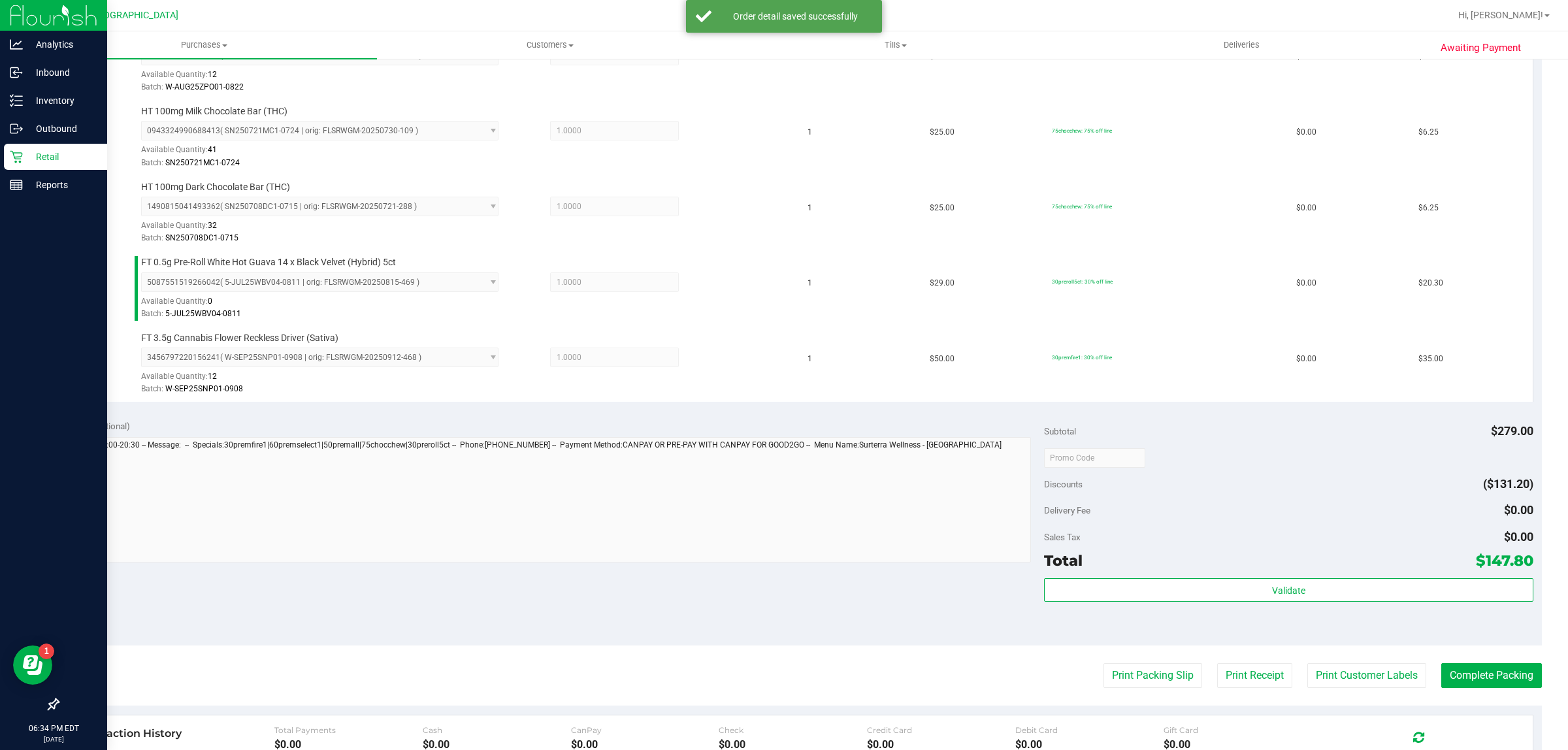
scroll to position [653, 0]
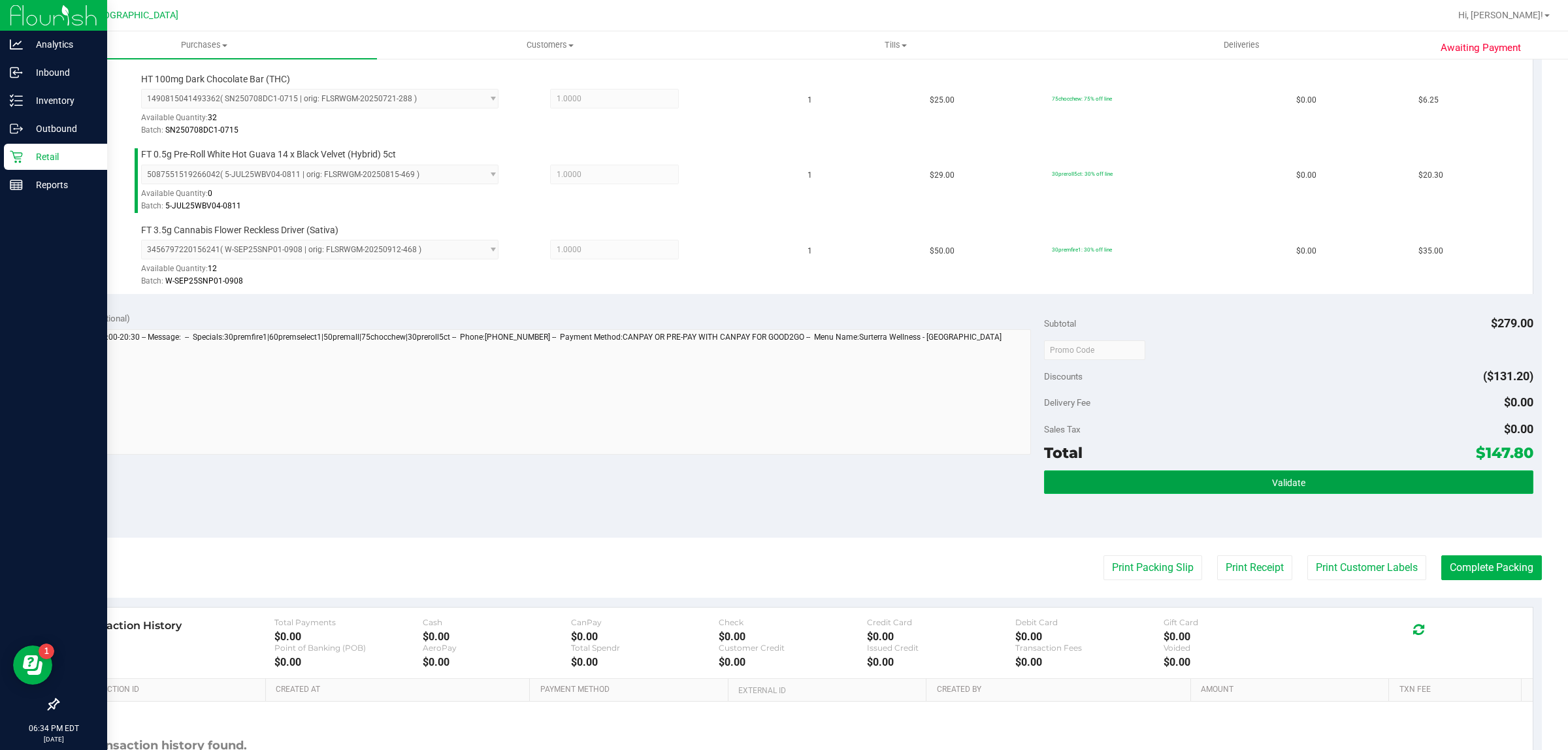
drag, startPoint x: 1171, startPoint y: 495, endPoint x: 1174, endPoint y: 486, distance: 9.5
click at [1172, 494] on button "Validate" at bounding box center [1288, 482] width 489 height 23
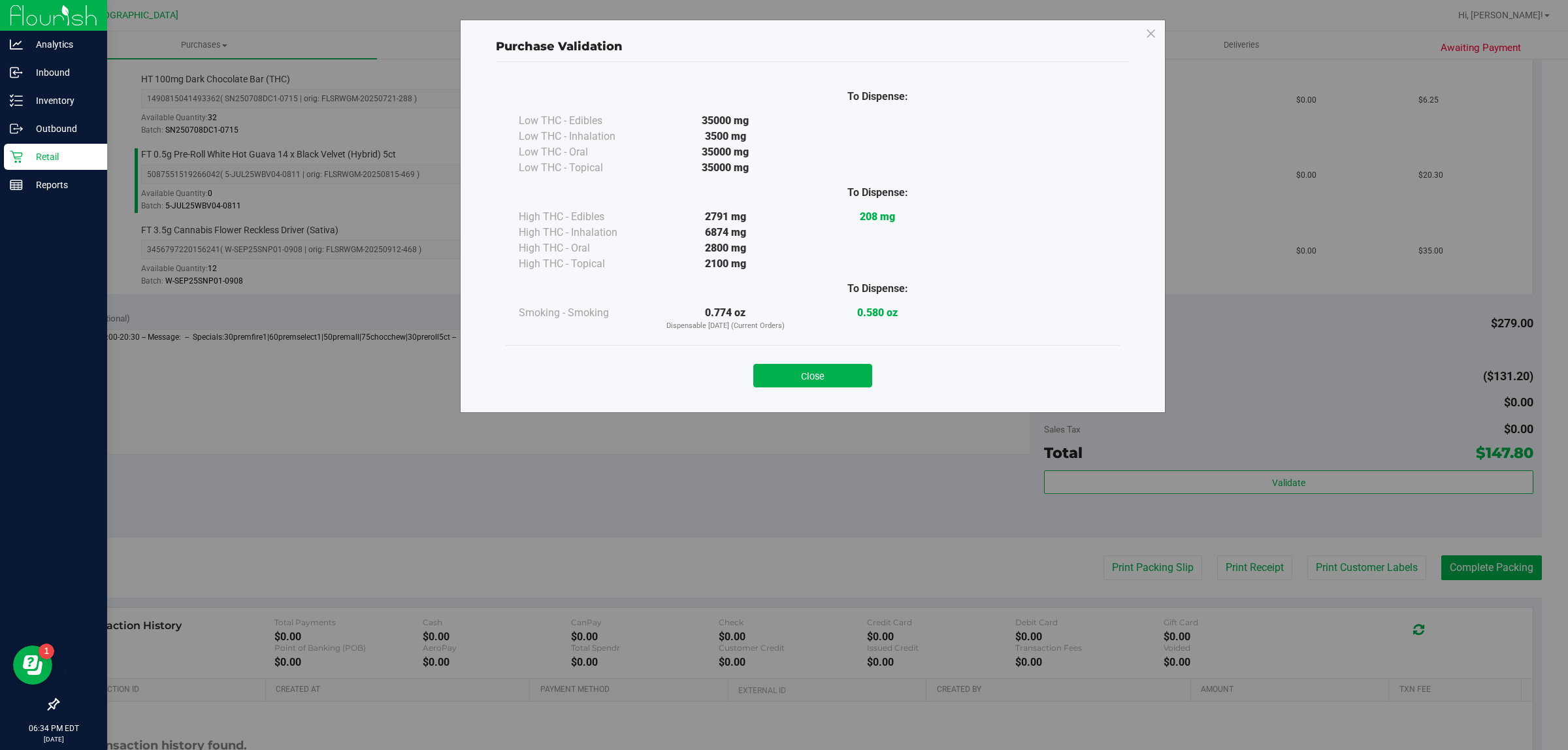
click at [855, 406] on div "Purchase Validation To Dispense: Low THC - Edibles 35000 mg" at bounding box center [812, 217] width 706 height 393
click at [848, 377] on button "Close" at bounding box center [813, 376] width 119 height 23
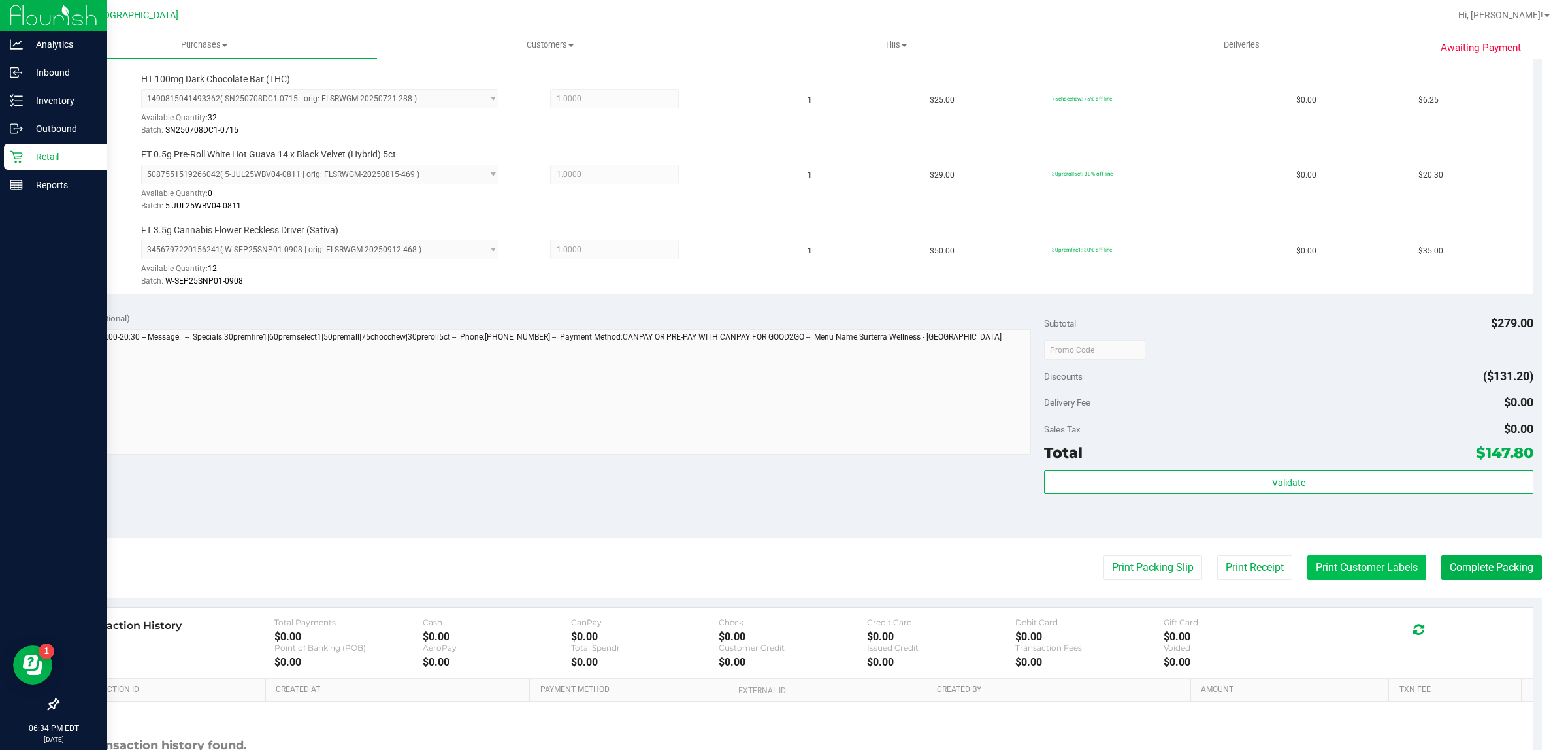
click at [1399, 574] on button "Print Customer Labels" at bounding box center [1366, 568] width 119 height 25
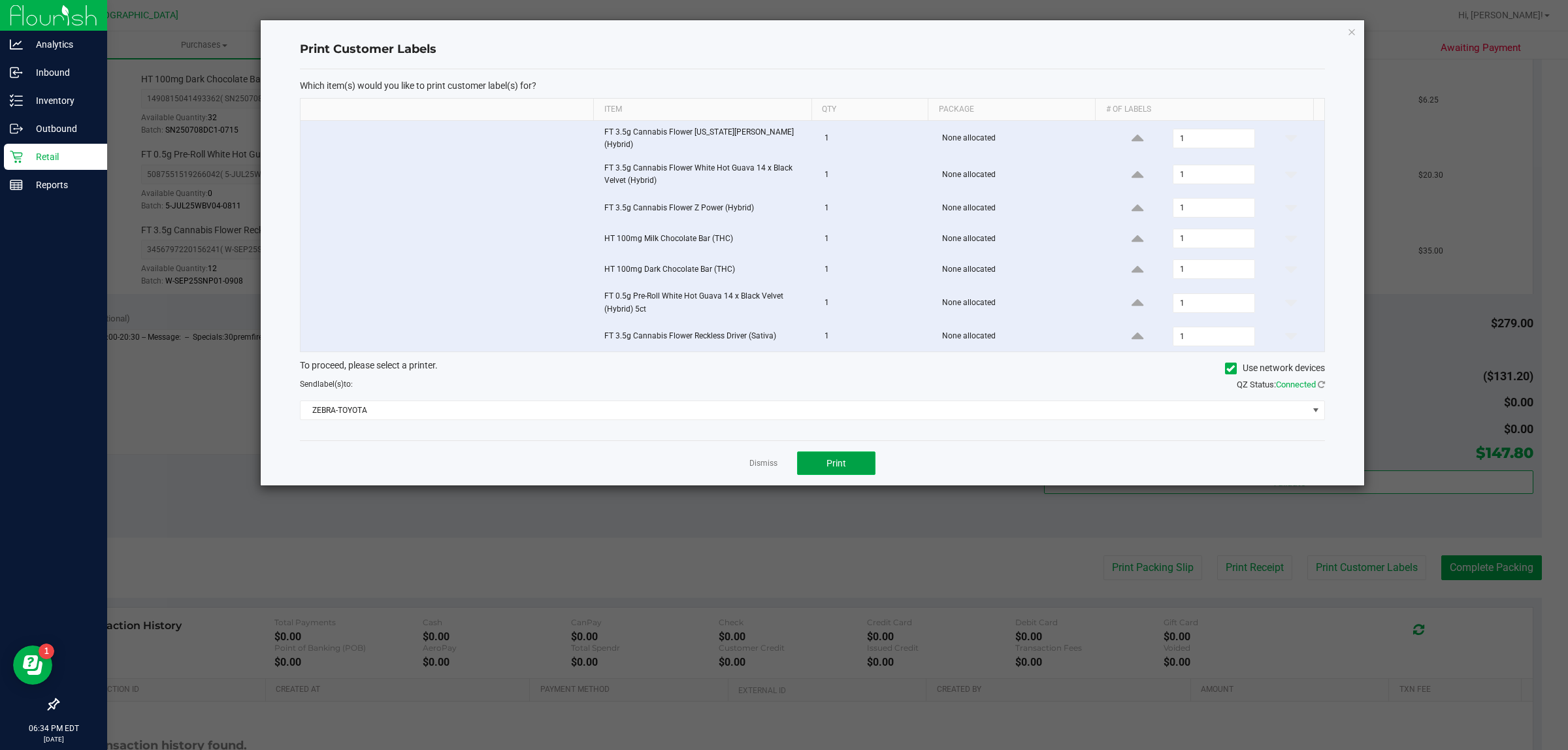
click at [820, 455] on button "Print" at bounding box center [836, 463] width 79 height 23
click at [1340, 33] on div "Print Customer Labels Which item(s) would you like to print customer label(s) f…" at bounding box center [812, 253] width 1103 height 465
click at [1346, 27] on div "Print Customer Labels Which item(s) would you like to print customer label(s) f…" at bounding box center [812, 253] width 1103 height 465
click at [1350, 23] on icon "button" at bounding box center [1351, 31] width 9 height 16
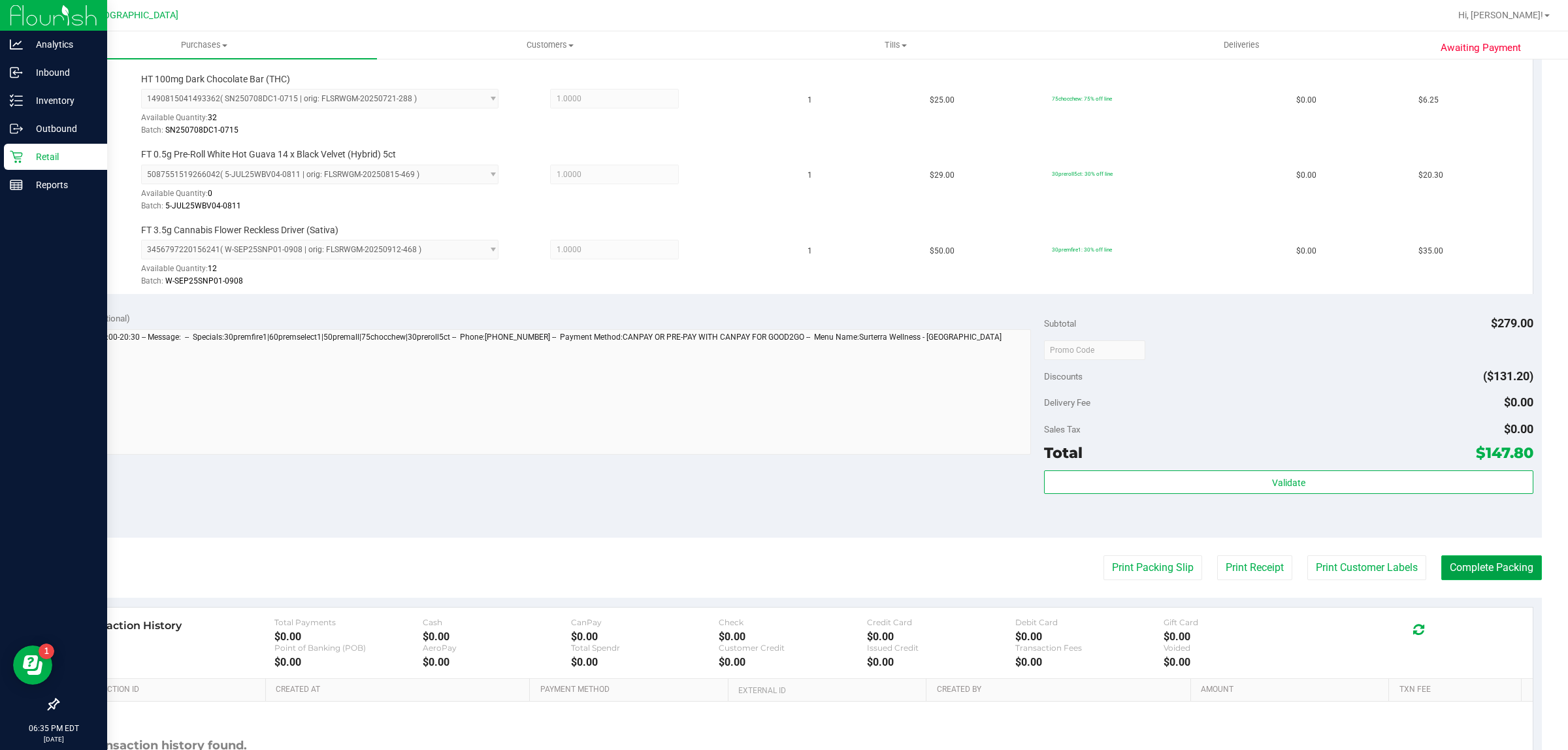
click at [1485, 560] on button "Complete Packing" at bounding box center [1491, 568] width 100 height 25
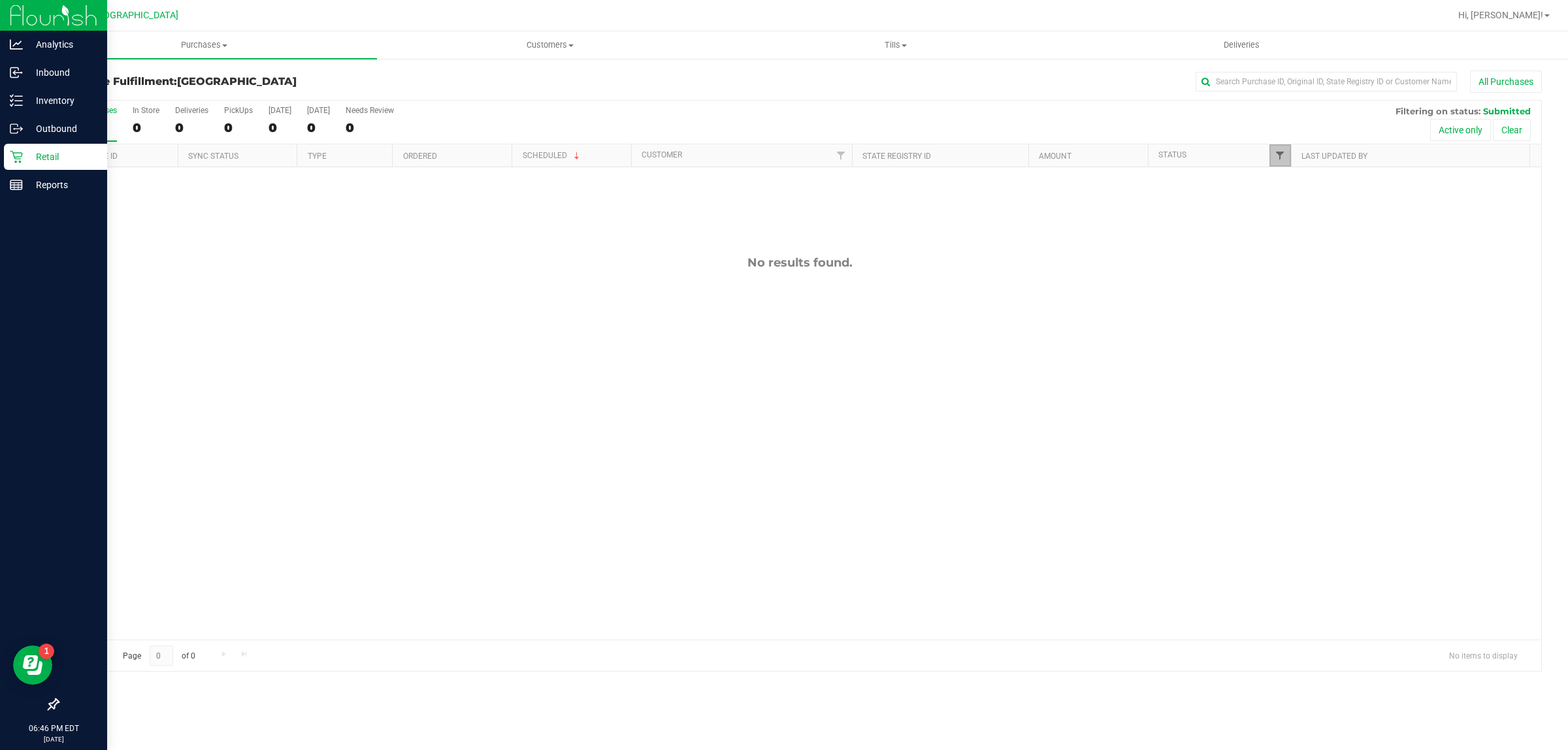
click at [1278, 160] on span "Filter" at bounding box center [1280, 155] width 10 height 10
click at [1334, 397] on button "Filter" at bounding box center [1308, 385] width 63 height 29
click at [665, 486] on div "No results found." at bounding box center [799, 447] width 1483 height 560
click at [992, 594] on div "No results found." at bounding box center [799, 447] width 1483 height 560
click at [654, 469] on div "No results found." at bounding box center [799, 447] width 1483 height 560
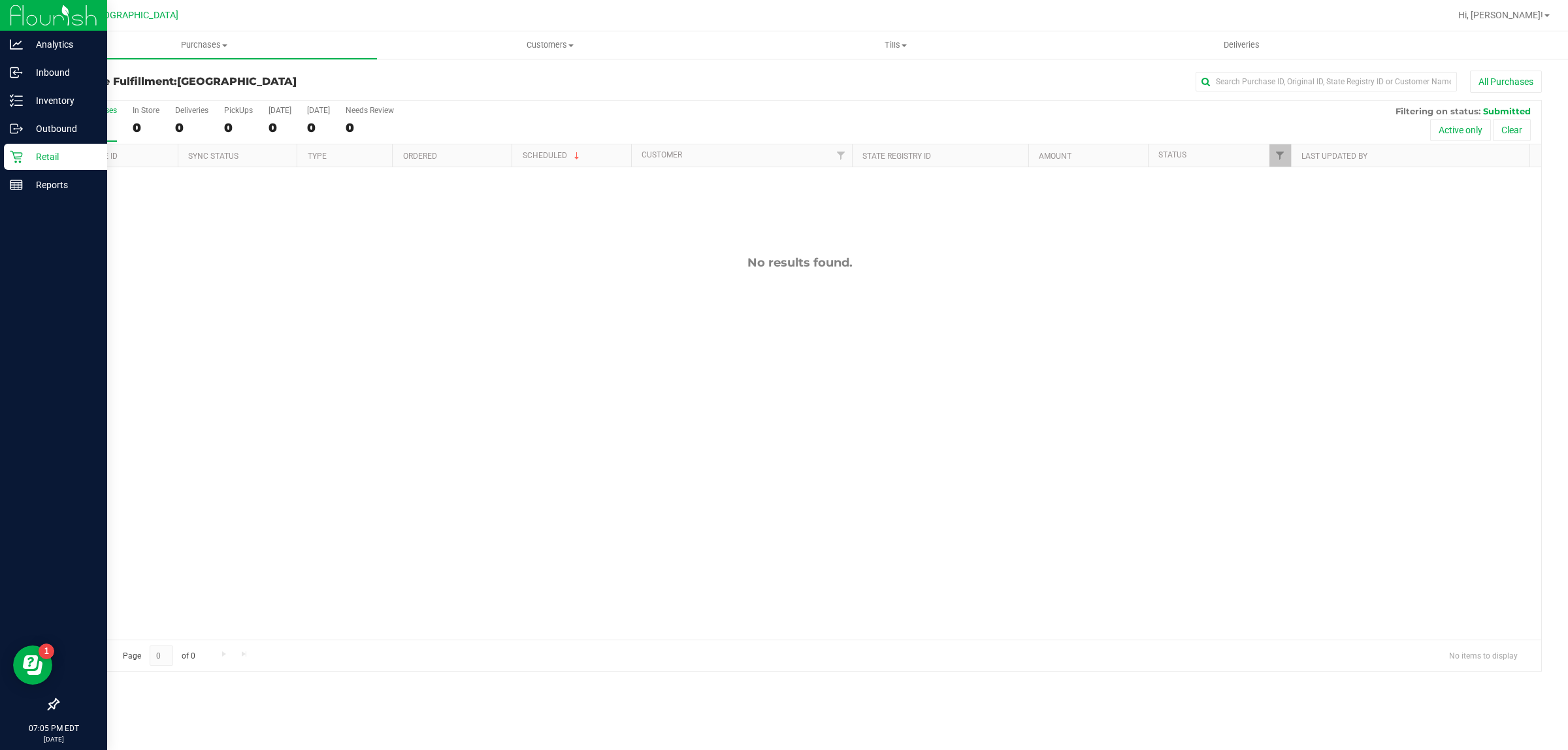
click at [573, 389] on div "No results found." at bounding box center [799, 447] width 1483 height 560
drag, startPoint x: 843, startPoint y: 435, endPoint x: 700, endPoint y: 327, distance: 179.2
click at [840, 429] on div "No results found." at bounding box center [799, 447] width 1483 height 560
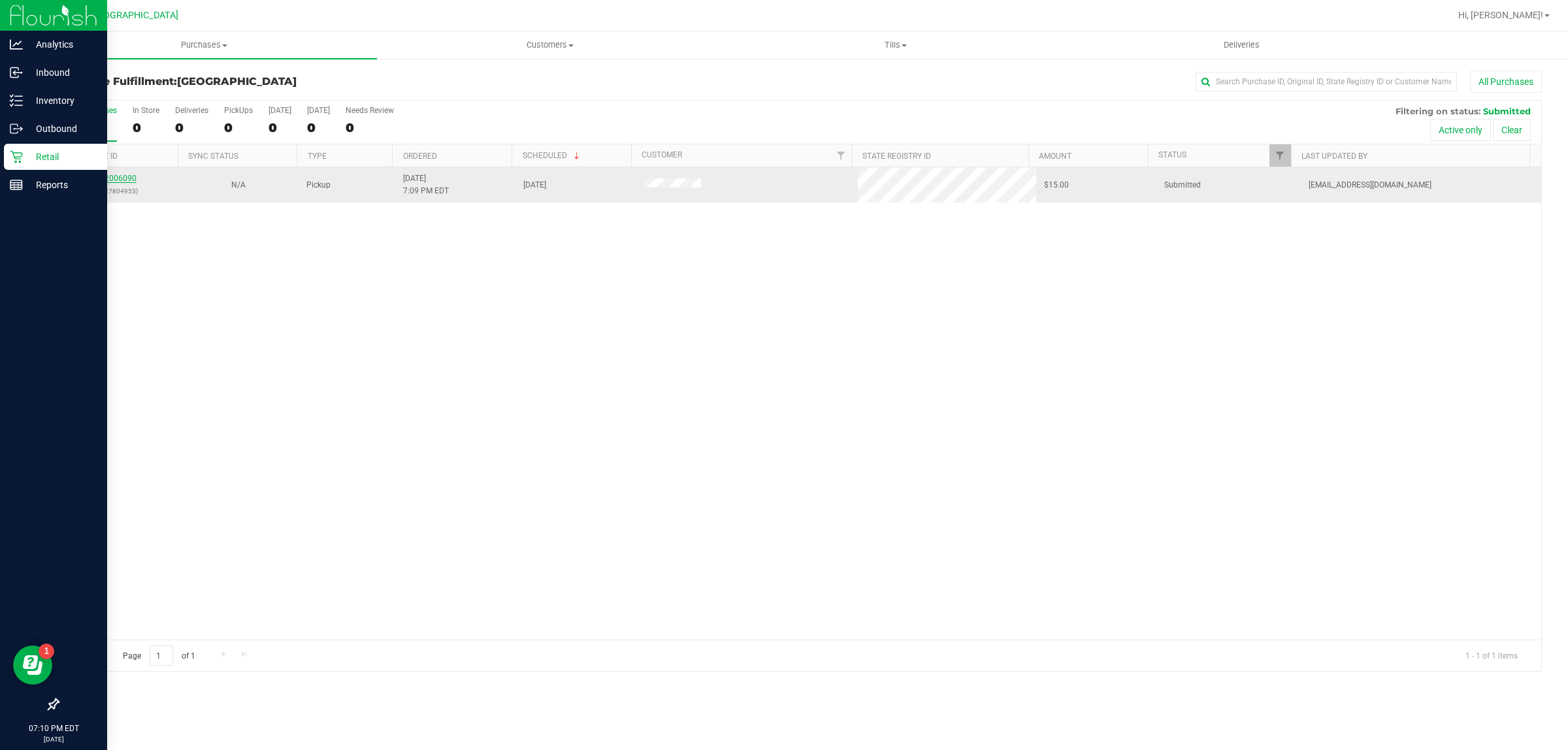
click at [120, 177] on link "12006090" at bounding box center [118, 178] width 37 height 9
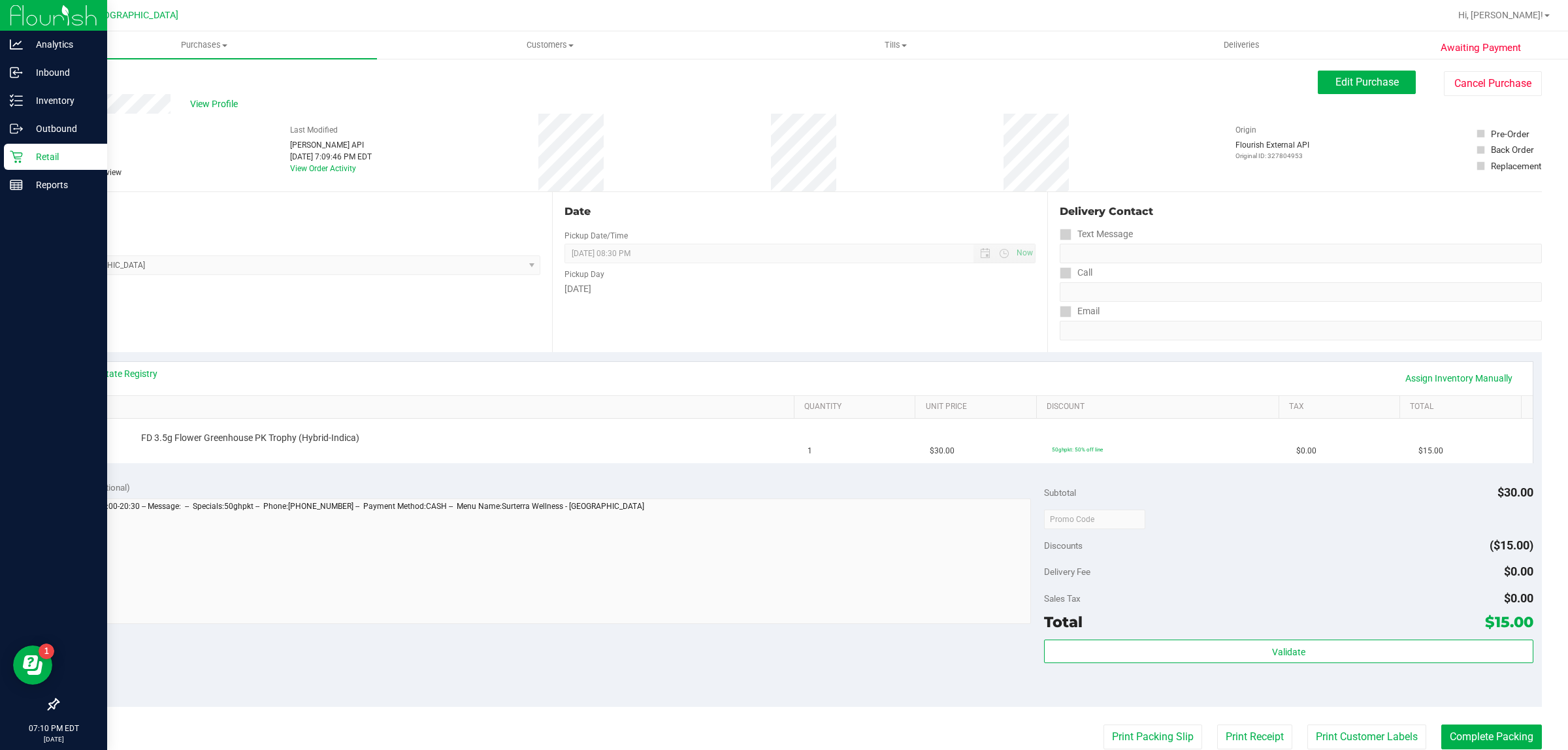
scroll to position [245, 0]
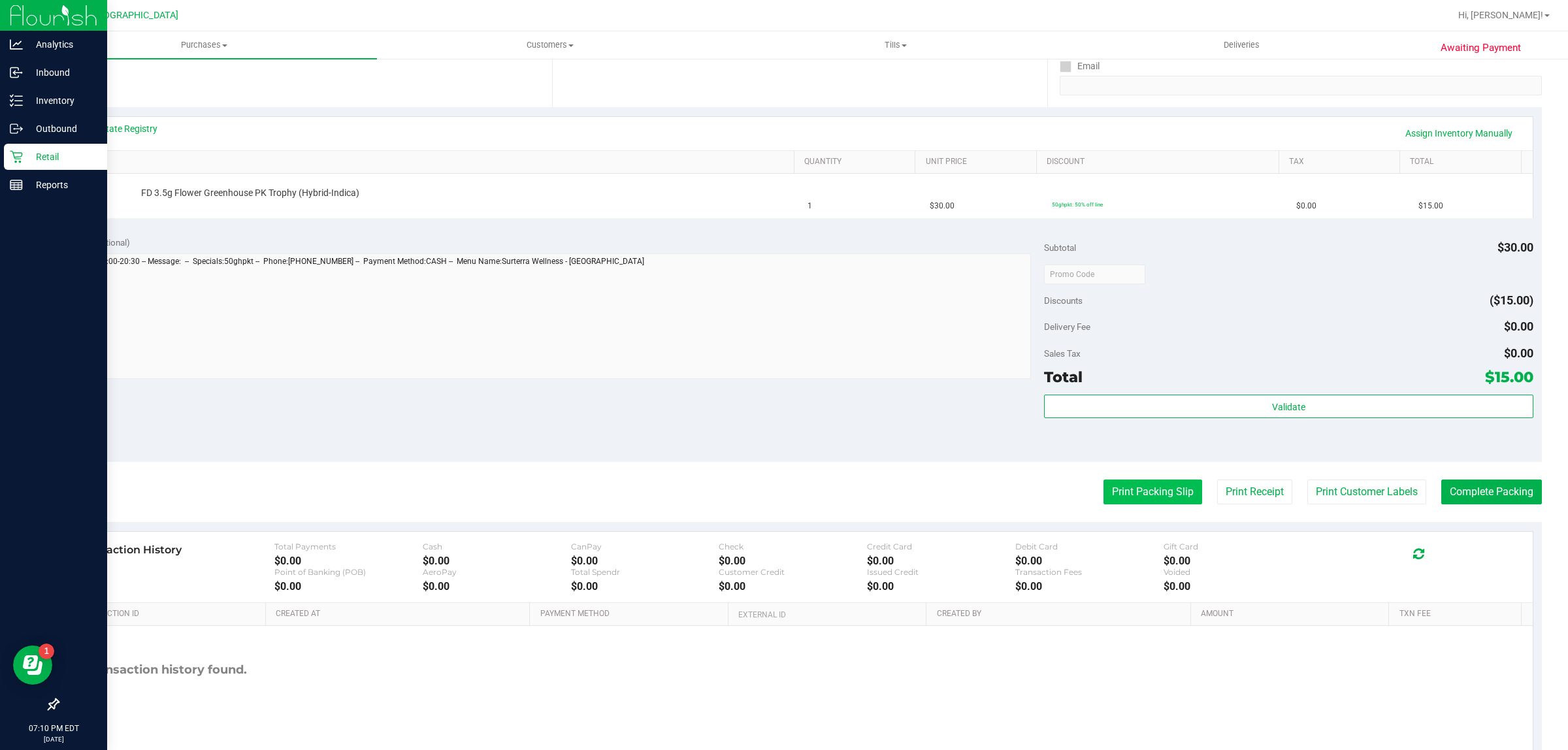
click at [1158, 488] on button "Print Packing Slip" at bounding box center [1153, 492] width 98 height 25
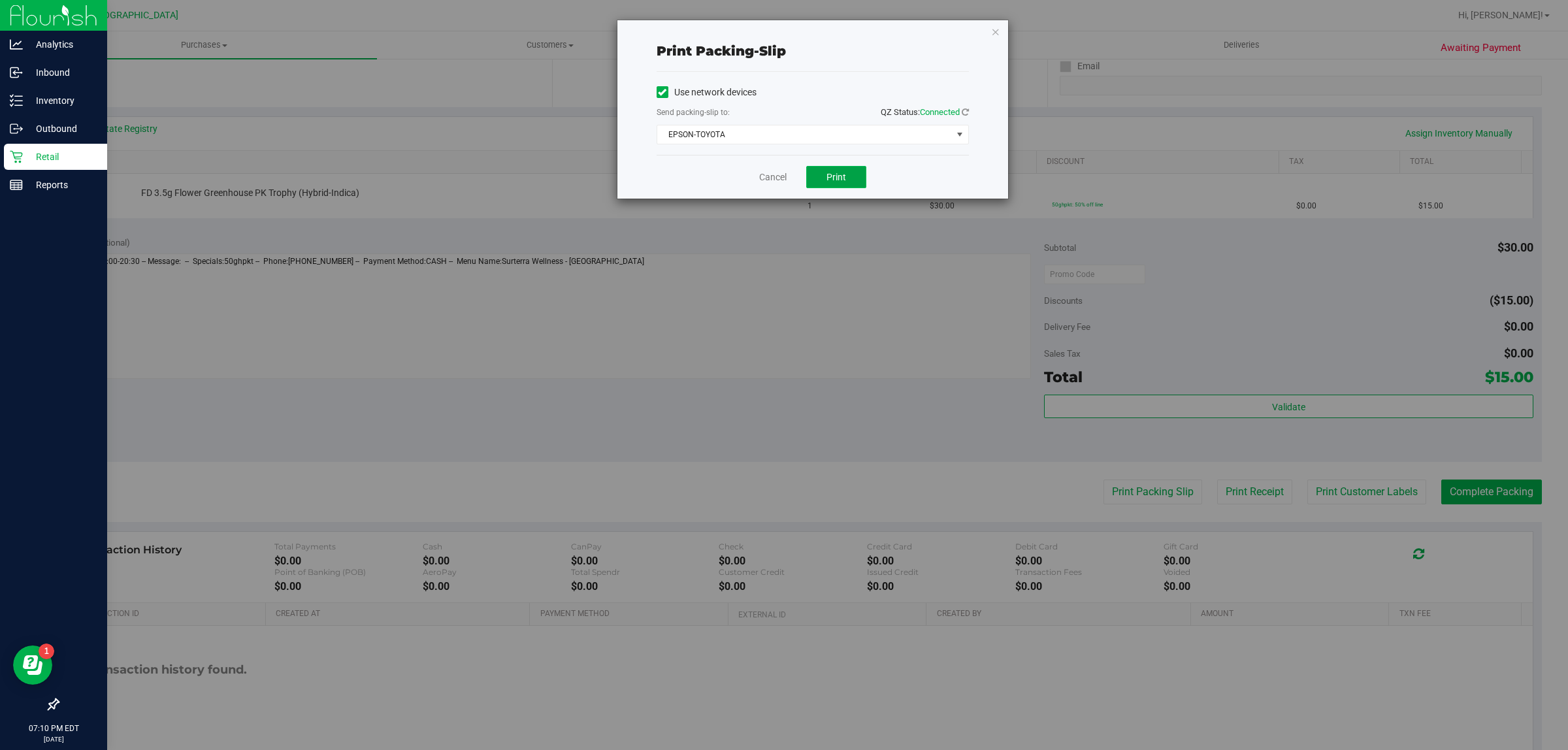
click at [853, 180] on button "Print" at bounding box center [836, 177] width 60 height 23
click at [772, 174] on link "Cancel" at bounding box center [773, 178] width 27 height 14
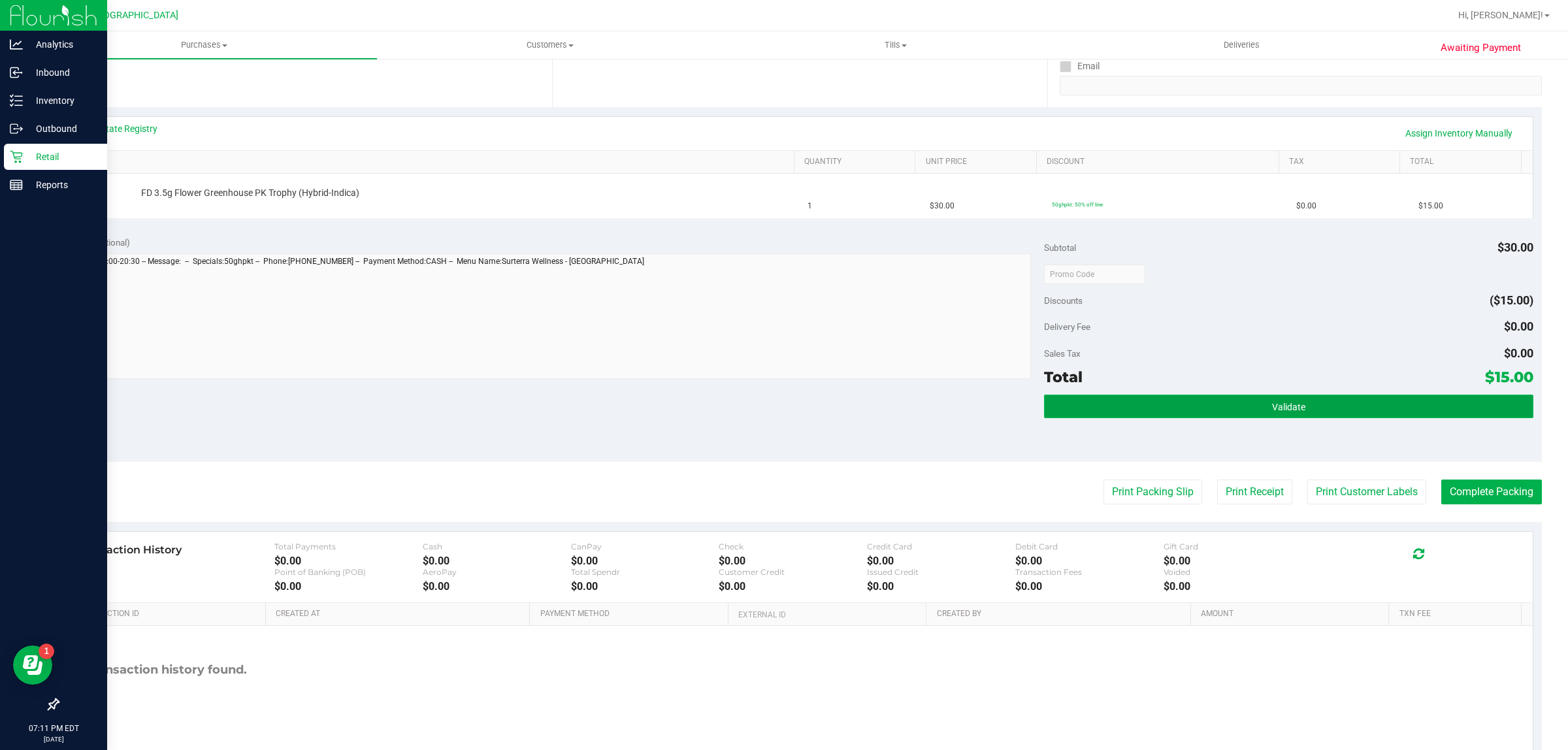
click at [1202, 404] on button "Validate" at bounding box center [1288, 406] width 489 height 23
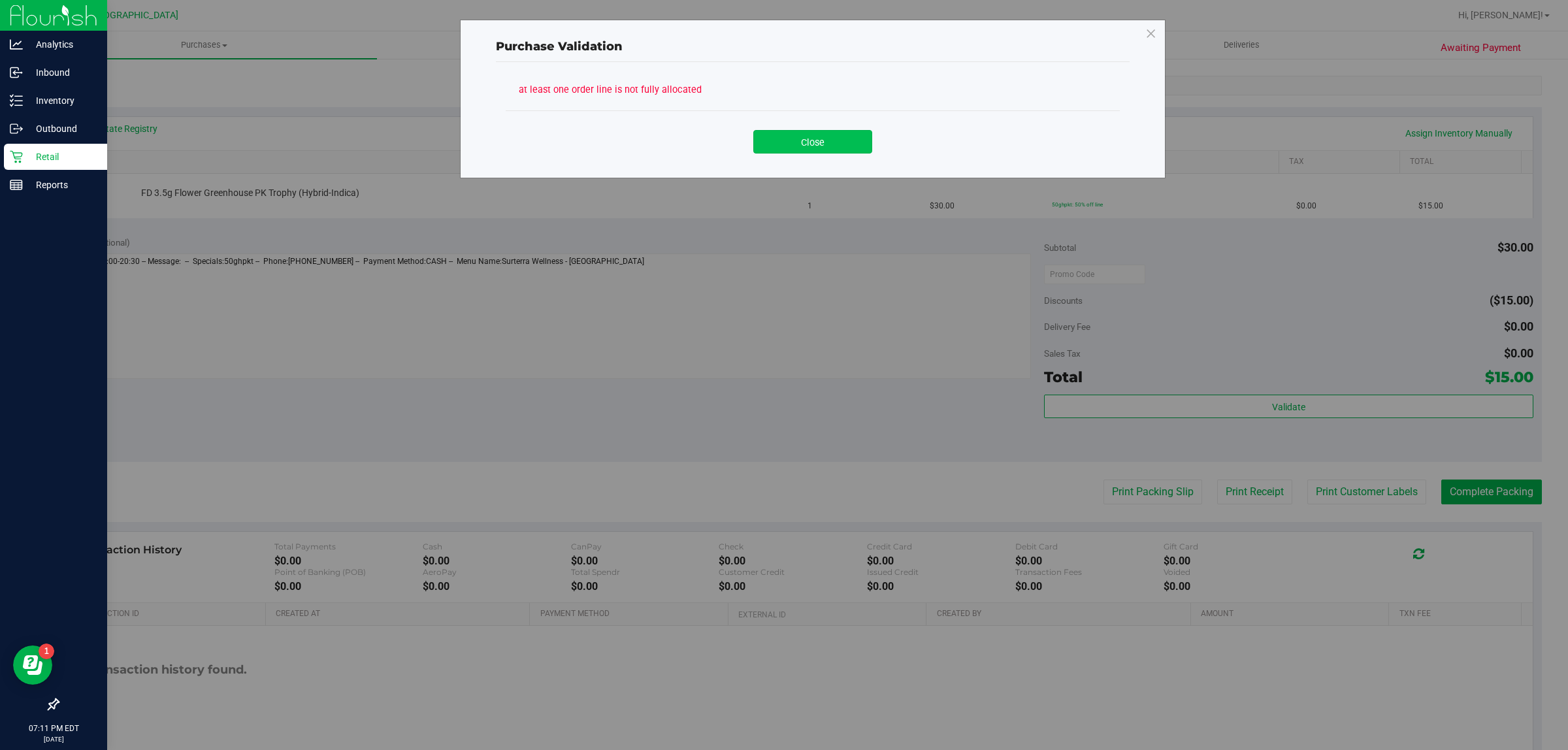
click at [824, 143] on button "Close" at bounding box center [813, 141] width 119 height 23
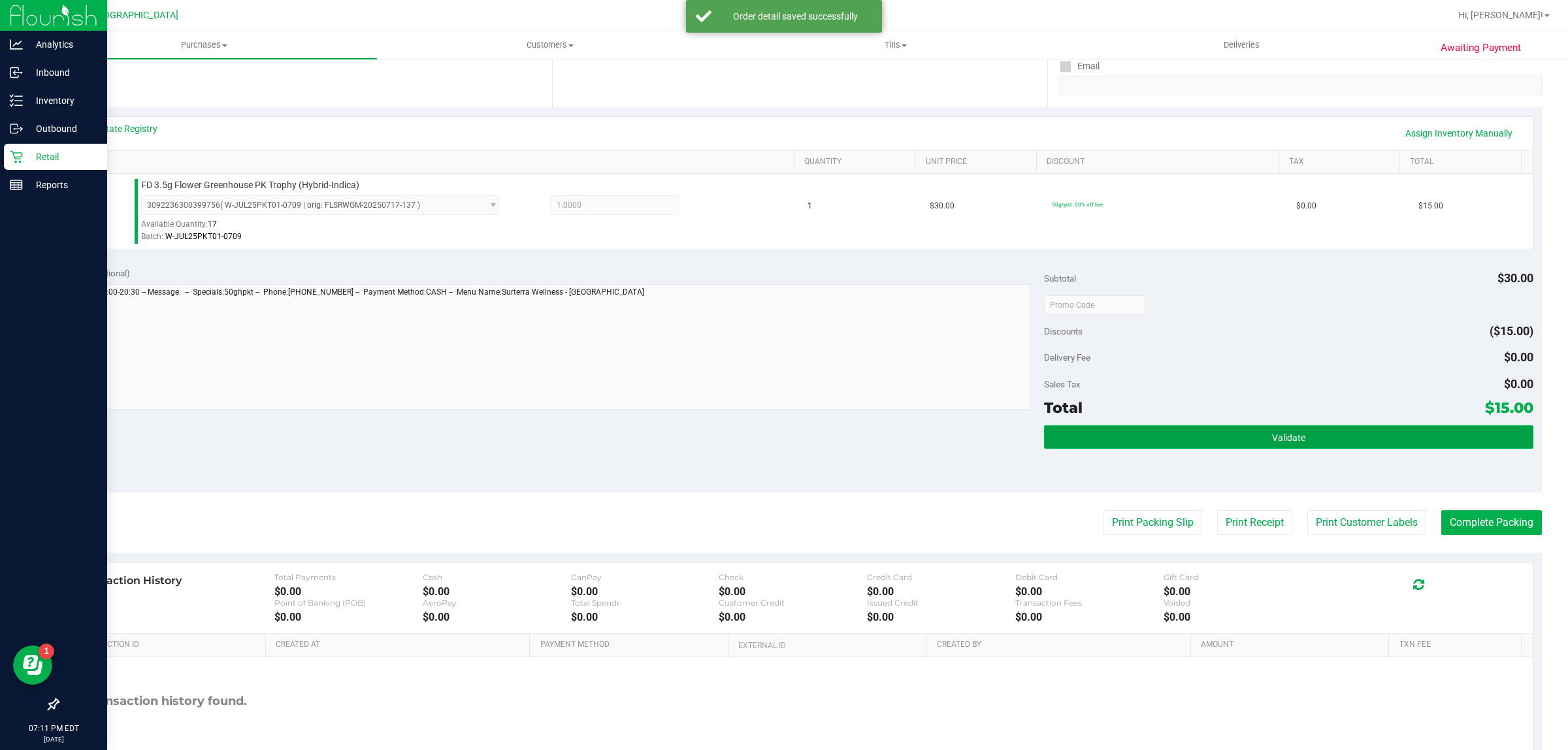
click at [1235, 434] on button "Validate" at bounding box center [1288, 437] width 489 height 23
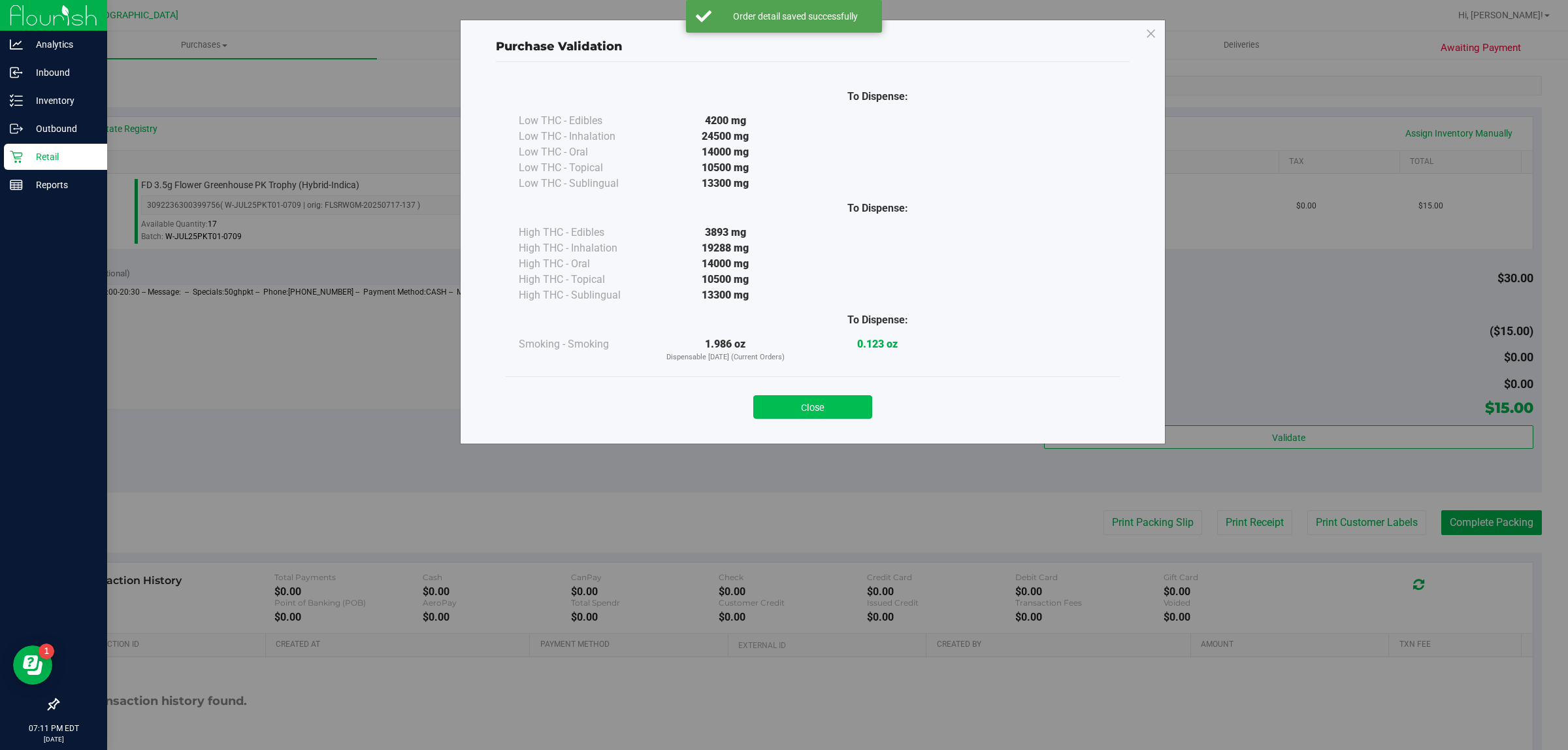
click at [823, 408] on button "Close" at bounding box center [813, 407] width 119 height 23
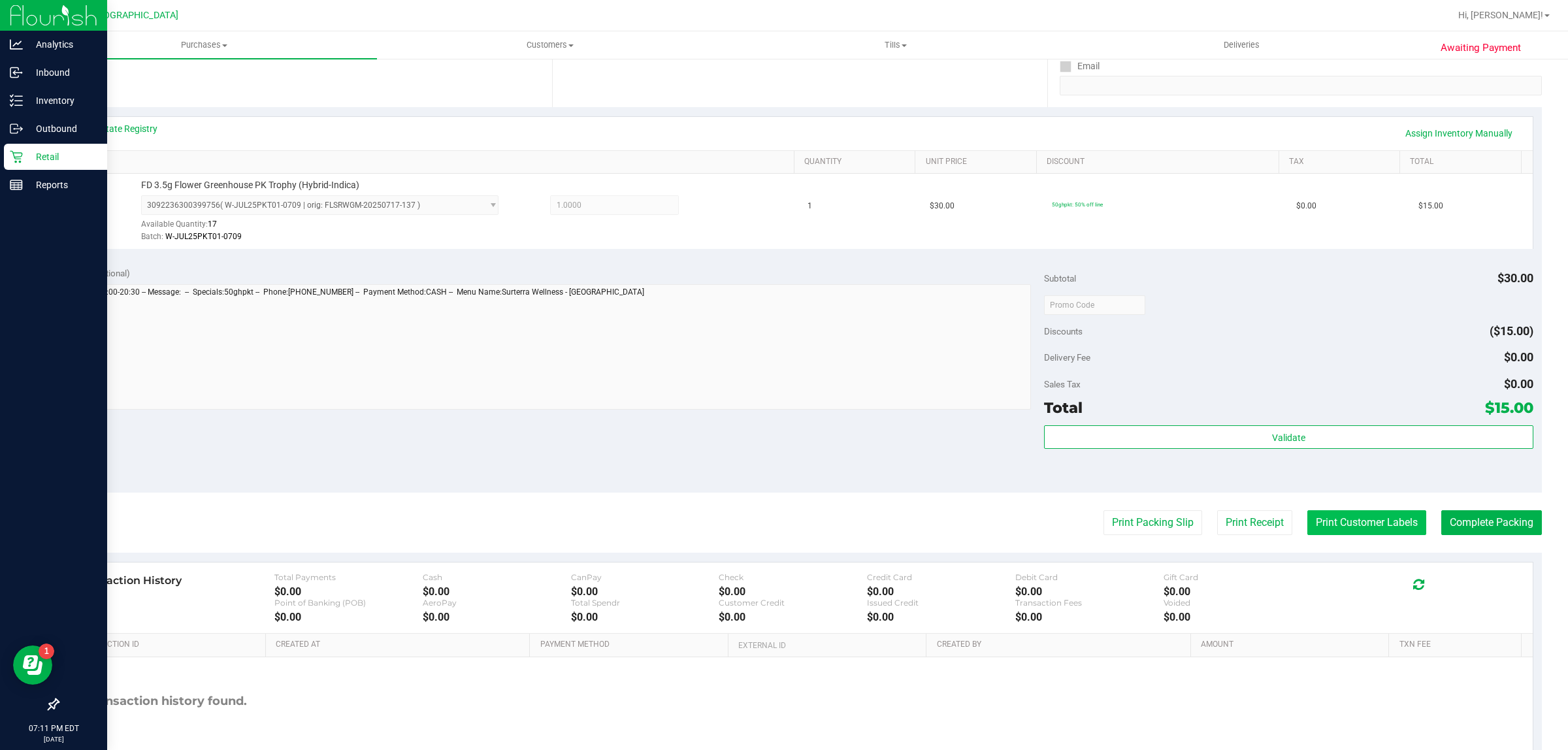
click at [1320, 516] on button "Print Customer Labels" at bounding box center [1366, 523] width 119 height 25
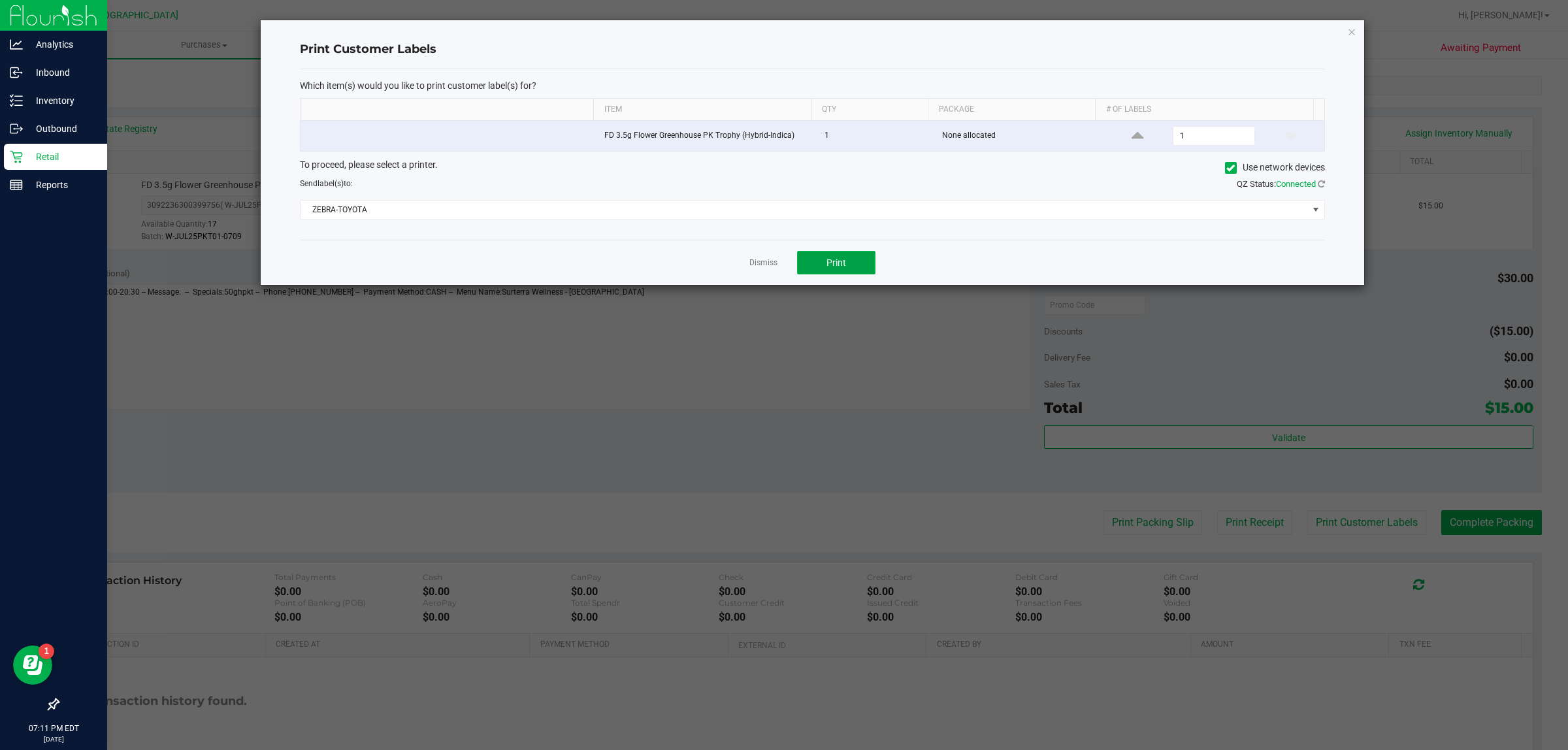
click at [856, 266] on button "Print" at bounding box center [836, 262] width 79 height 23
click at [776, 260] on link "Dismiss" at bounding box center [763, 263] width 28 height 11
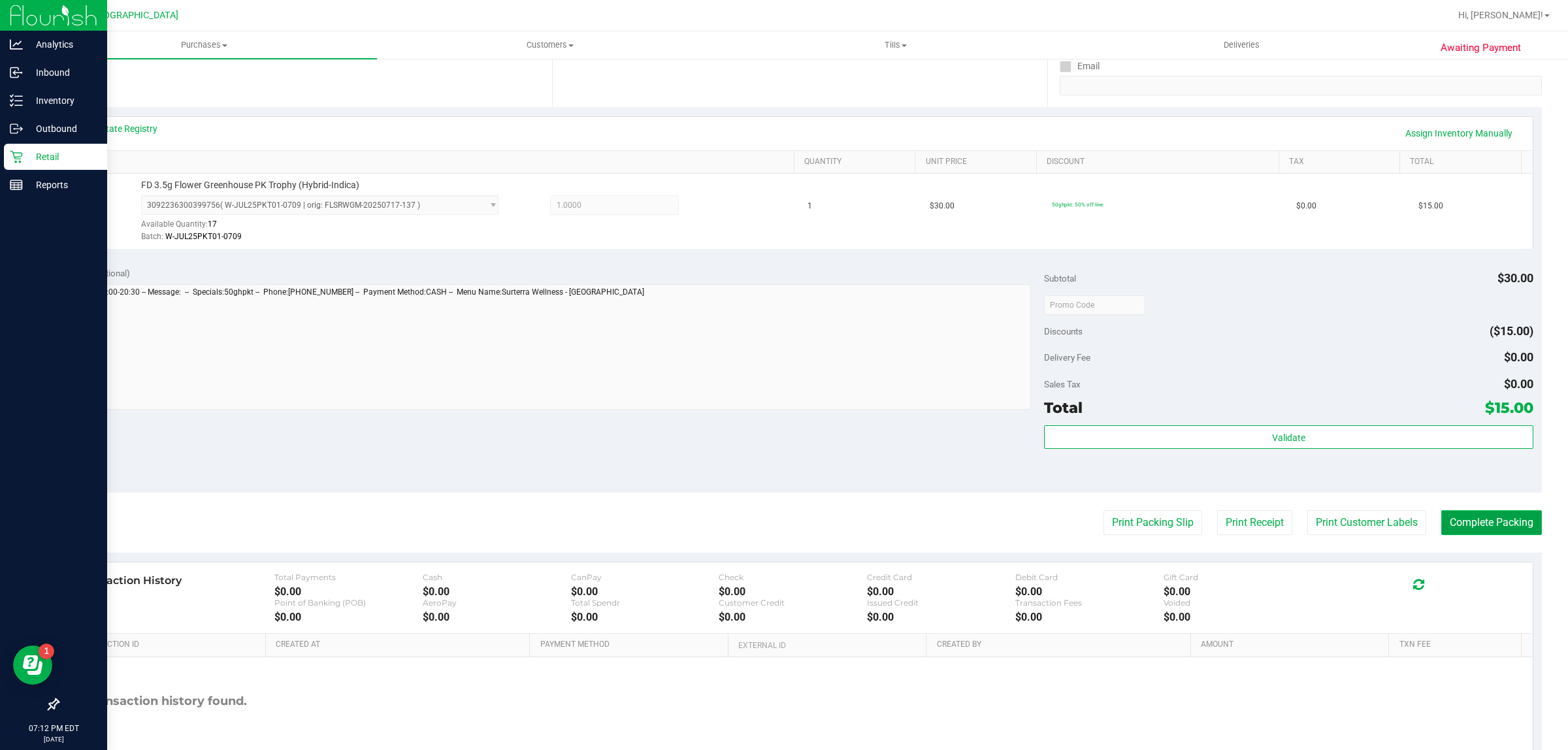
click at [1442, 524] on button "Complete Packing" at bounding box center [1491, 523] width 100 height 25
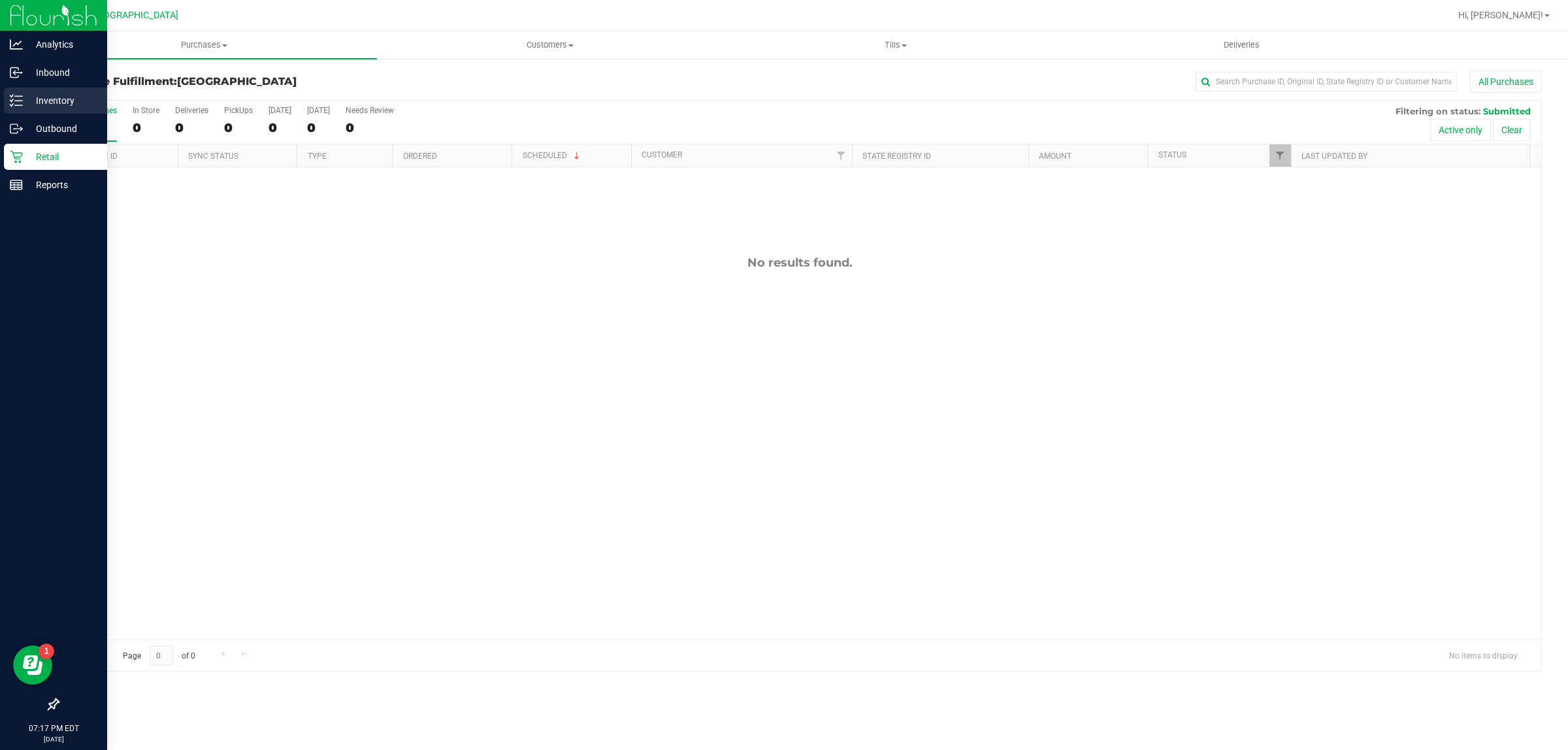
click at [20, 97] on icon at bounding box center [16, 100] width 13 height 13
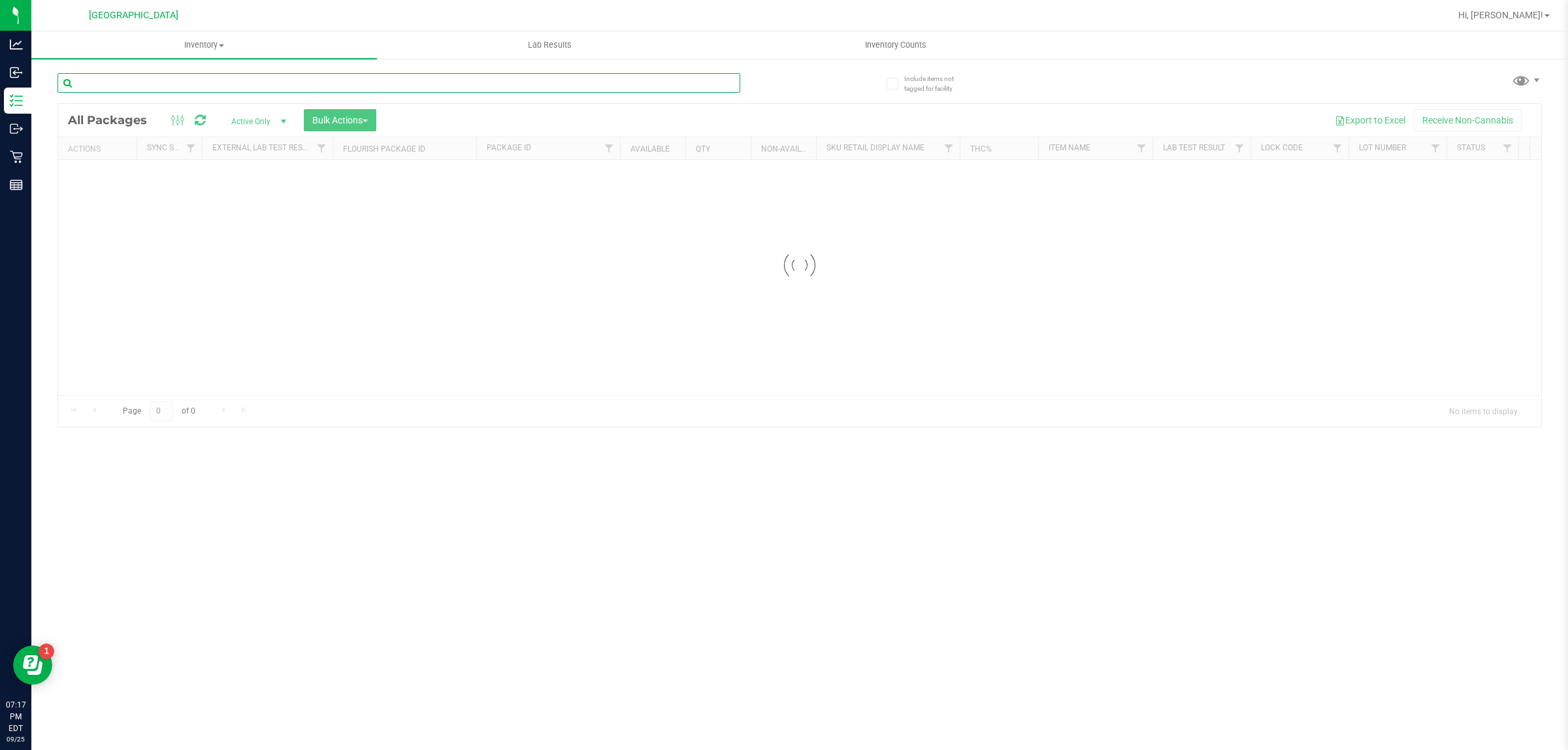
click at [226, 75] on input "text" at bounding box center [398, 83] width 683 height 20
type input "a"
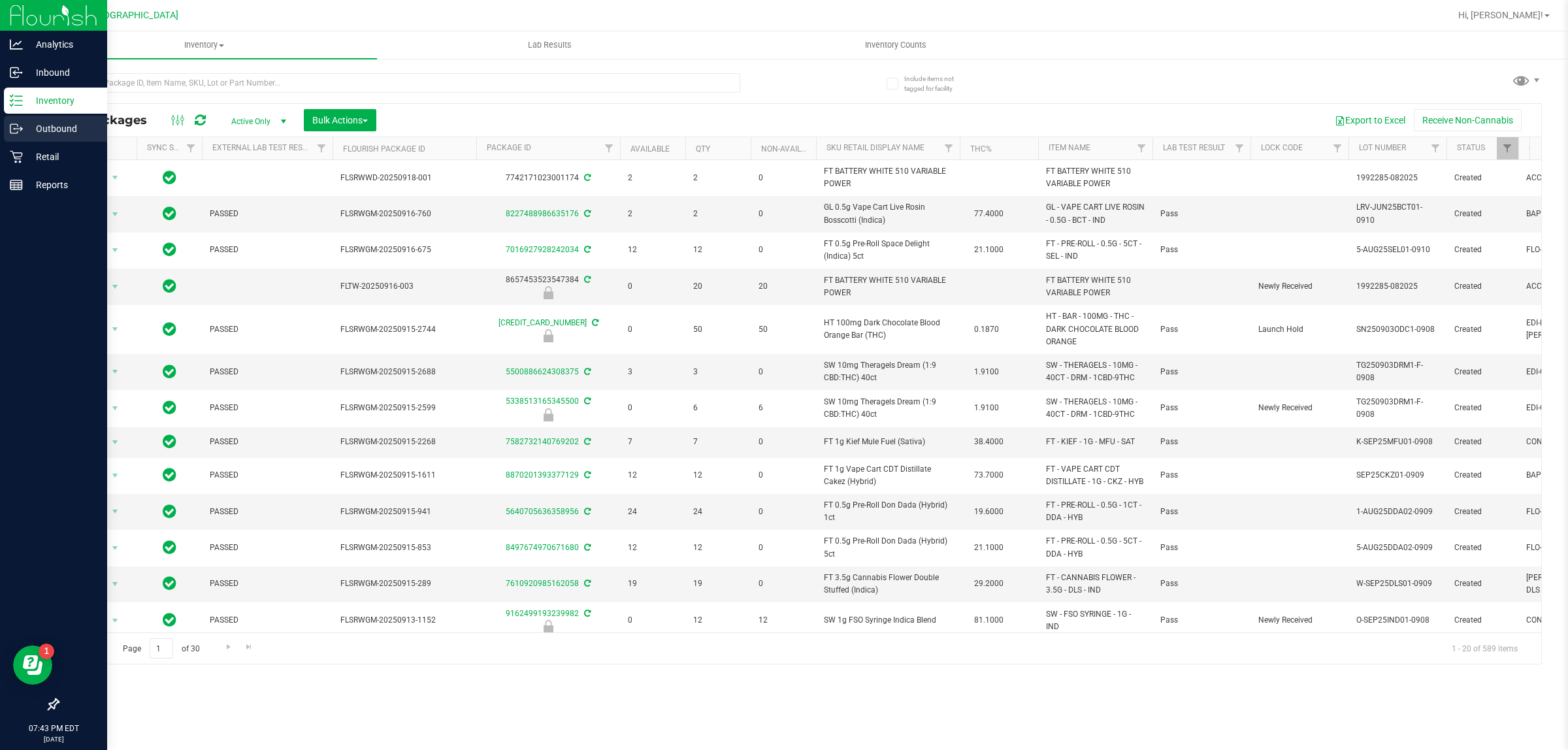
click at [21, 132] on icon at bounding box center [16, 128] width 13 height 13
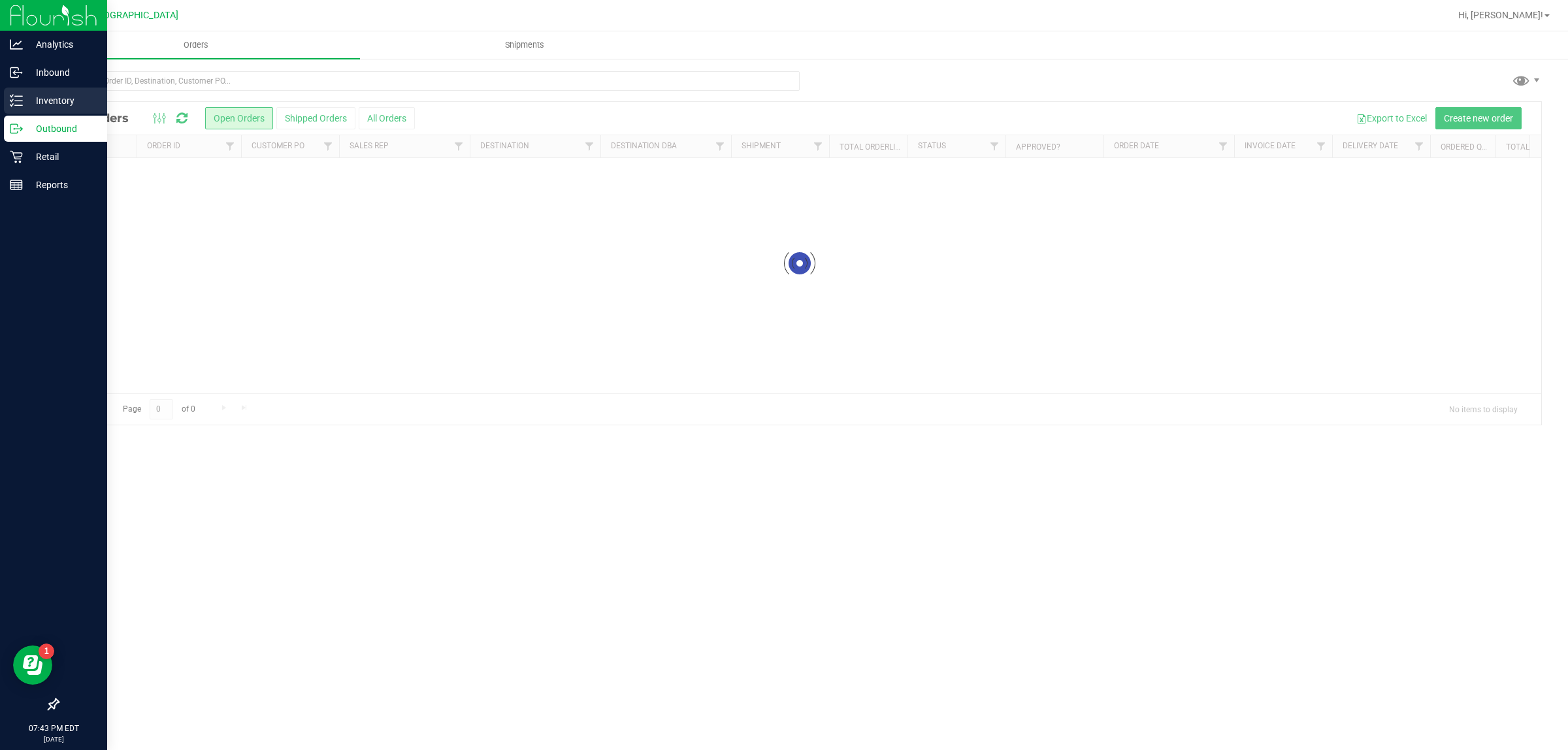
click at [15, 102] on icon at bounding box center [16, 100] width 13 height 13
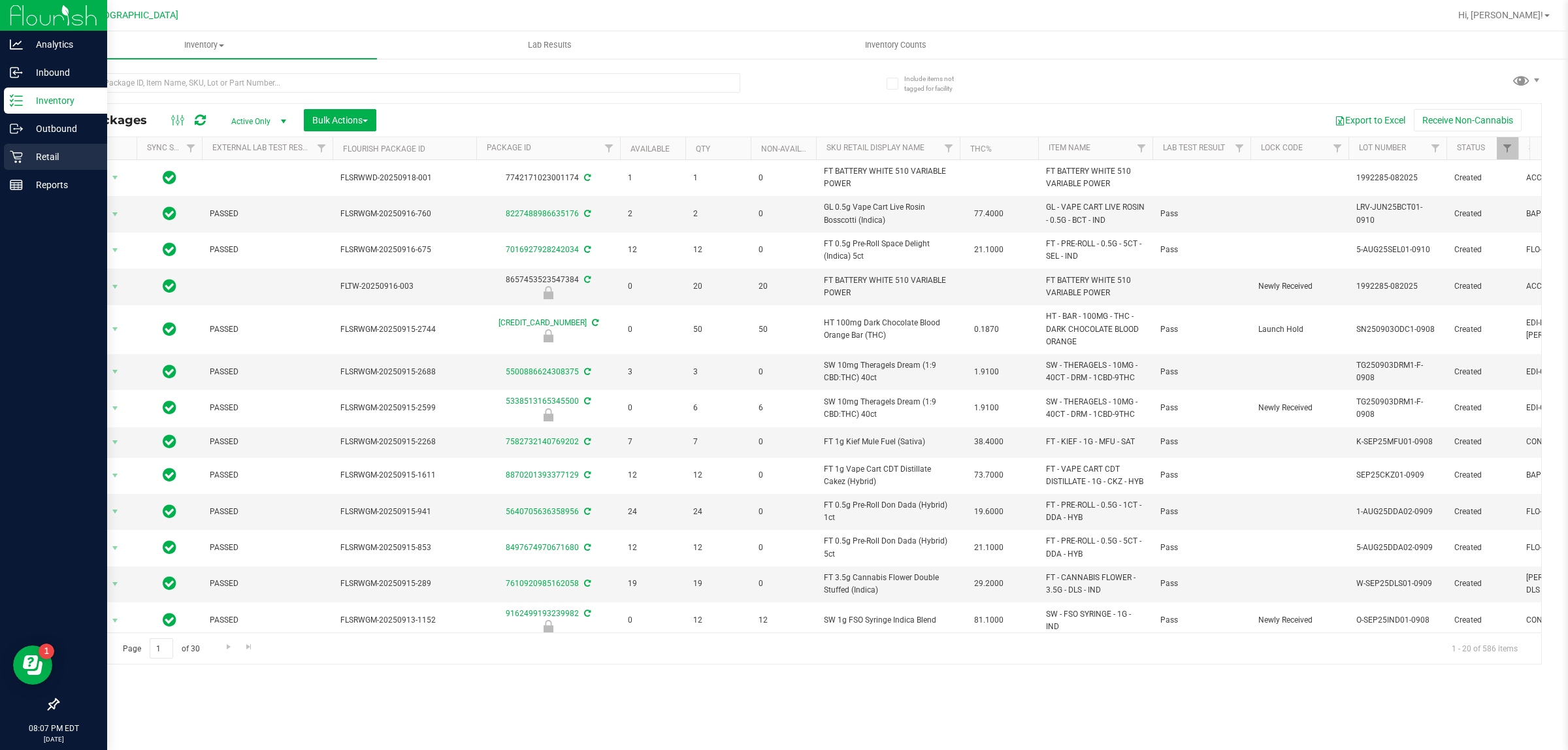
click at [25, 158] on p "Retail" at bounding box center [61, 156] width 79 height 16
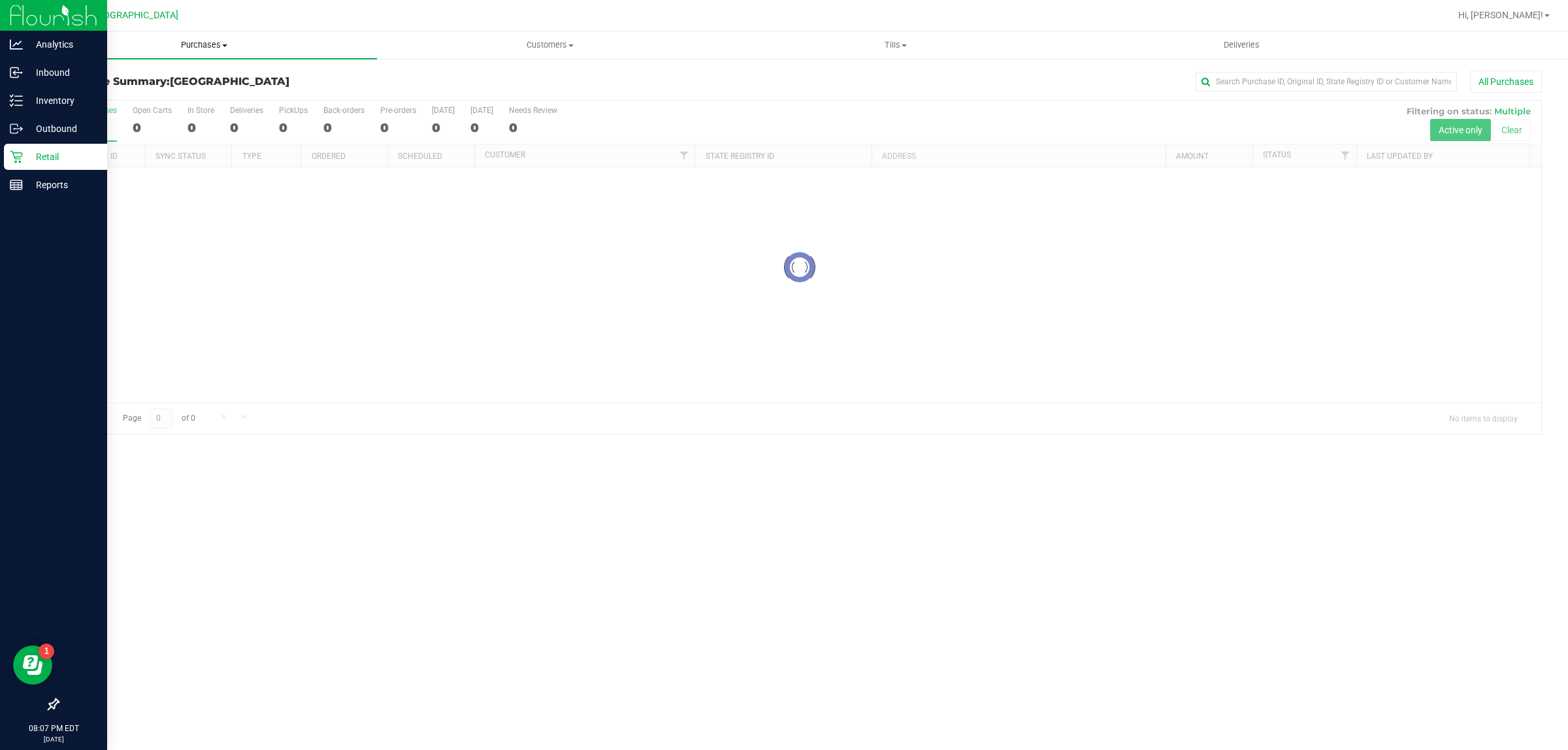
click at [185, 46] on span "Purchases" at bounding box center [204, 44] width 346 height 12
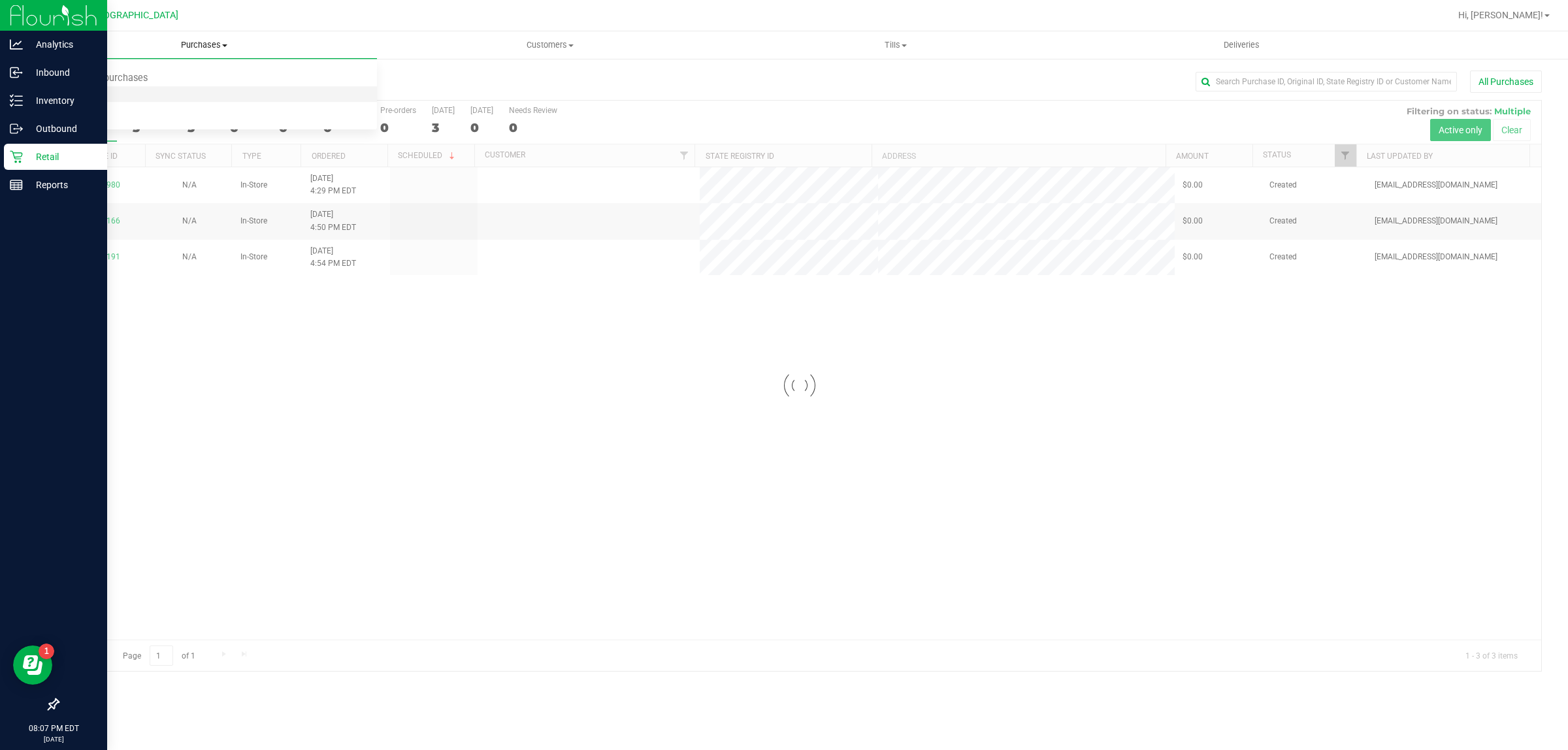
click at [161, 92] on li "Fulfillment" at bounding box center [204, 94] width 346 height 16
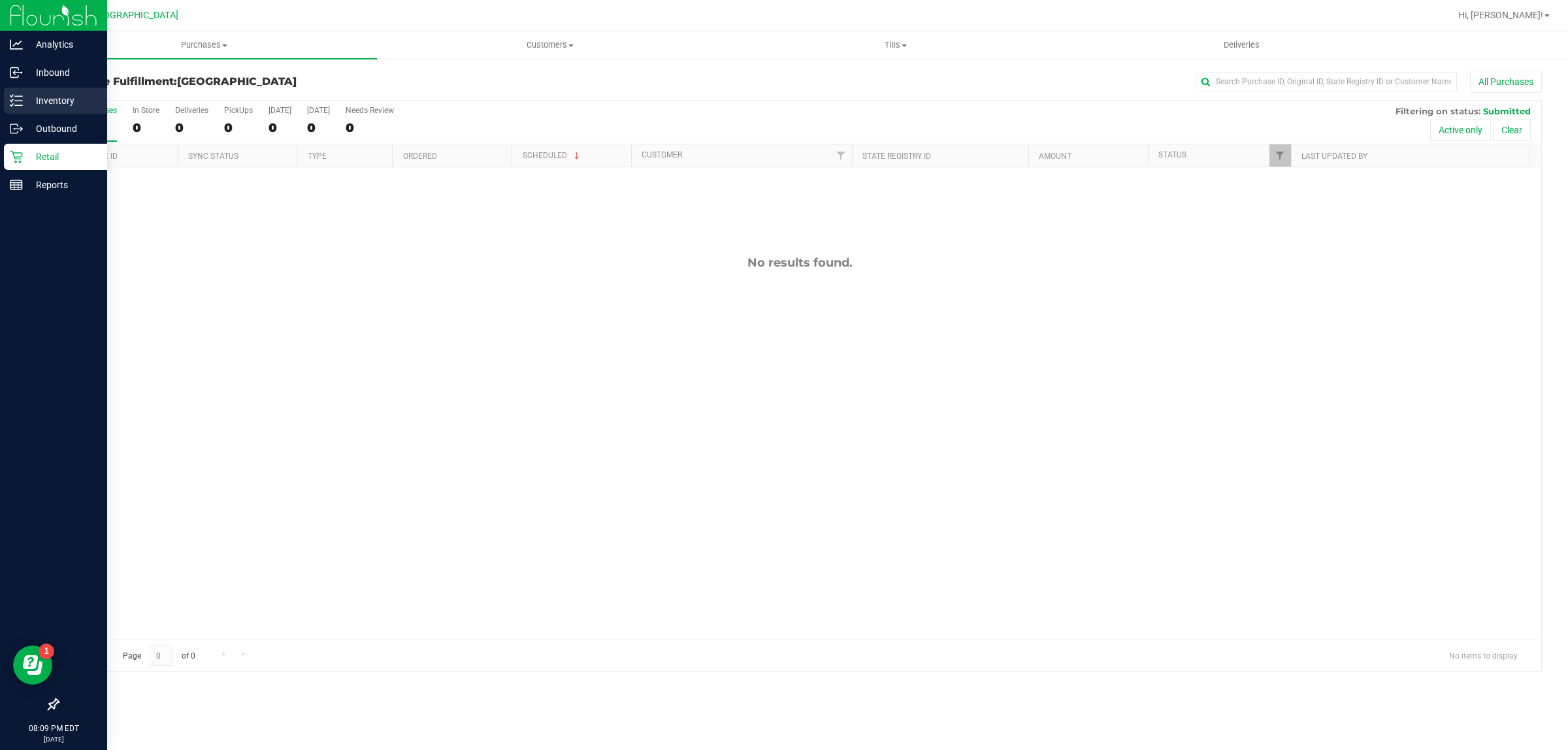
click at [57, 100] on p "Inventory" at bounding box center [61, 100] width 79 height 16
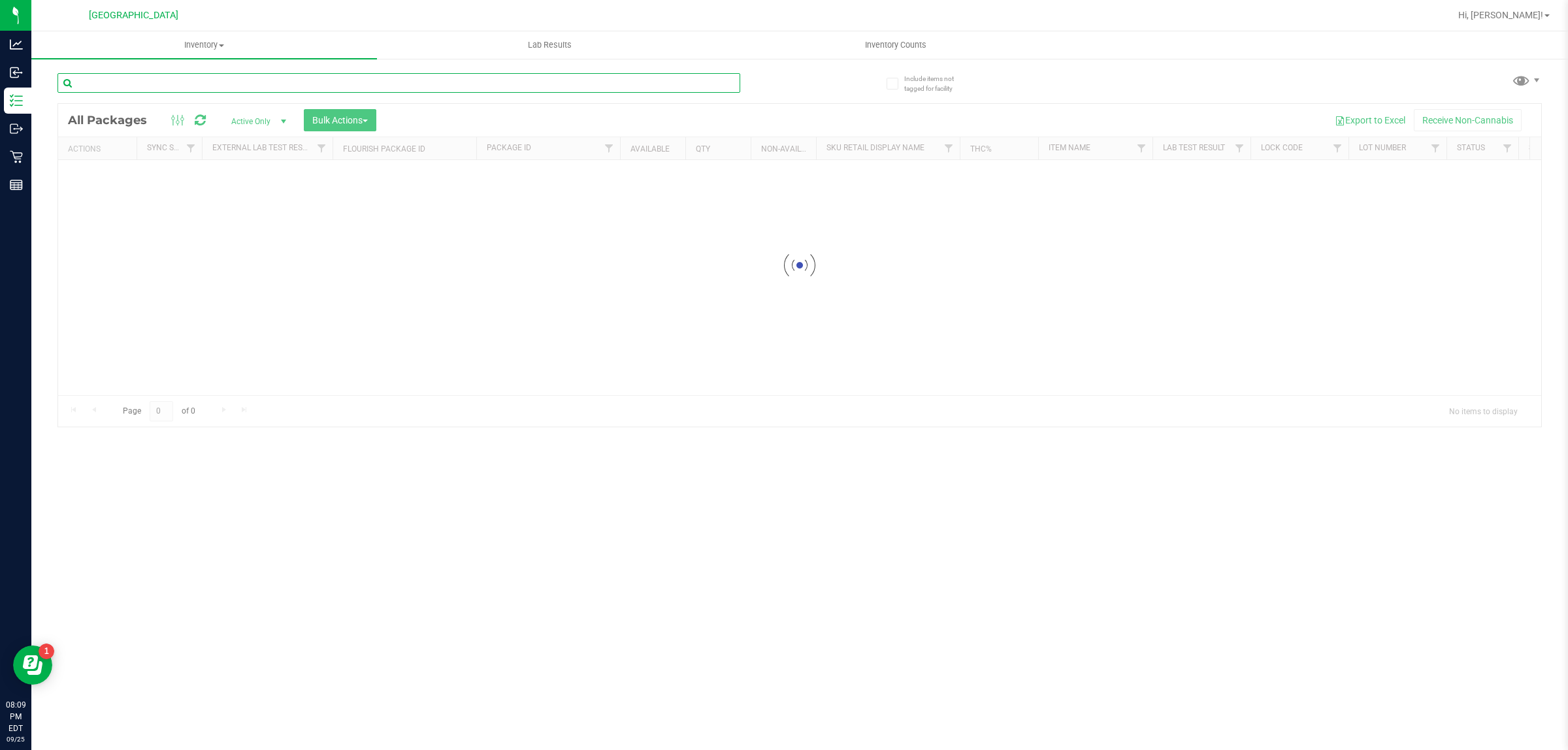
click at [260, 86] on input "text" at bounding box center [398, 83] width 683 height 20
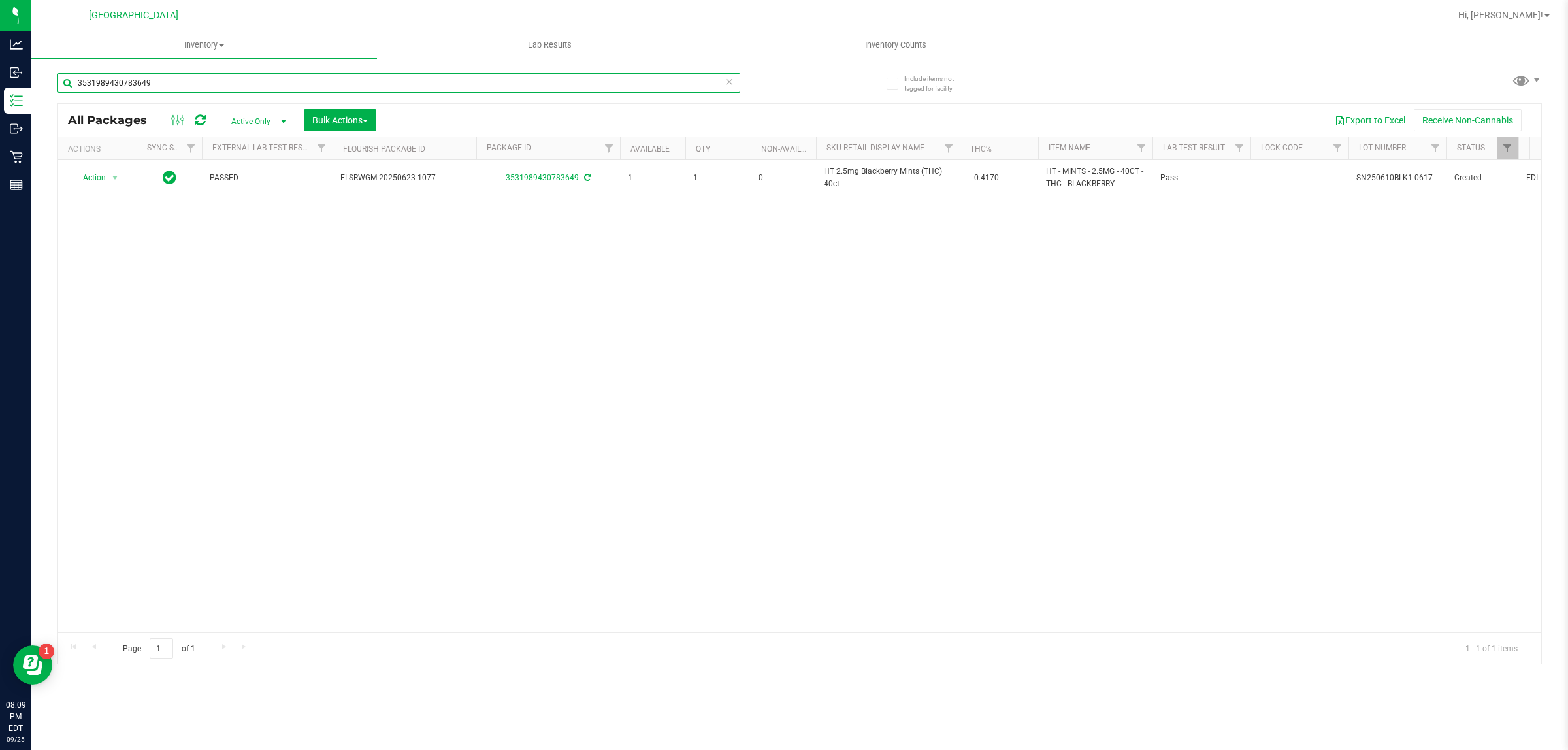
click at [270, 81] on input "3531989430783649" at bounding box center [398, 83] width 683 height 20
click at [318, 85] on input "9009527296503584" at bounding box center [398, 83] width 683 height 20
click at [316, 85] on input "9009527296503584" at bounding box center [398, 83] width 683 height 20
click at [316, 85] on input "[CREDIT_CARD_NUMBER]" at bounding box center [398, 83] width 683 height 20
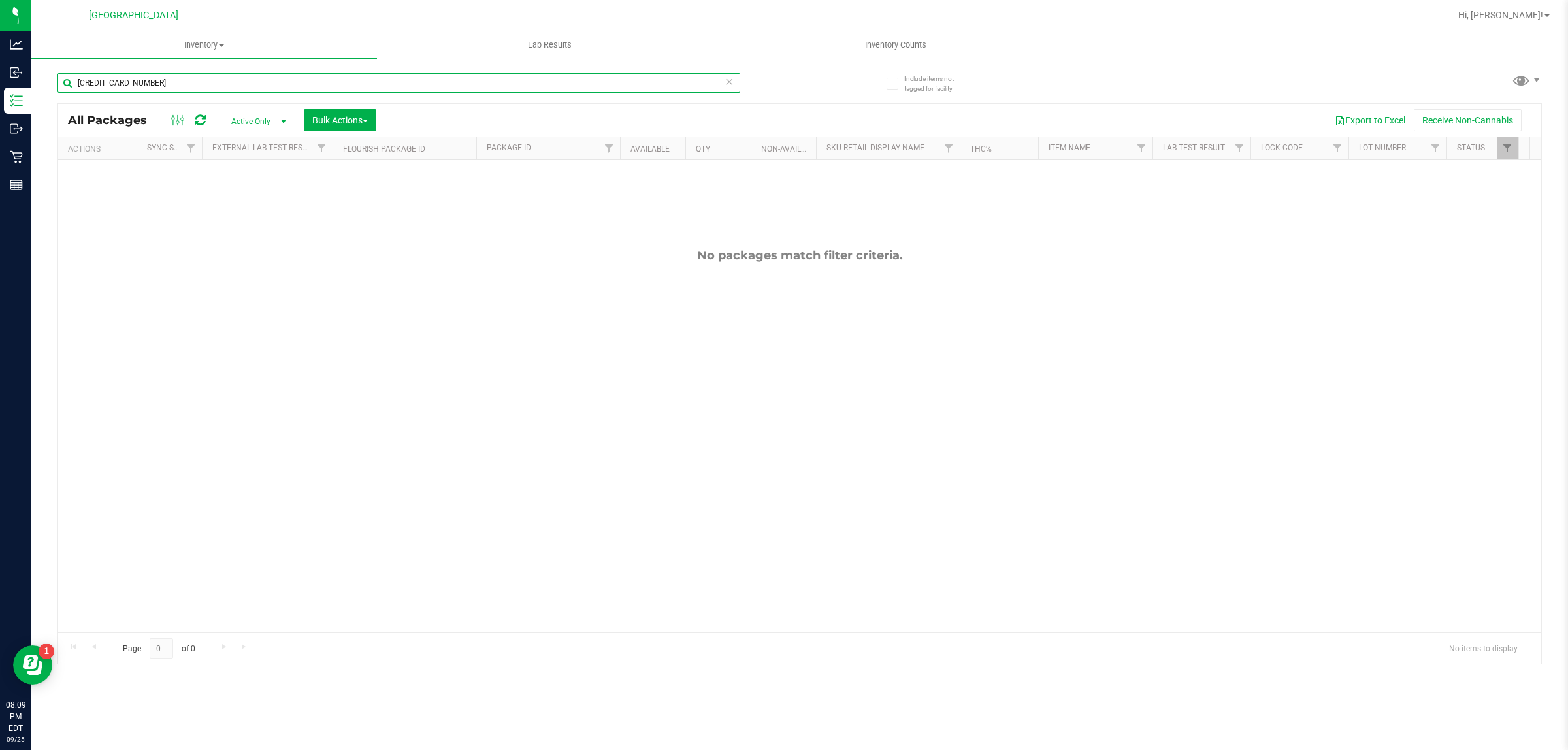
click at [316, 85] on input "[CREDIT_CARD_NUMBER]" at bounding box center [398, 83] width 683 height 20
click at [314, 88] on input "[CREDIT_CARD_NUMBER]" at bounding box center [398, 83] width 683 height 20
click at [314, 83] on input "6965811921092889" at bounding box center [398, 83] width 683 height 20
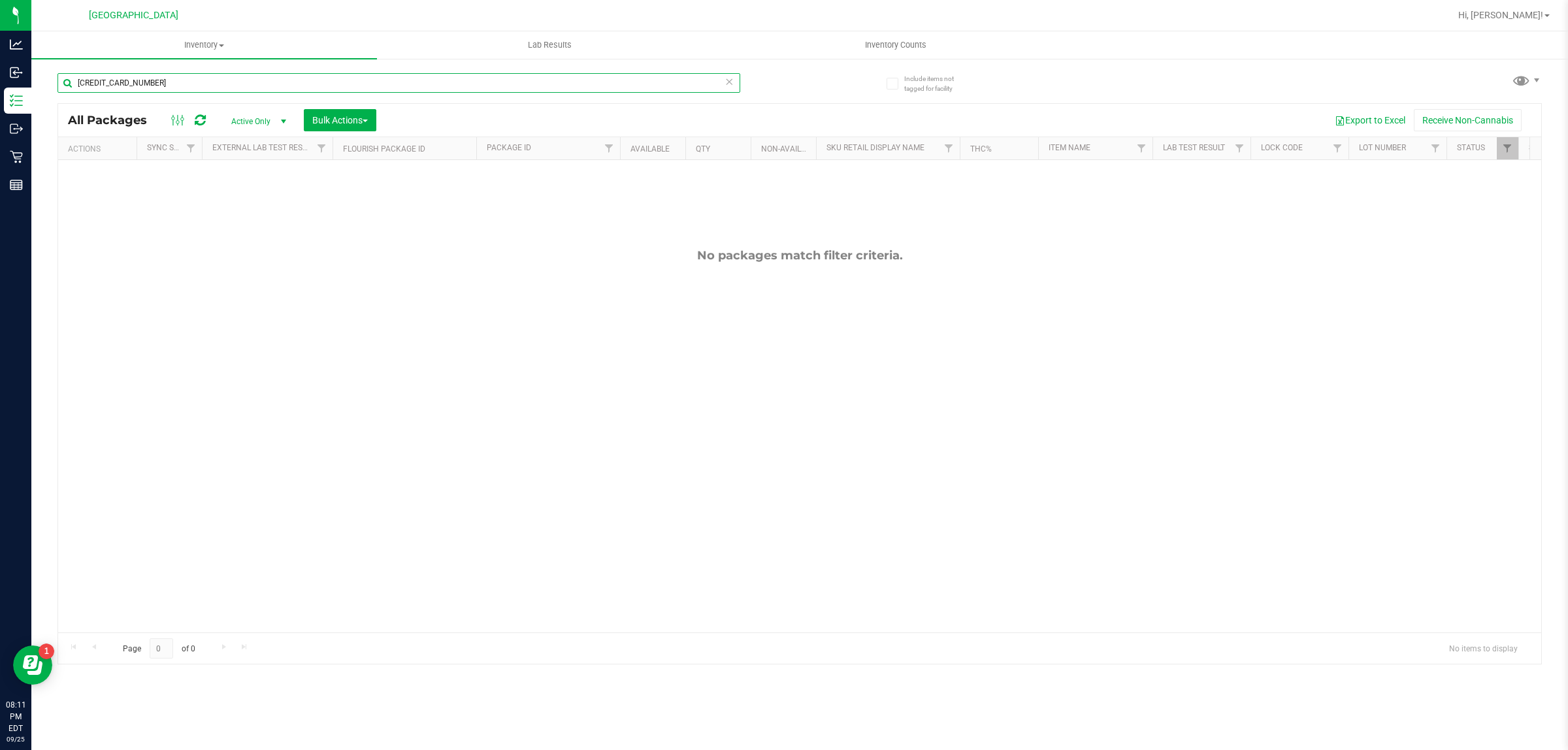
type input "[CREDIT_CARD_NUMBER]"
